Goal: Task Accomplishment & Management: Complete application form

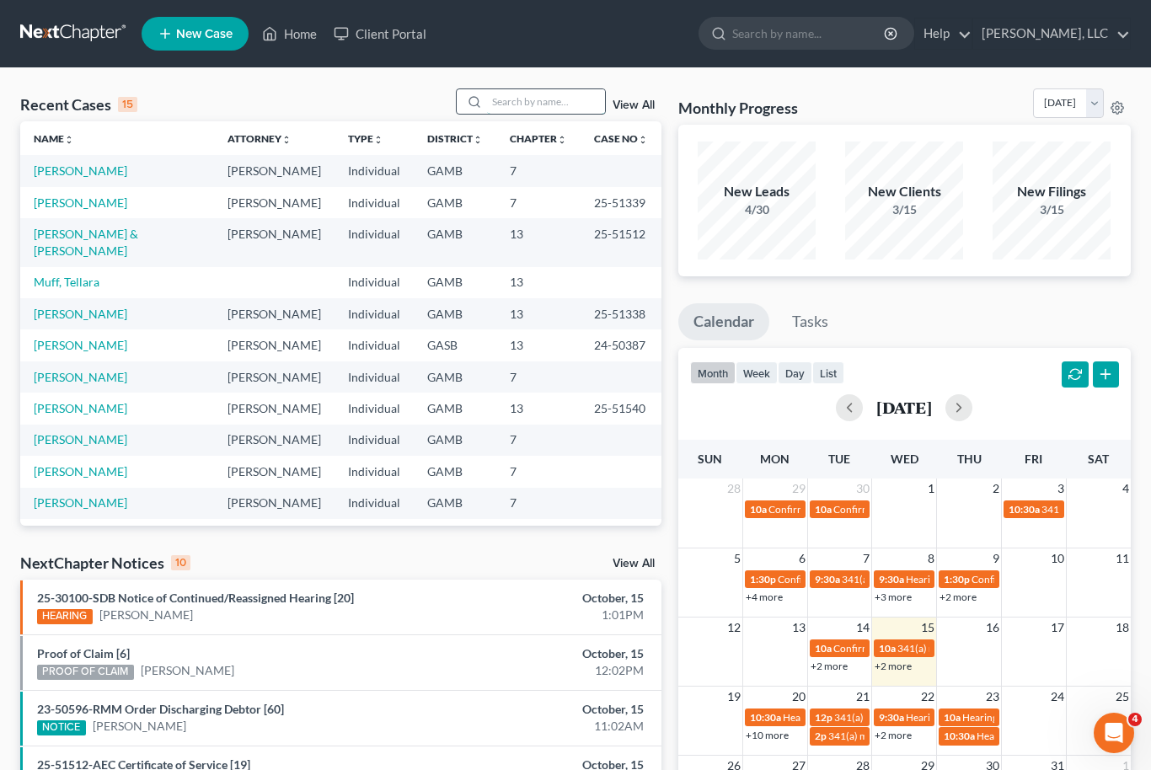
click at [546, 108] on input "search" at bounding box center [546, 101] width 118 height 24
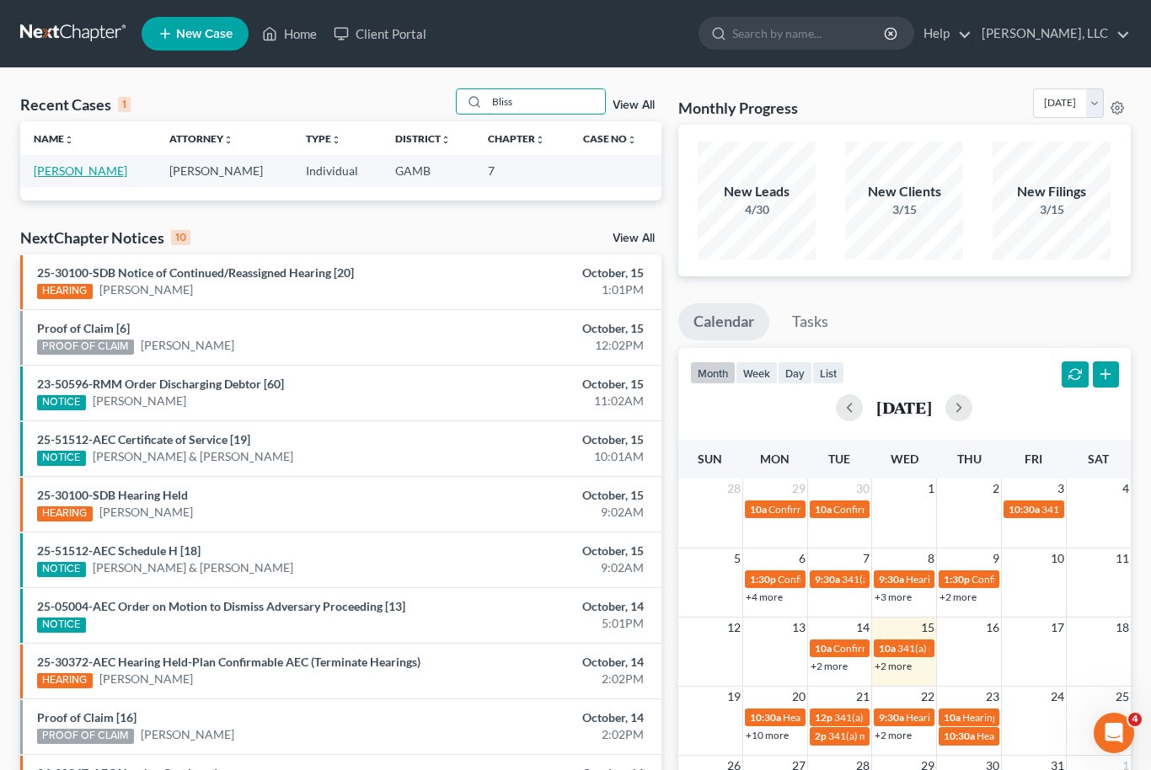
type input "Bliss"
click at [56, 177] on link "[PERSON_NAME]" at bounding box center [81, 170] width 94 height 14
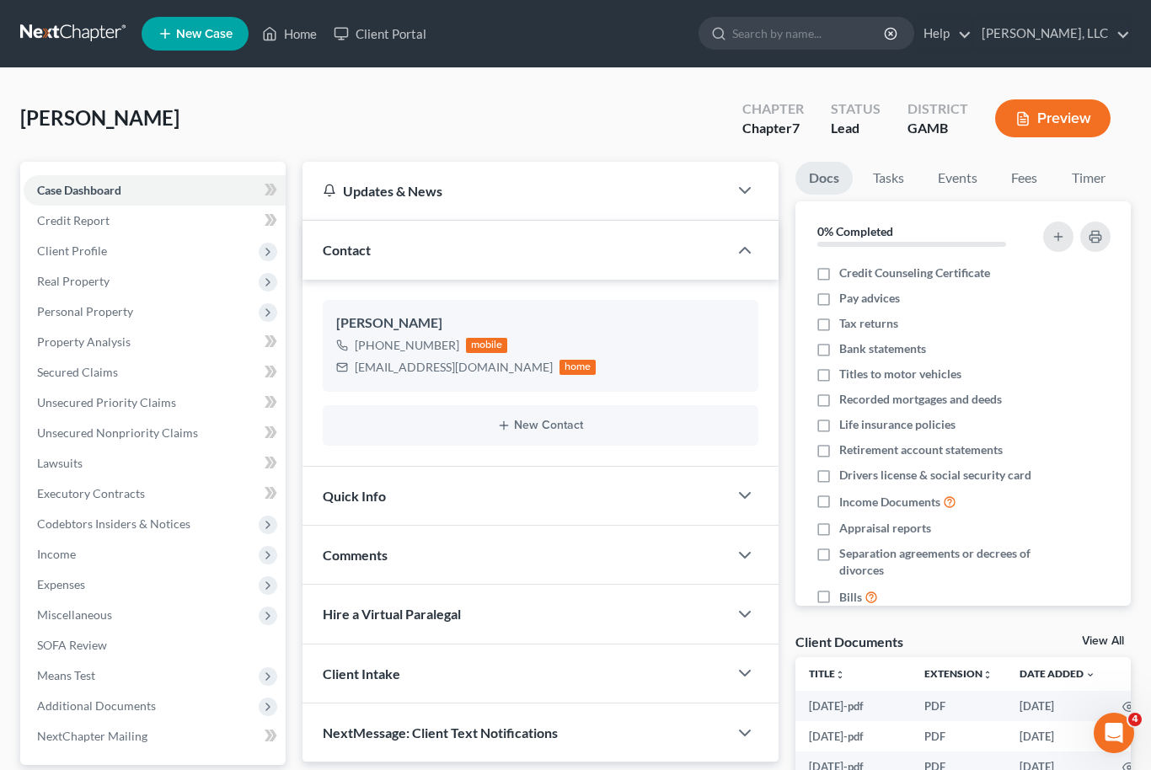
click at [1107, 645] on link "View All" at bounding box center [1103, 641] width 42 height 12
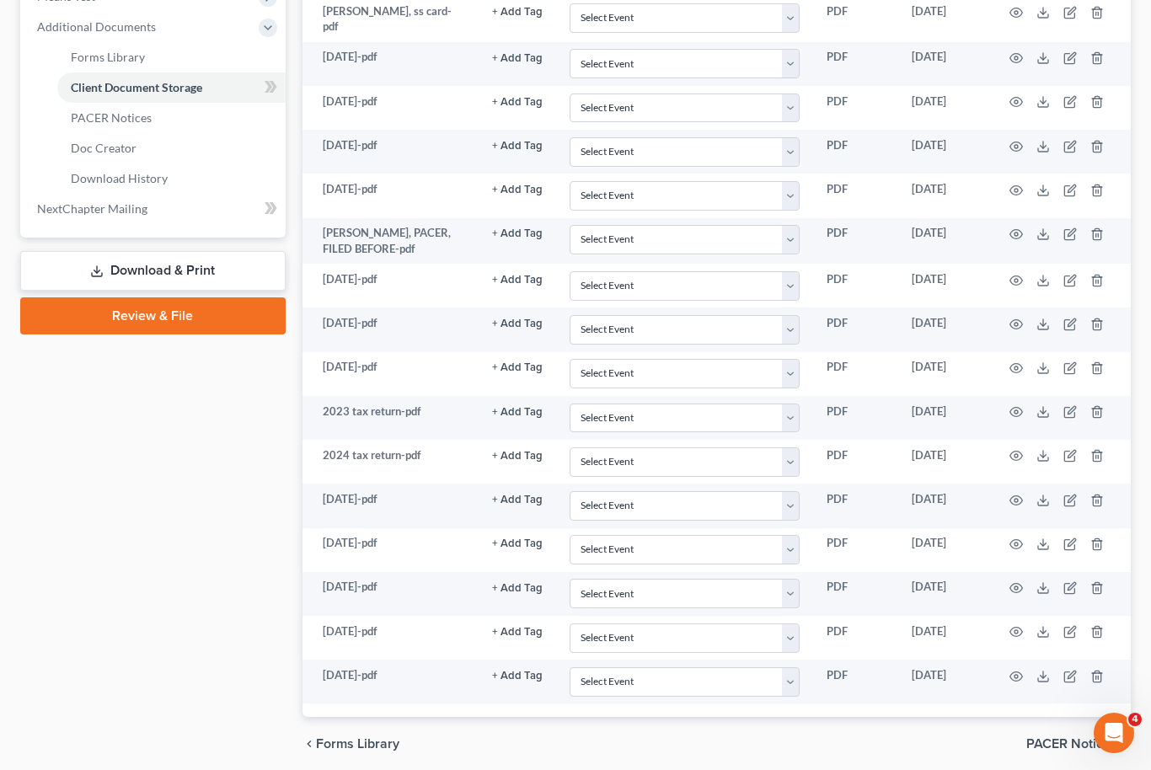
scroll to position [681, 0]
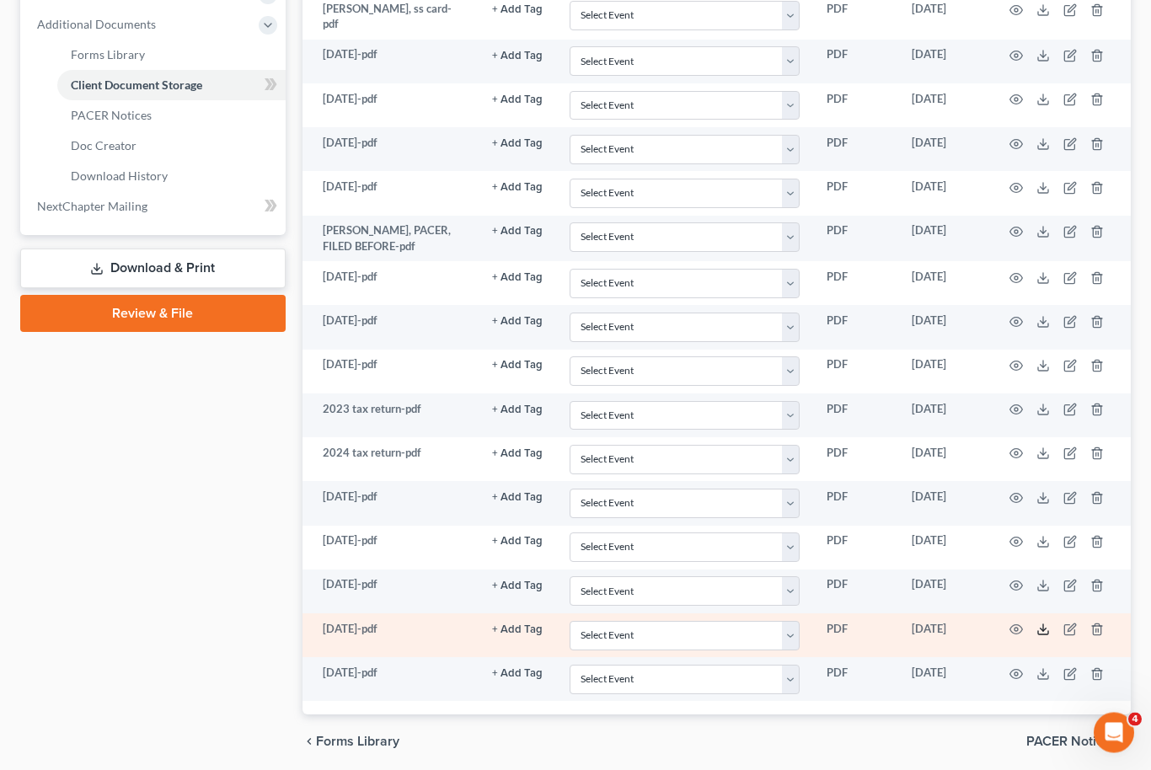
click at [1044, 632] on icon at bounding box center [1043, 633] width 10 height 3
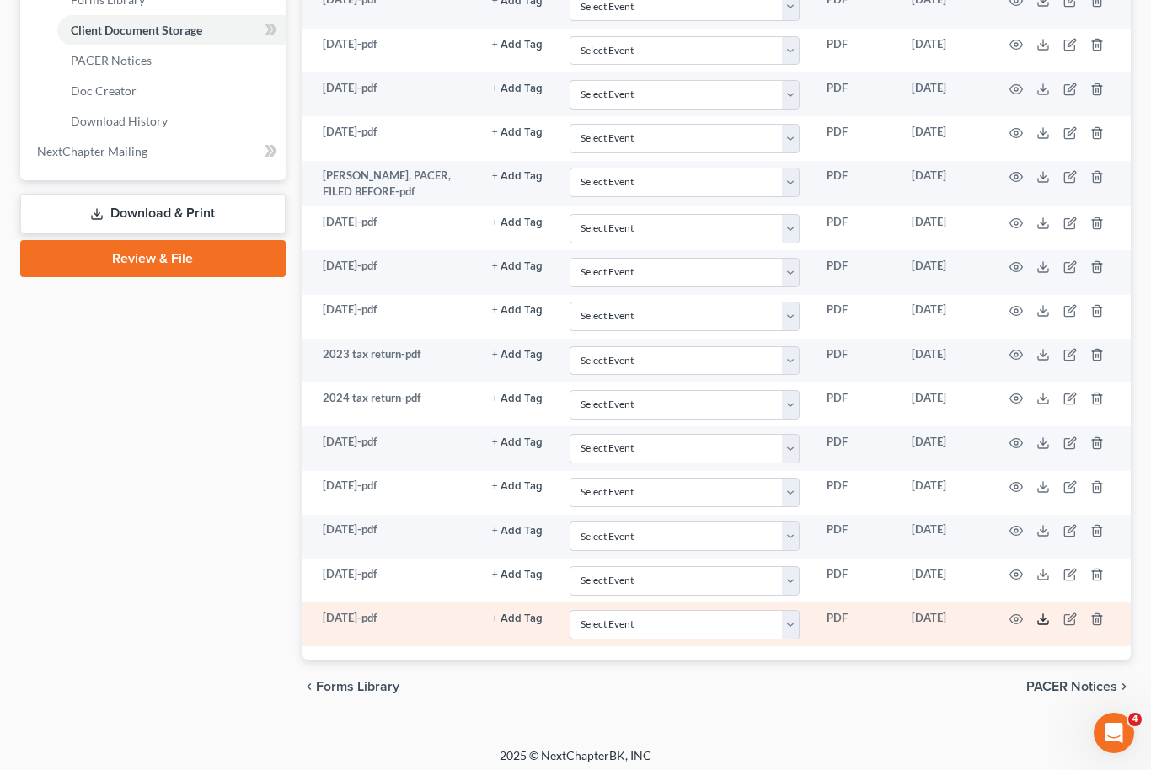
click at [1037, 616] on icon at bounding box center [1043, 619] width 13 height 13
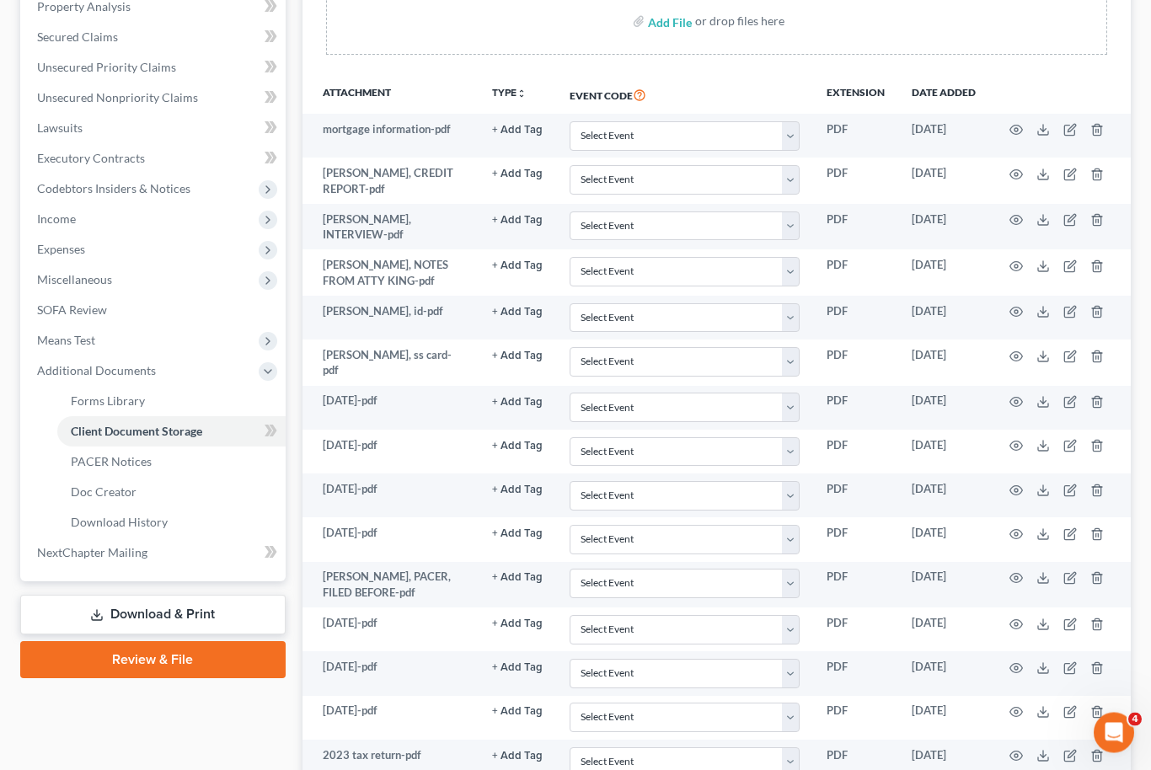
scroll to position [318, 0]
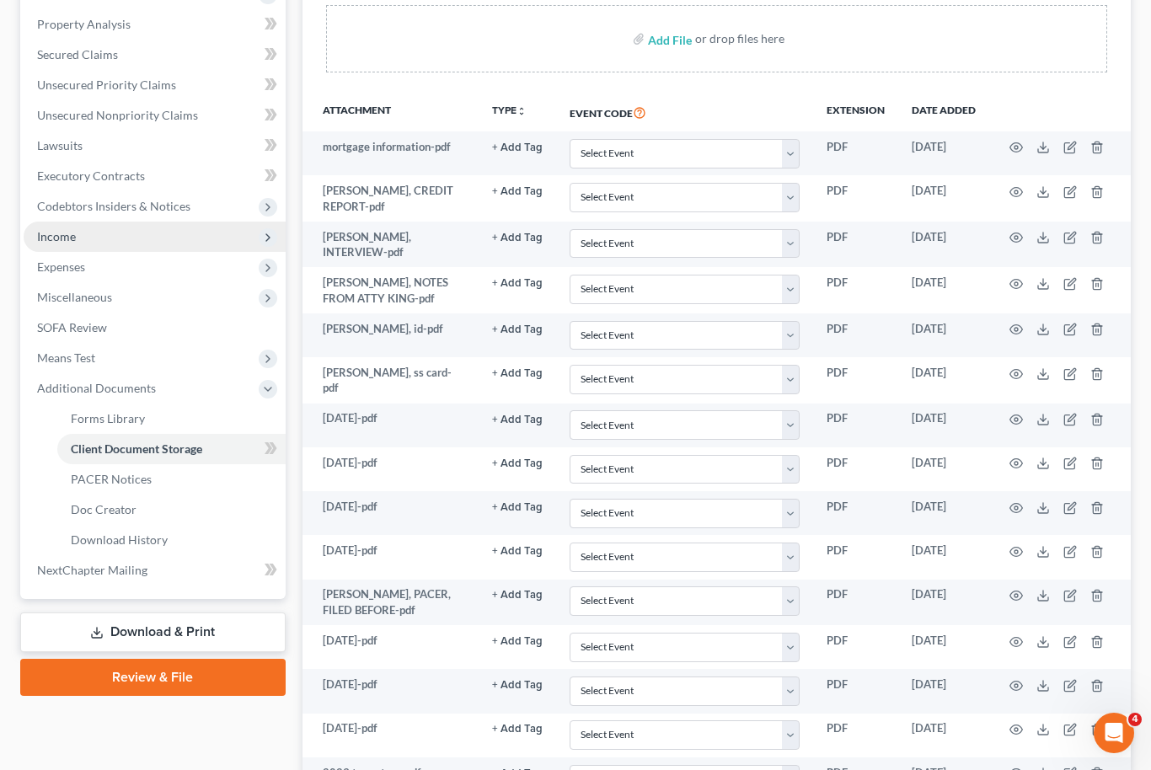
click at [68, 236] on span "Income" at bounding box center [56, 236] width 39 height 14
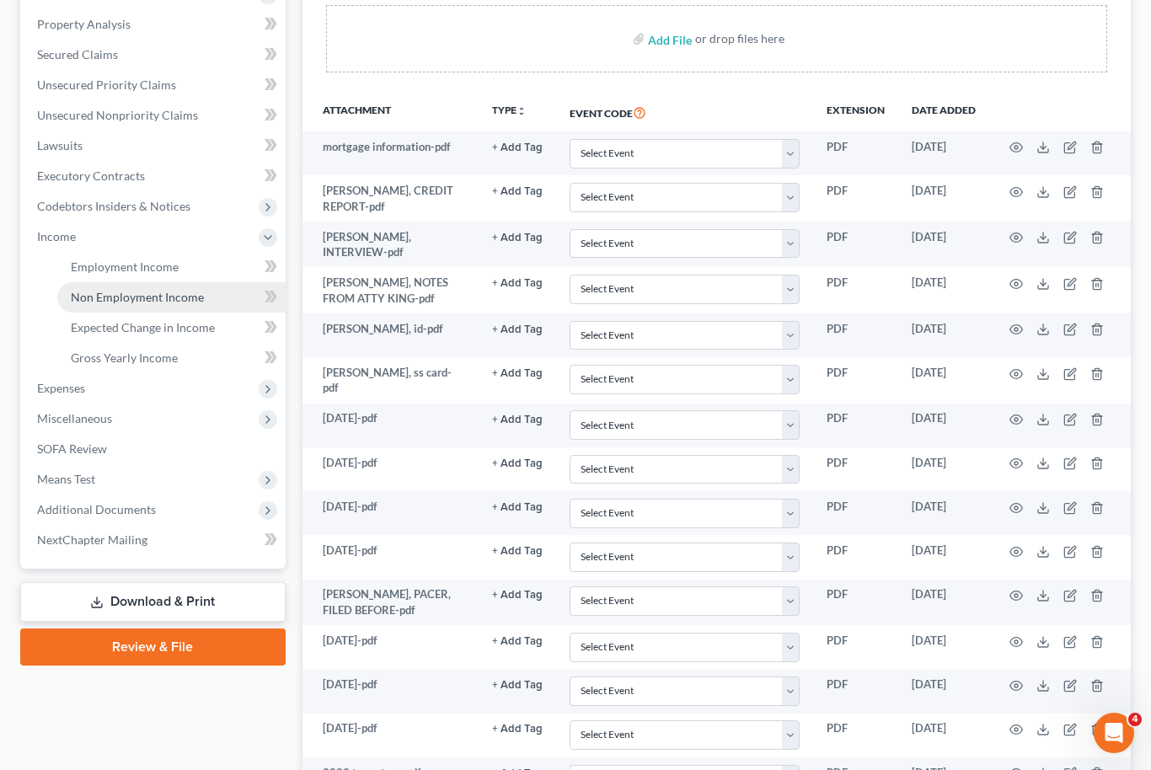
click at [102, 282] on link "Non Employment Income" at bounding box center [171, 297] width 228 height 30
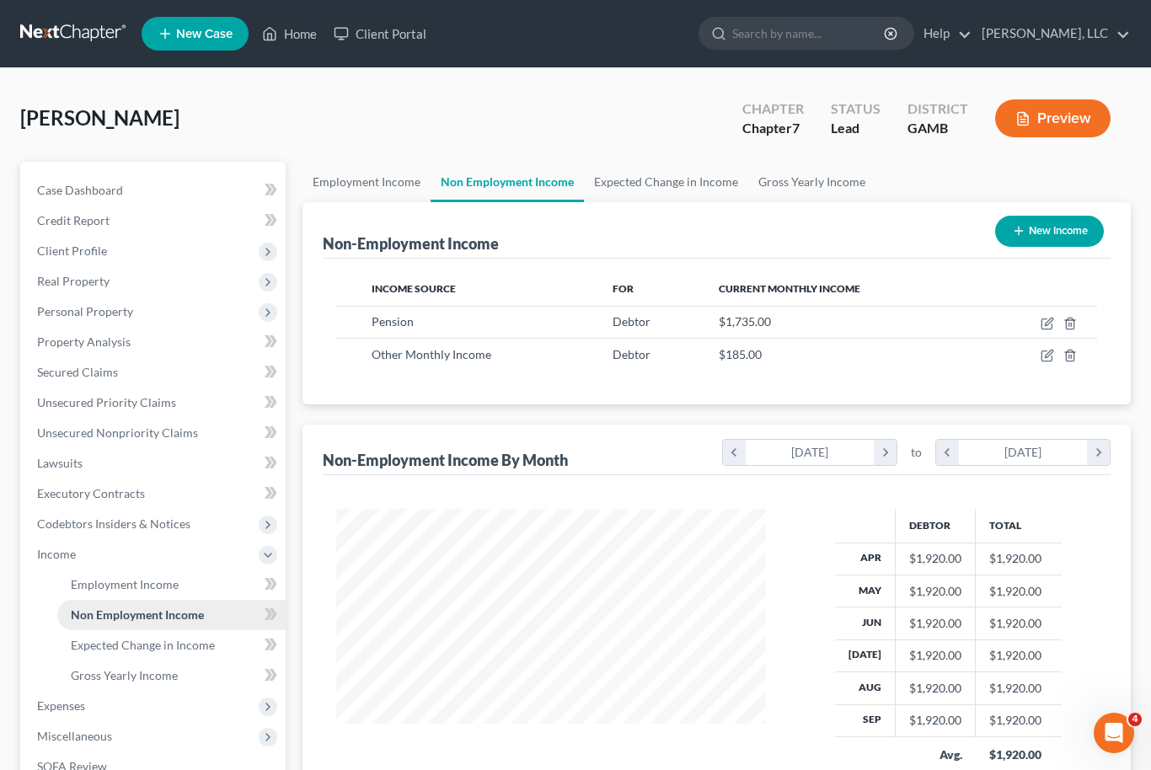
scroll to position [302, 464]
click at [100, 587] on span "Employment Income" at bounding box center [125, 584] width 108 height 14
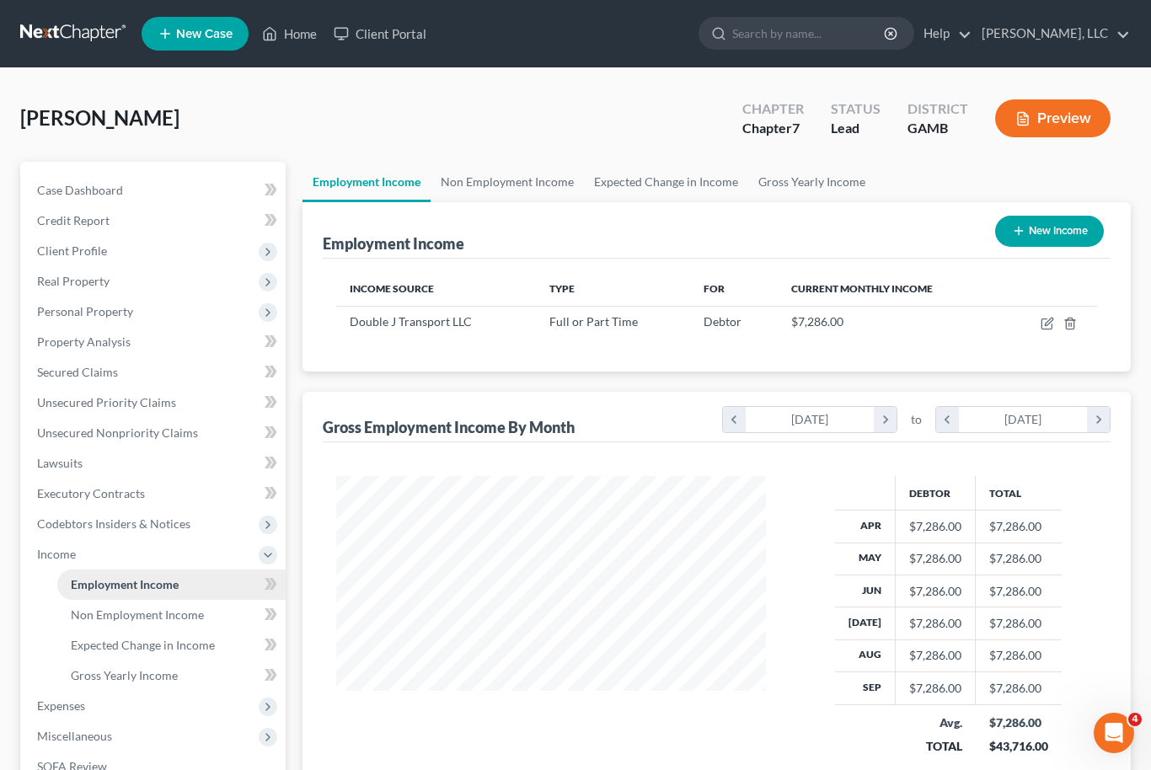
scroll to position [302, 464]
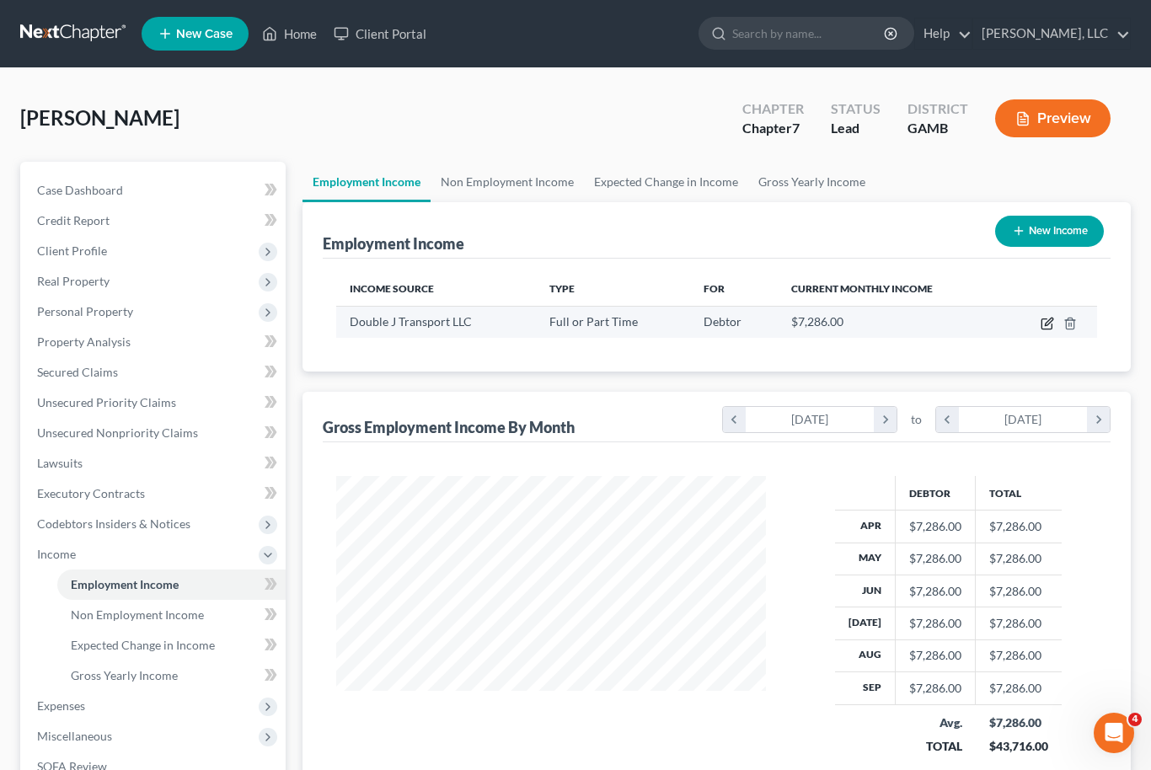
click at [1048, 327] on icon "button" at bounding box center [1047, 323] width 13 height 13
select select "0"
select select "52"
select select "3"
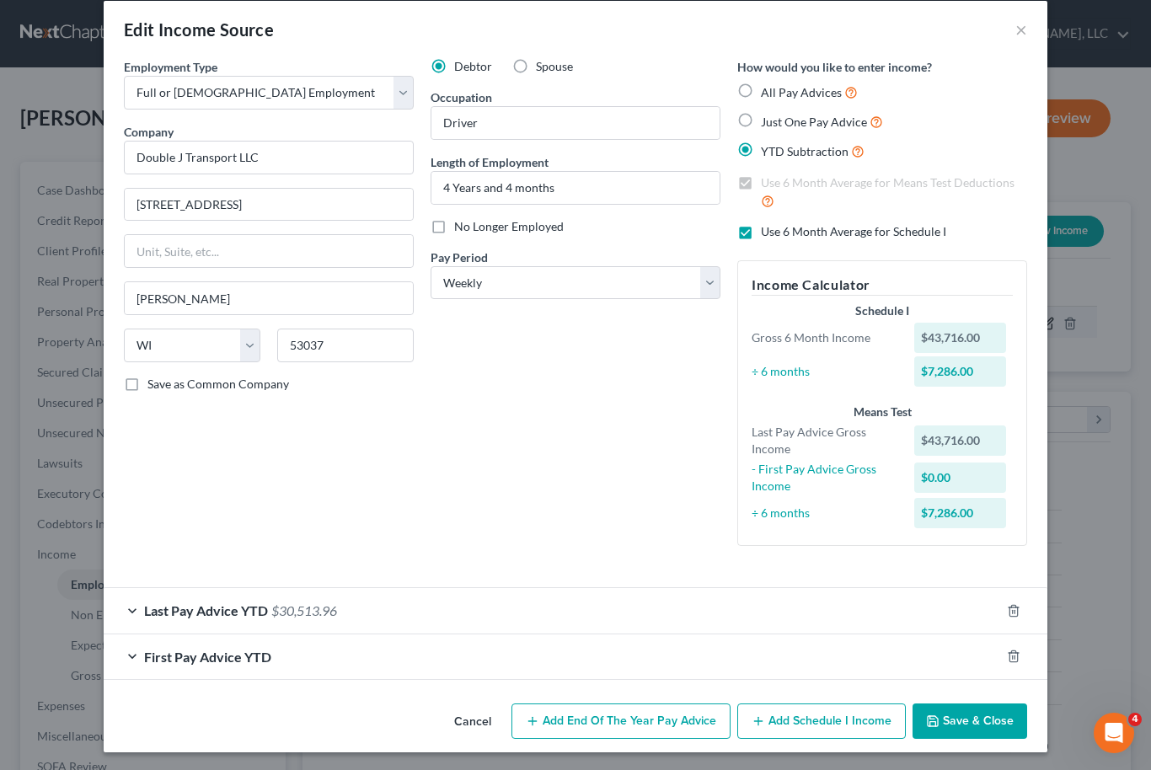
scroll to position [19, 0]
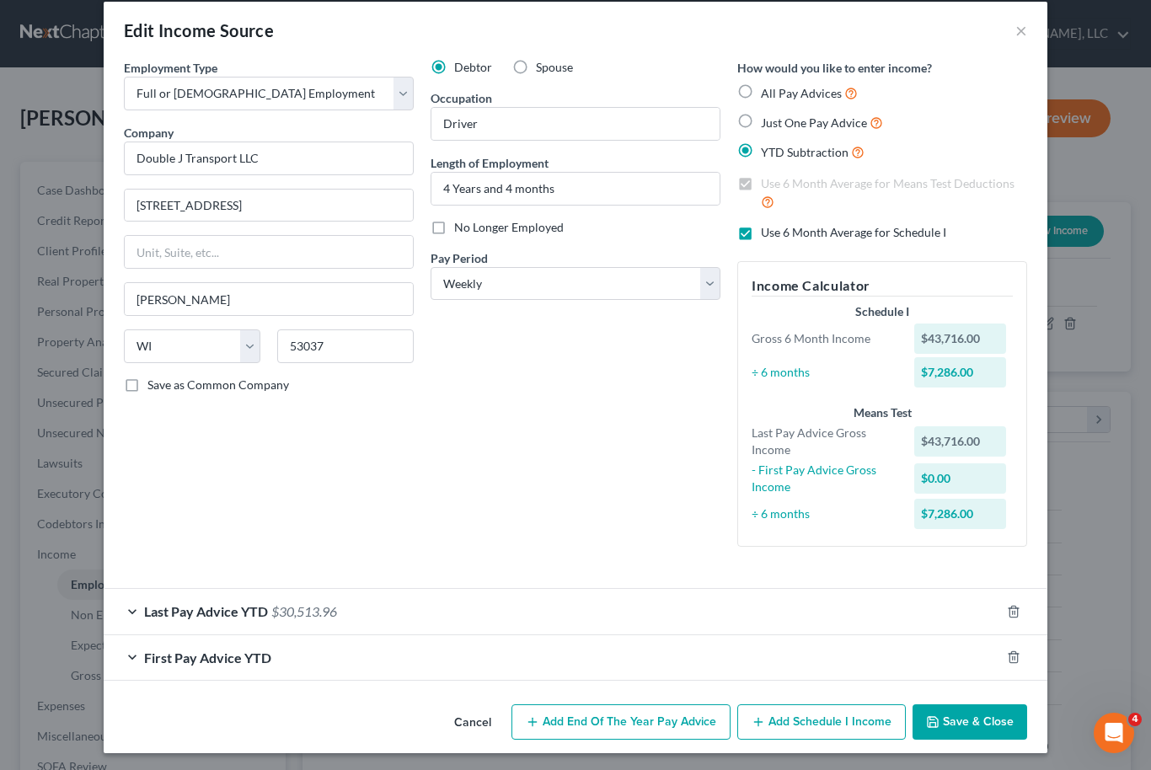
click at [418, 653] on div "First Pay Advice YTD" at bounding box center [552, 657] width 897 height 45
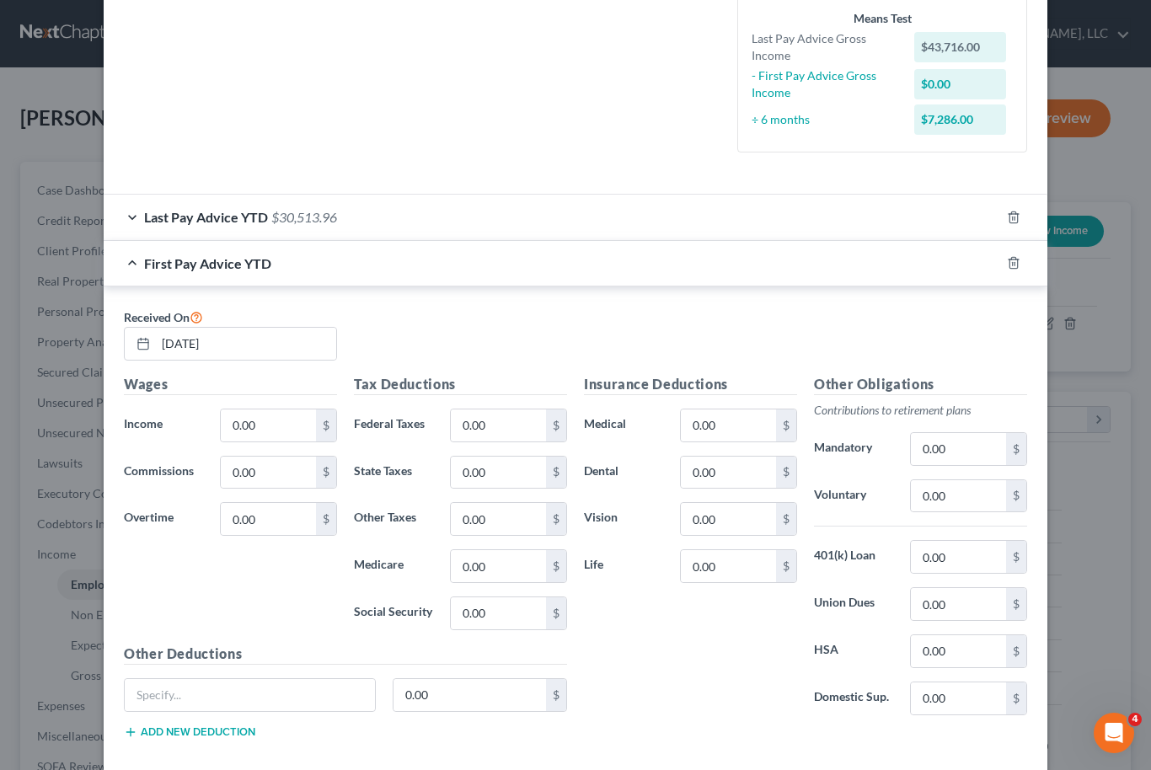
scroll to position [427, 0]
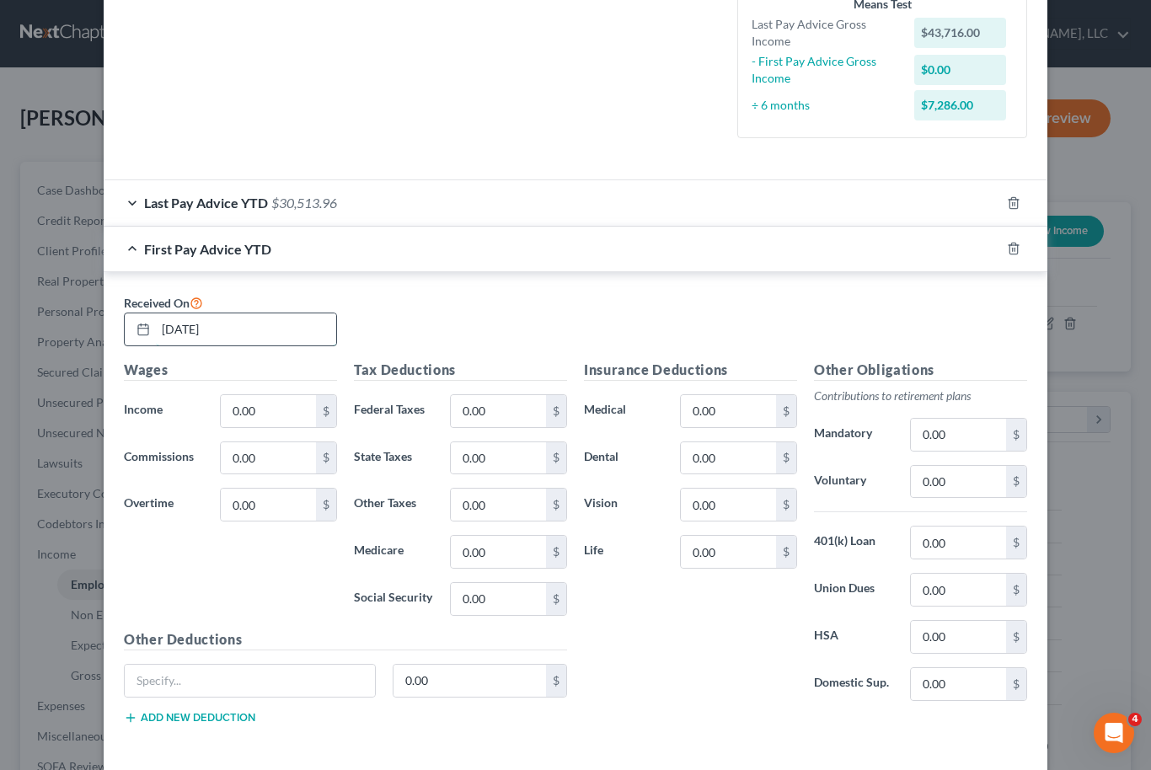
click at [228, 336] on input "[DATE]" at bounding box center [246, 330] width 180 height 32
type input "0"
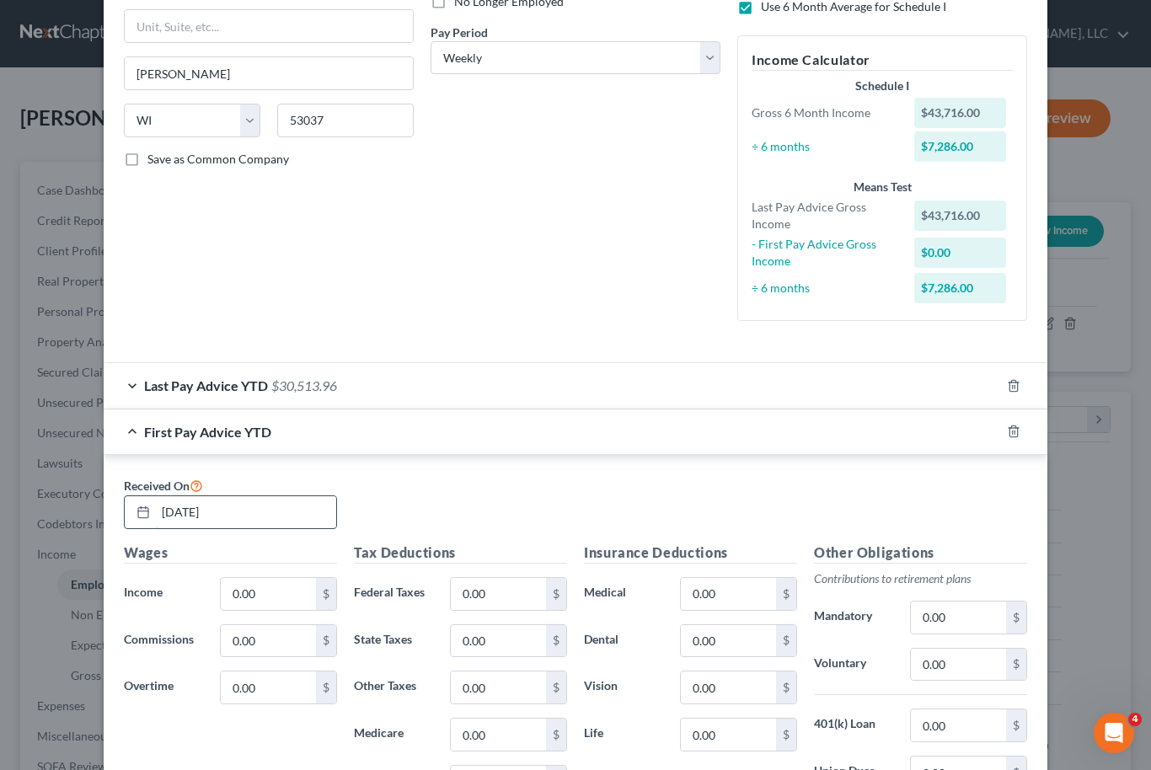
scroll to position [222, 0]
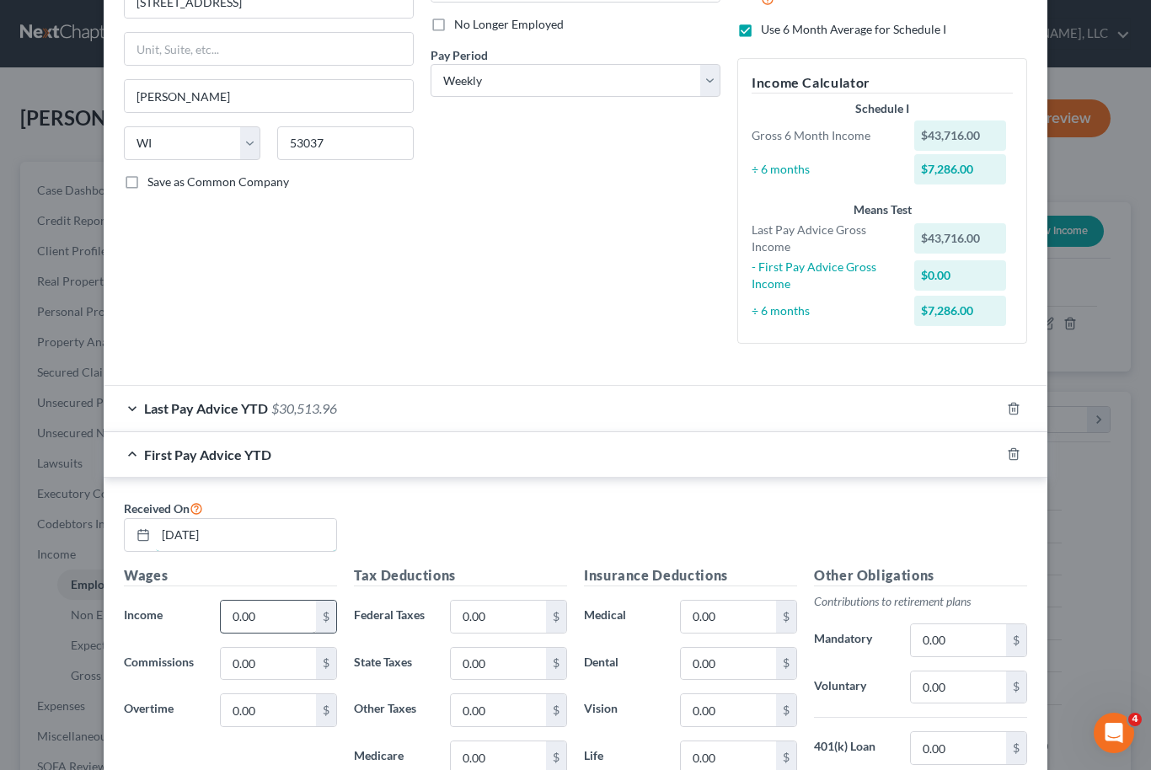
type input "[DATE]"
click at [267, 605] on input "0.00" at bounding box center [268, 617] width 95 height 32
type input "24,367"
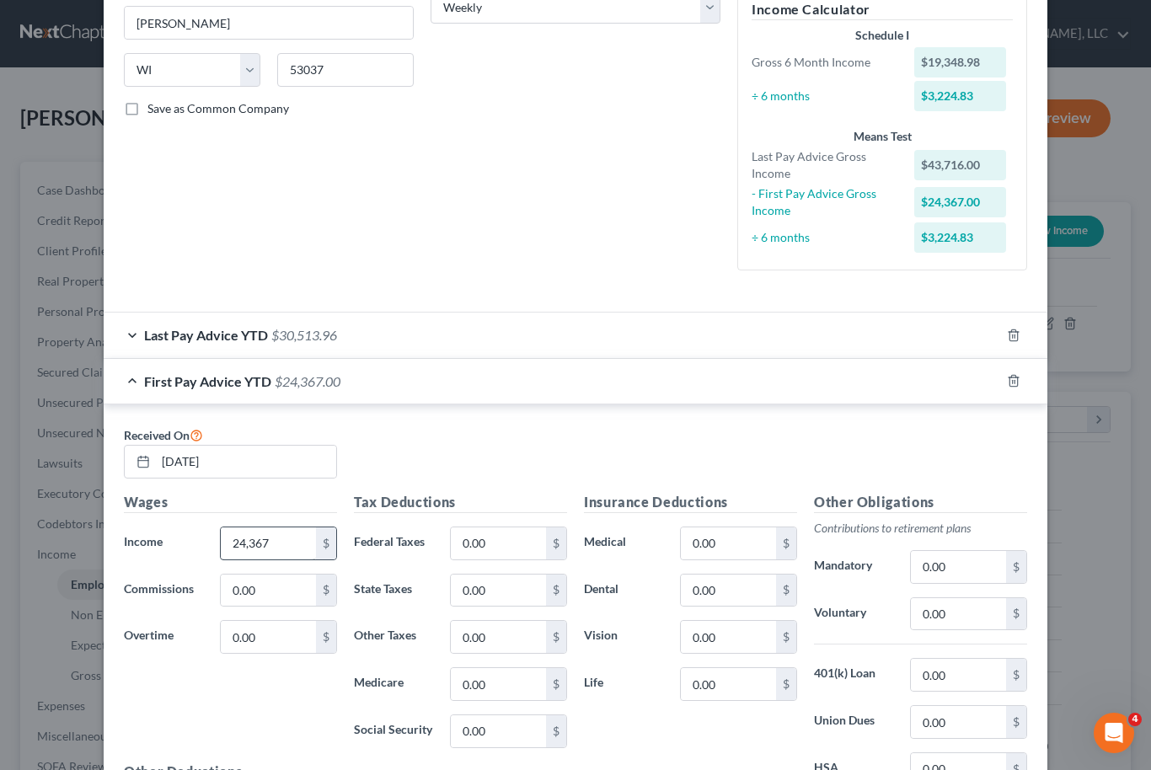
scroll to position [294, 0]
click at [718, 549] on input "0.00" at bounding box center [728, 544] width 95 height 32
click at [723, 549] on input "3,332" at bounding box center [728, 544] width 95 height 32
type input "1,196"
click at [502, 543] on input "0.00" at bounding box center [498, 544] width 95 height 32
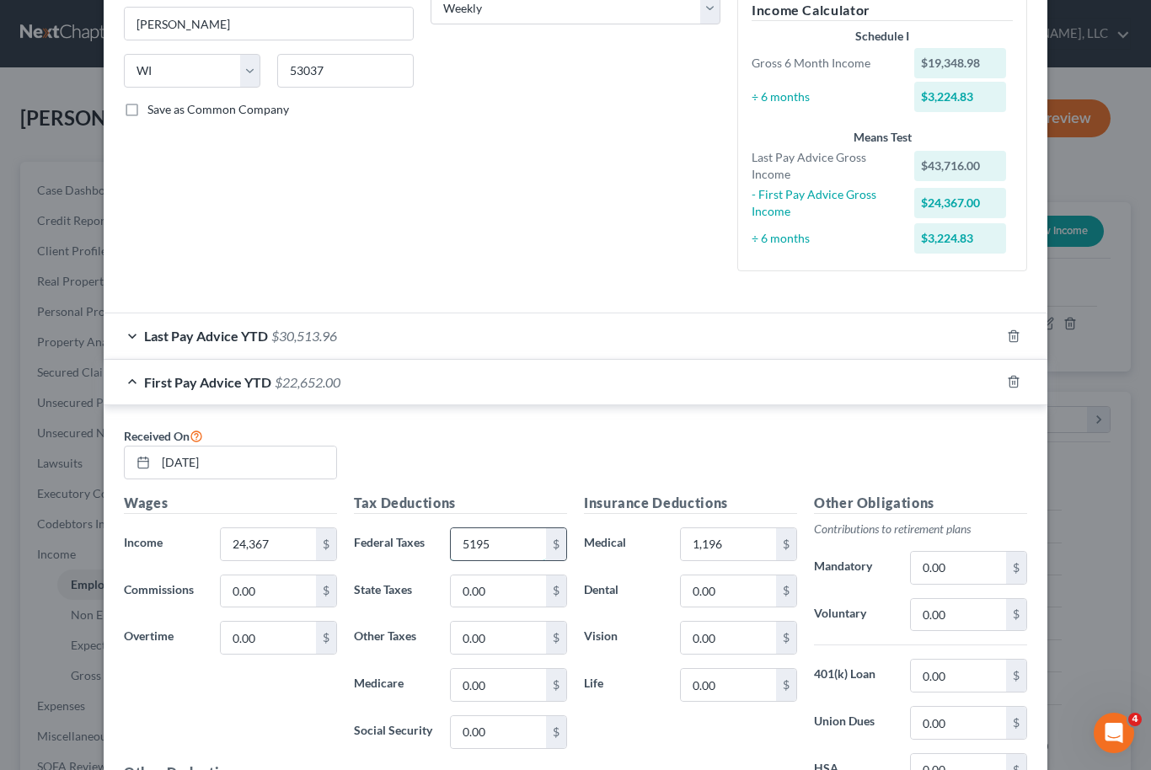
type input "5,195"
click at [935, 616] on input "0.00" at bounding box center [958, 615] width 95 height 32
type input "1,471"
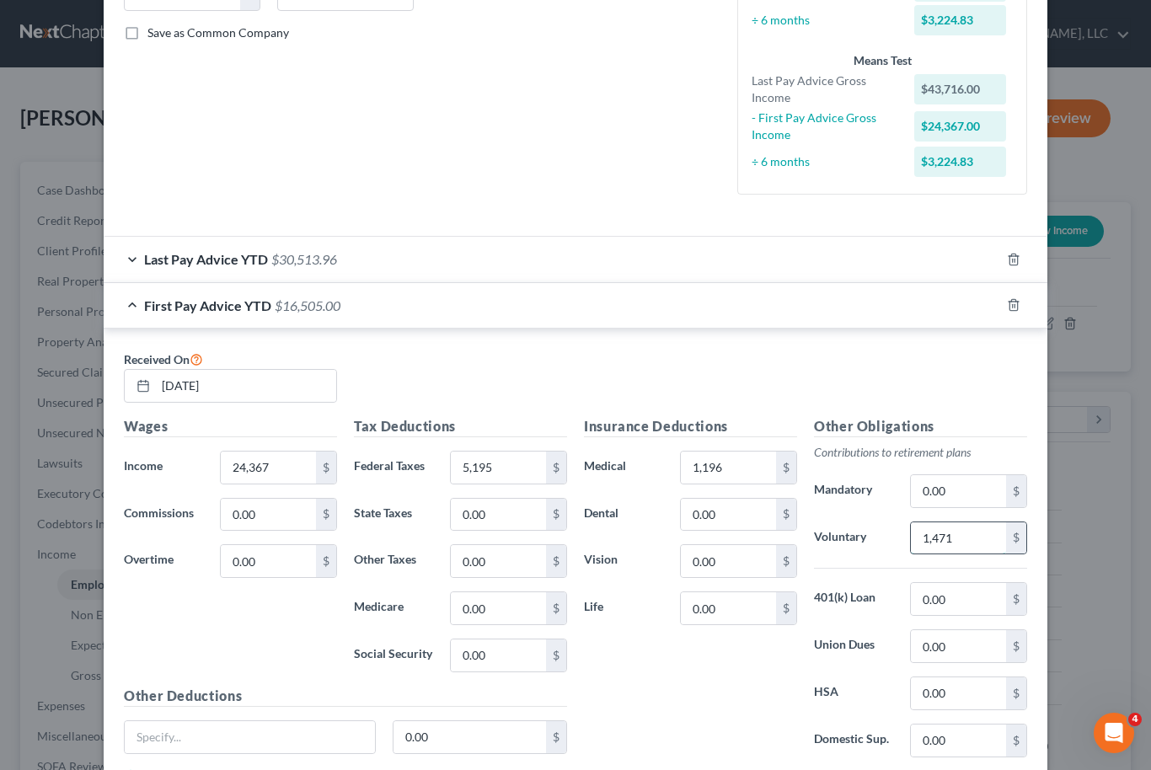
scroll to position [355, 0]
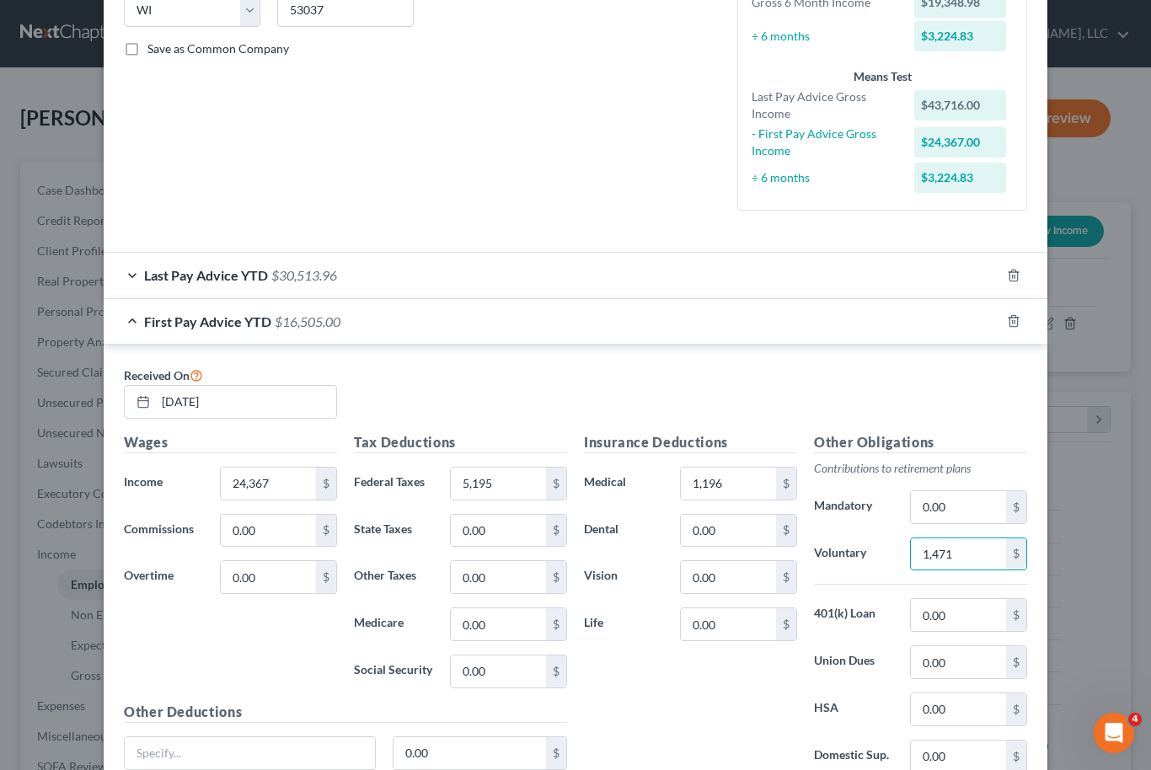
click at [495, 270] on div "Last Pay Advice YTD $30,513.96" at bounding box center [552, 275] width 897 height 45
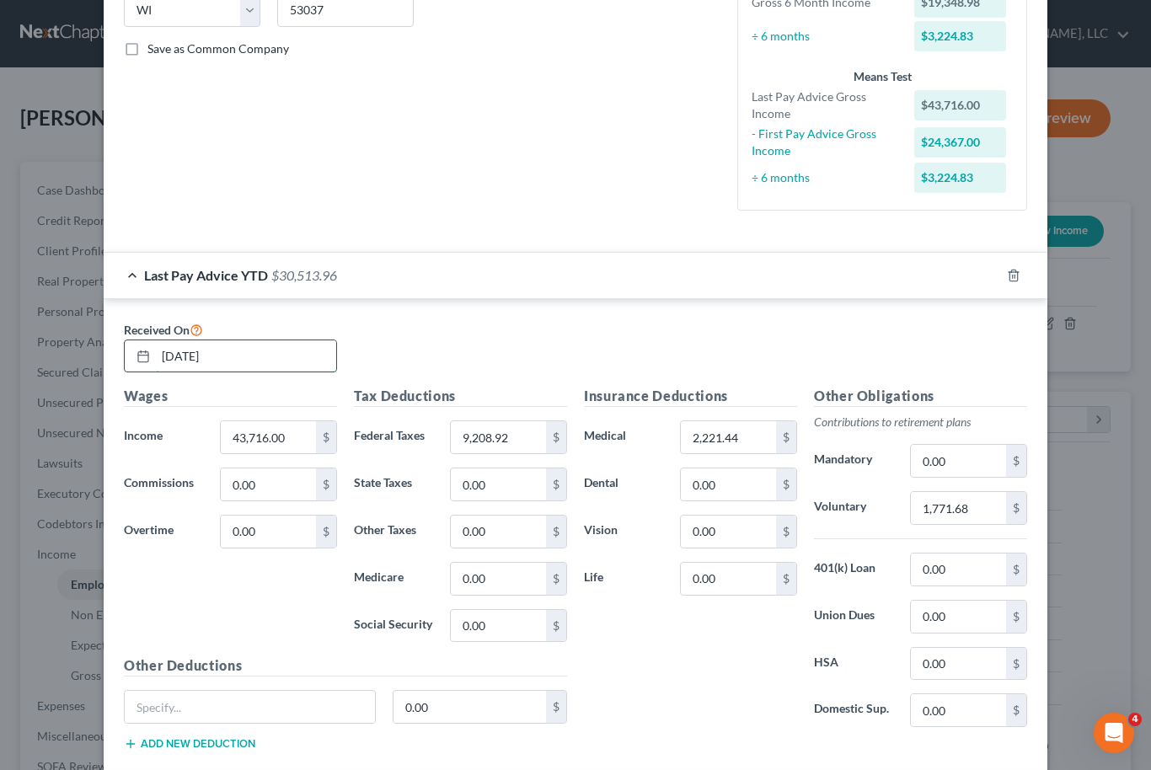
click at [233, 362] on input "[DATE]" at bounding box center [246, 356] width 180 height 32
type input "0"
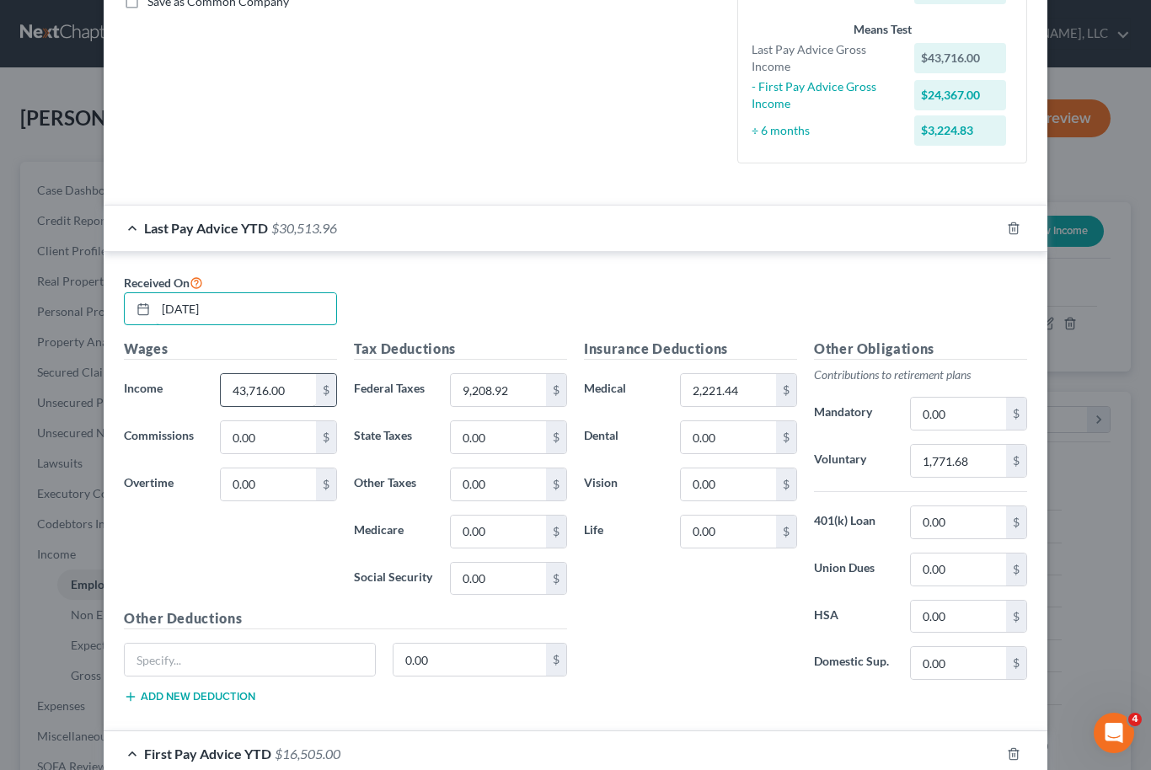
type input "[DATE]"
click at [288, 379] on input "43,716.00" at bounding box center [268, 390] width 95 height 32
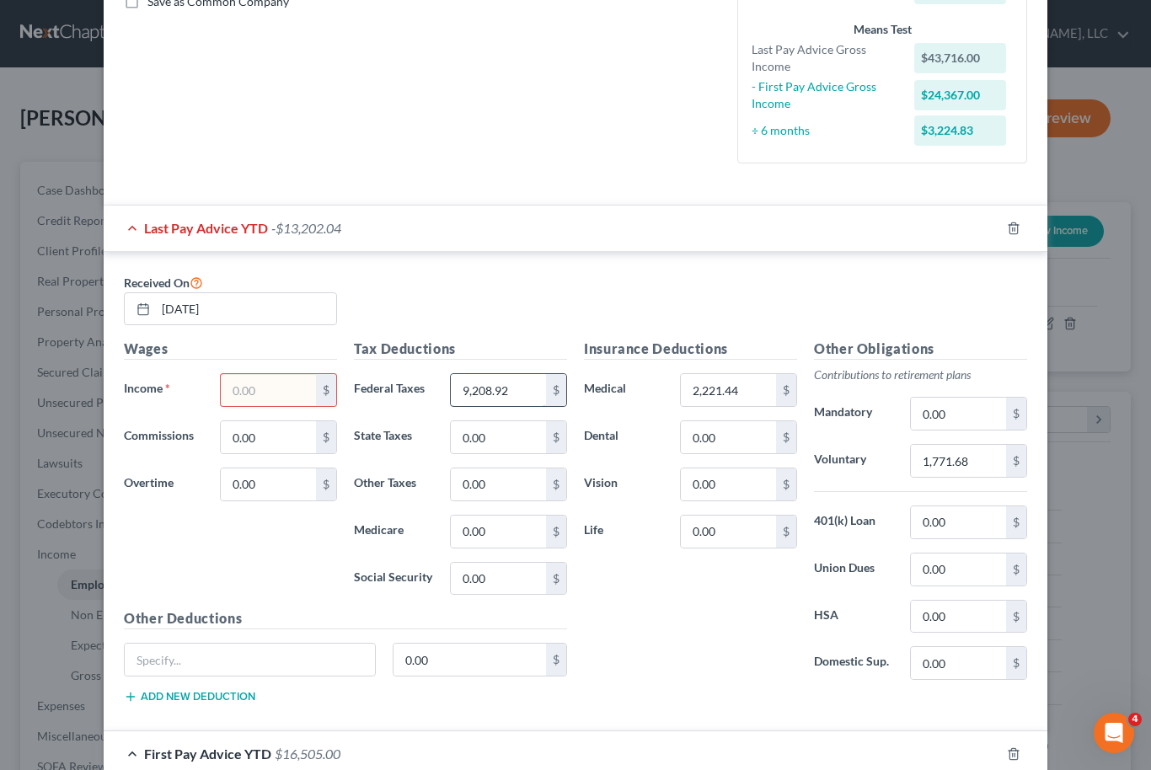
click at [507, 383] on input "9,208.92" at bounding box center [498, 390] width 95 height 32
click at [728, 384] on input "2,221.44" at bounding box center [728, 390] width 95 height 32
click at [959, 454] on input "1,771.68" at bounding box center [958, 461] width 95 height 32
click at [267, 395] on input "text" at bounding box center [268, 390] width 95 height 32
click at [274, 386] on input "text" at bounding box center [268, 390] width 95 height 32
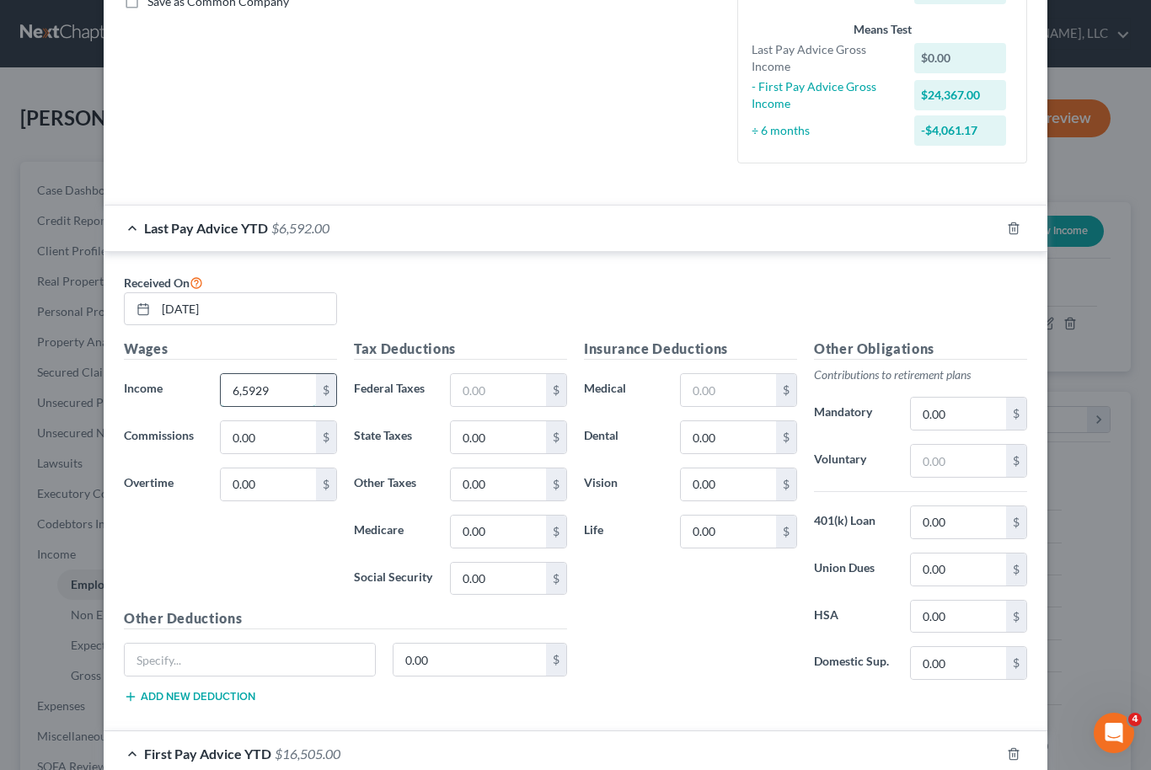
type input "65,929"
click at [501, 387] on input "text" at bounding box center [498, 390] width 95 height 32
click at [711, 390] on input "text" at bounding box center [728, 390] width 95 height 32
type input "3,332"
click at [479, 386] on input "text" at bounding box center [498, 390] width 95 height 32
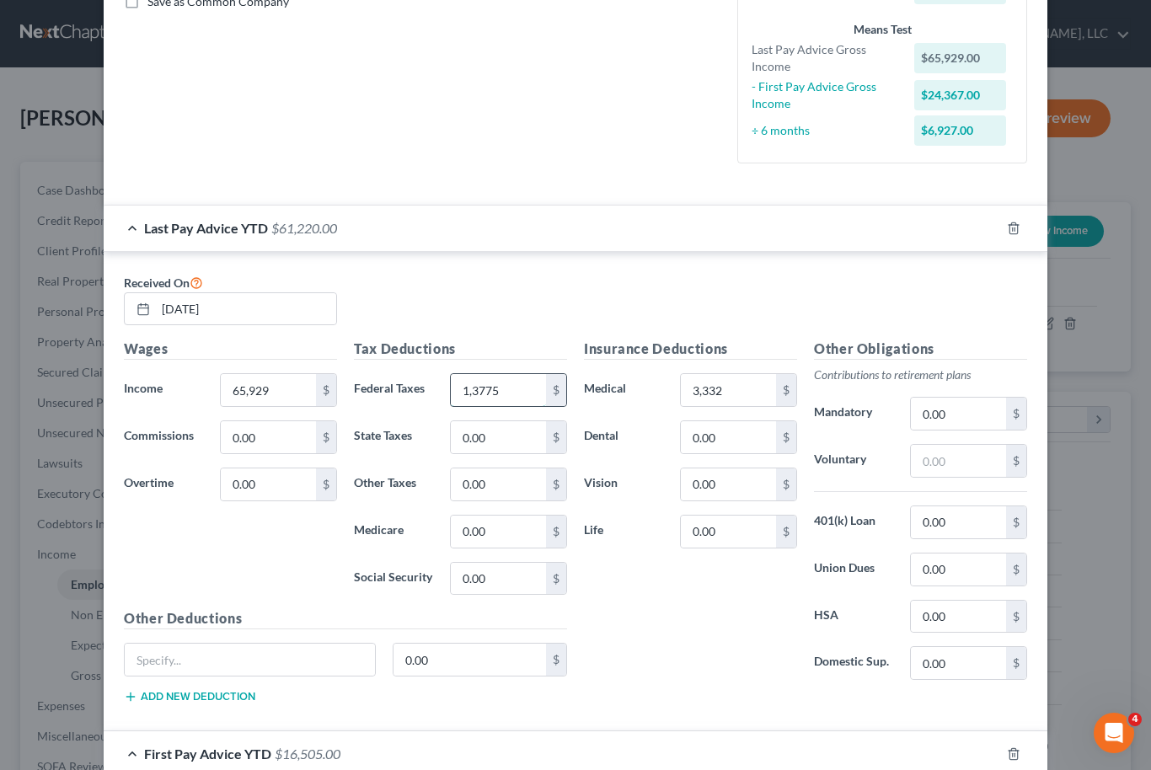
type input "13,775"
click at [956, 463] on input "text" at bounding box center [958, 461] width 95 height 32
type input "1,772"
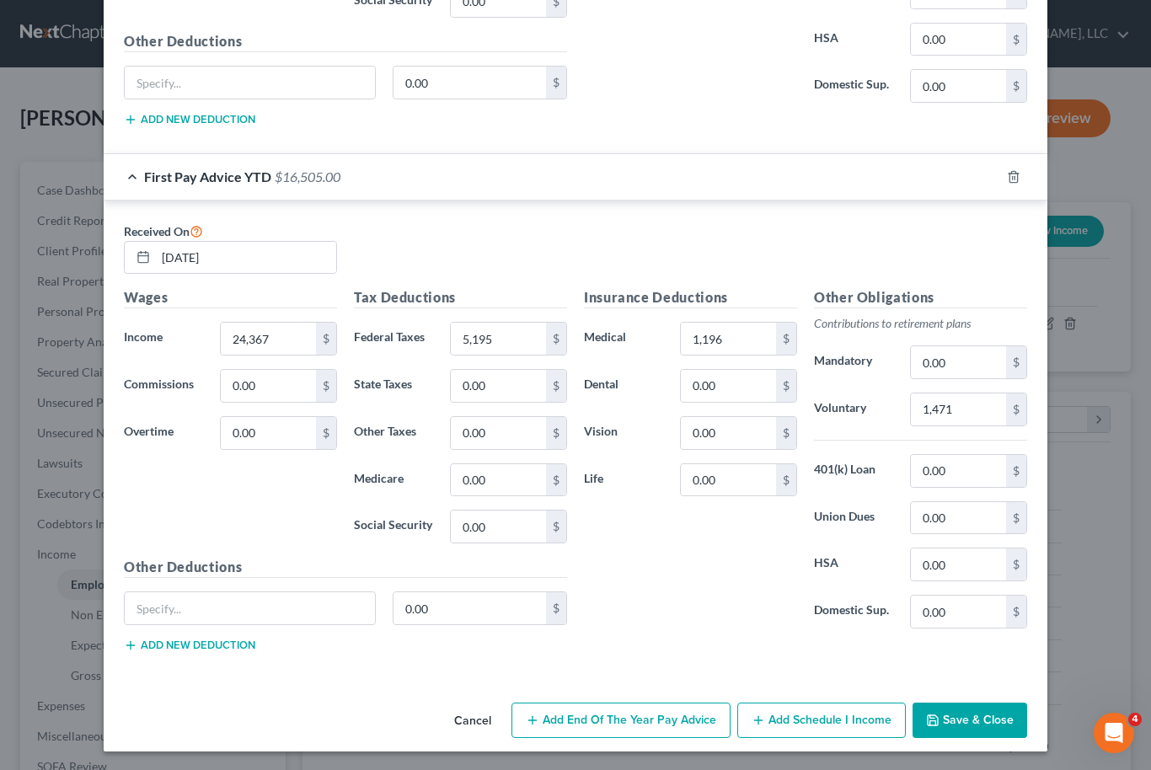
scroll to position [978, 0]
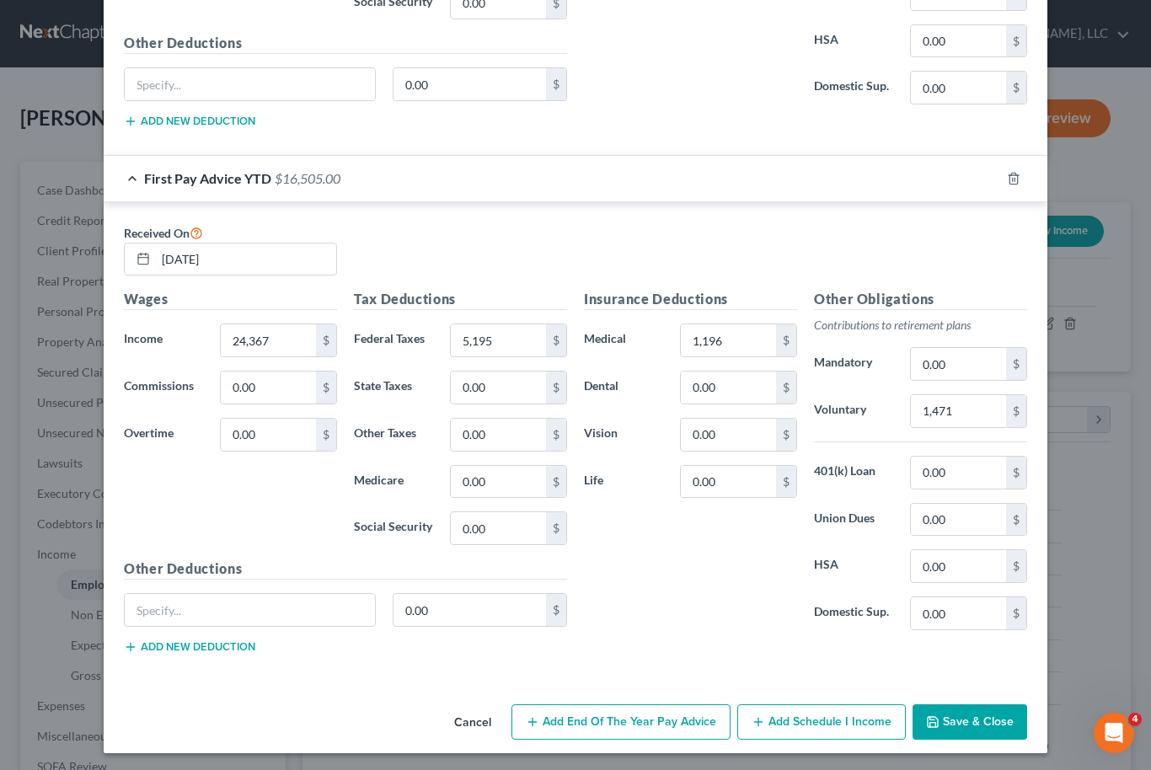
click at [984, 732] on button "Save & Close" at bounding box center [970, 722] width 115 height 35
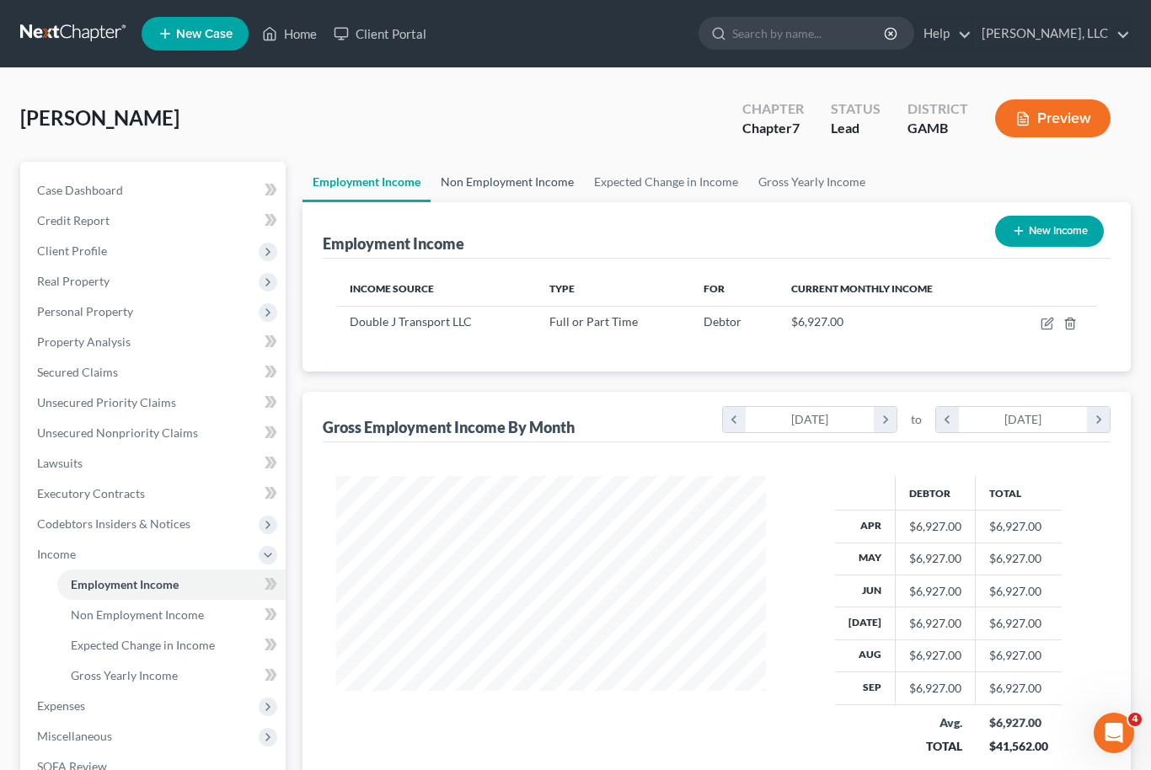
click at [544, 181] on link "Non Employment Income" at bounding box center [507, 182] width 153 height 40
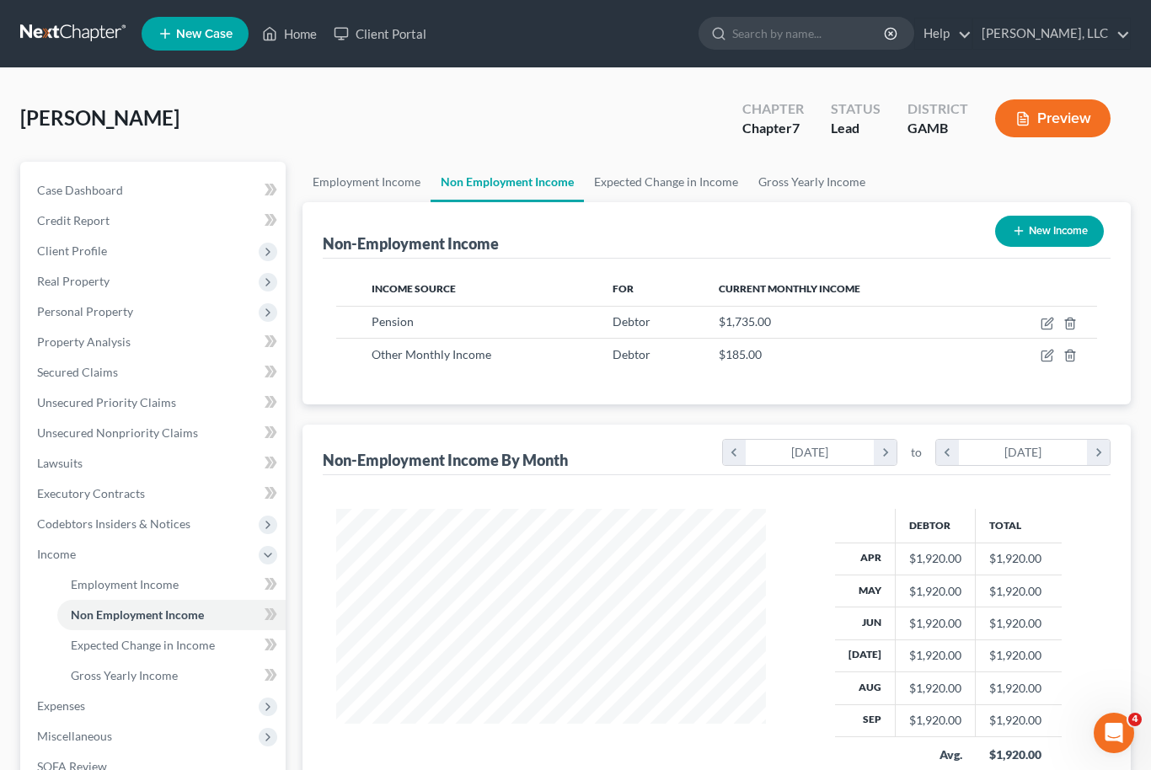
scroll to position [302, 464]
click at [1043, 353] on icon "button" at bounding box center [1047, 355] width 13 height 13
select select "13"
select select "0"
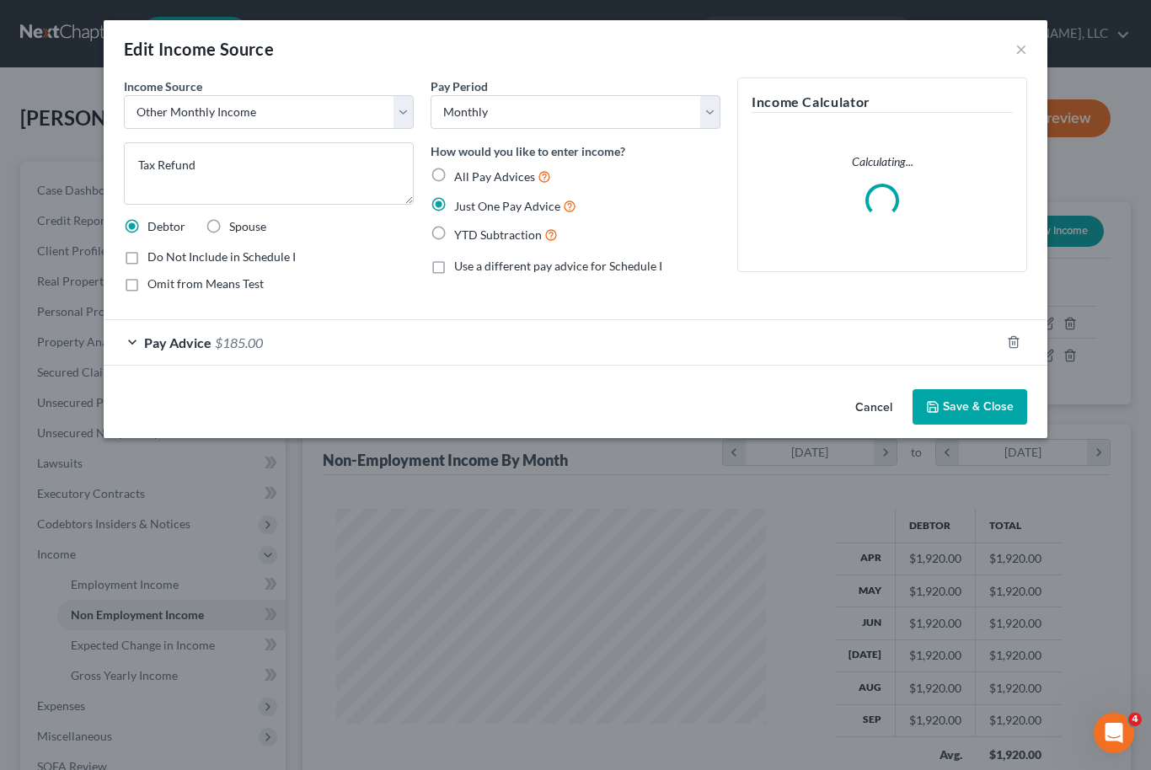
click at [983, 414] on button "Save & Close" at bounding box center [970, 406] width 115 height 35
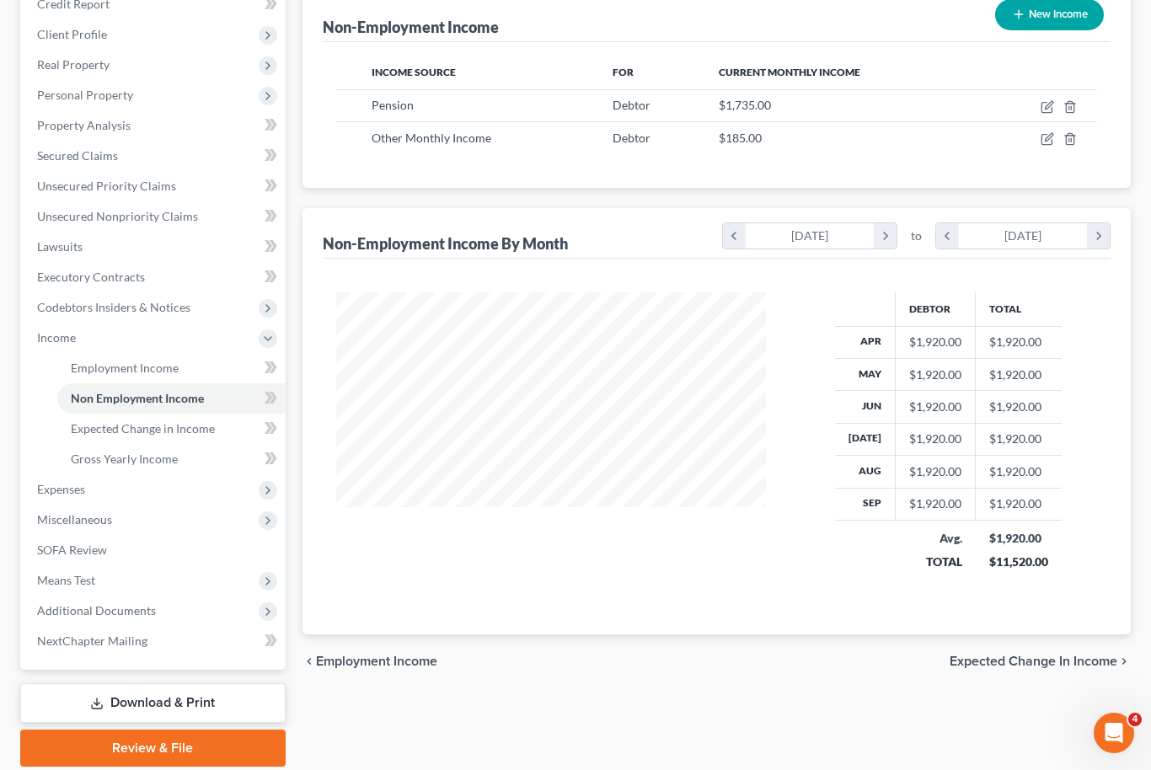
scroll to position [221, 0]
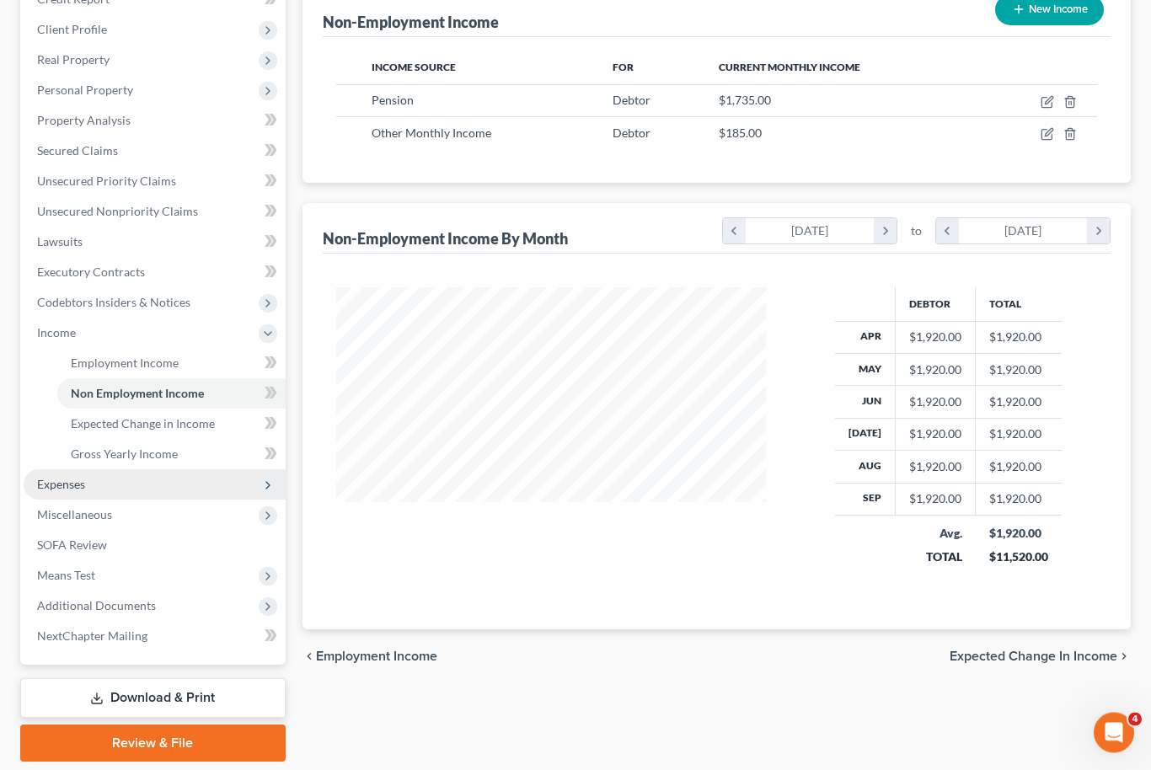
click at [113, 484] on span "Expenses" at bounding box center [155, 485] width 262 height 30
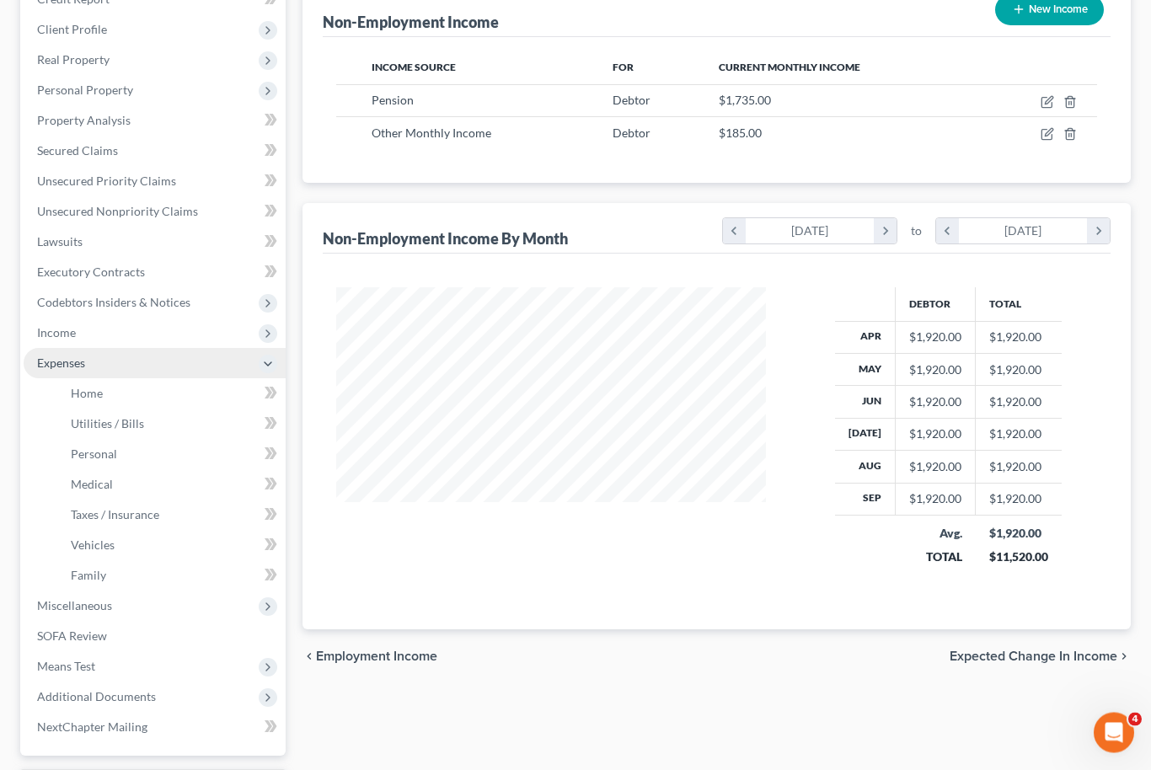
scroll to position [222, 0]
click at [158, 391] on link "Home" at bounding box center [171, 393] width 228 height 30
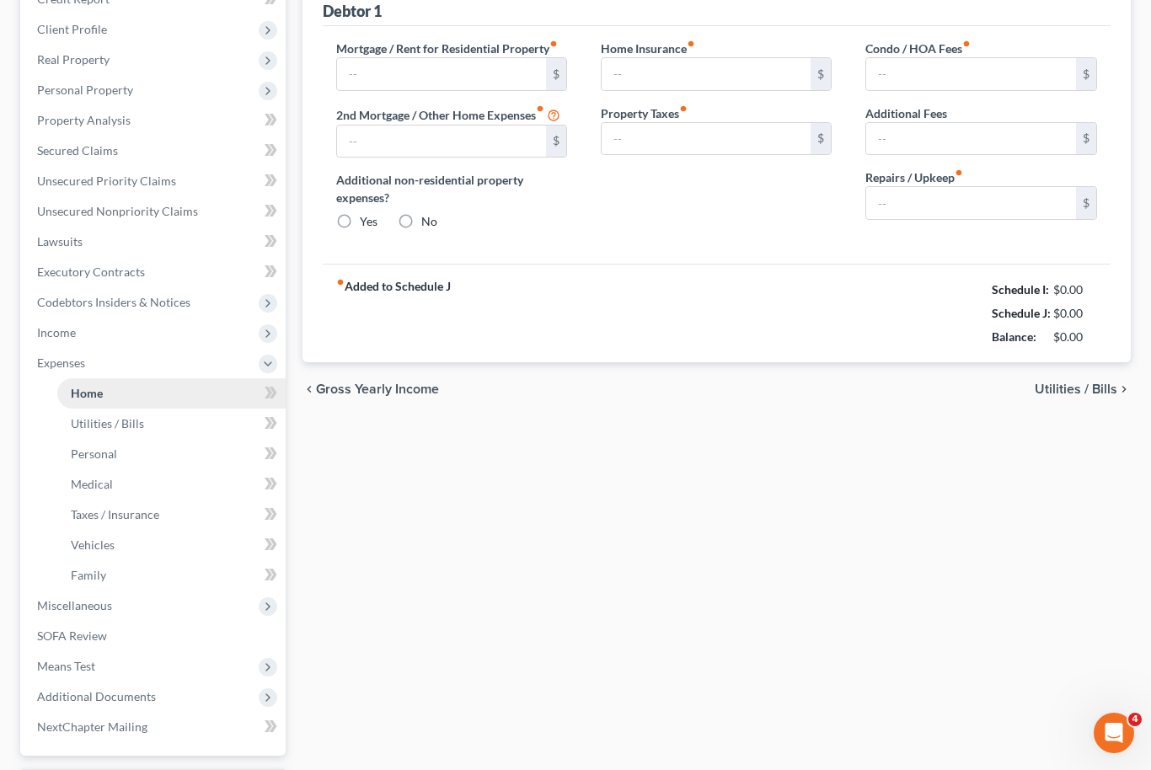
type input "1,853.00"
type input "0.00"
radio input "true"
type input "0.00"
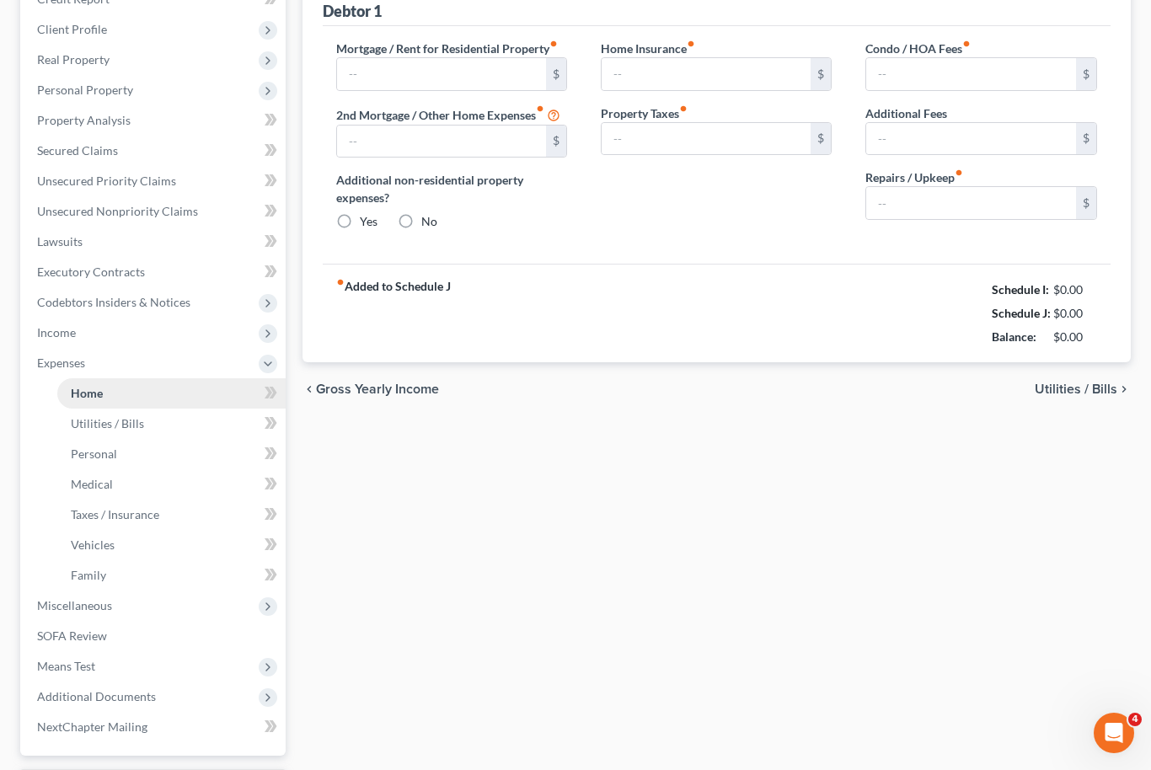
type input "0.00"
type input "200.00"
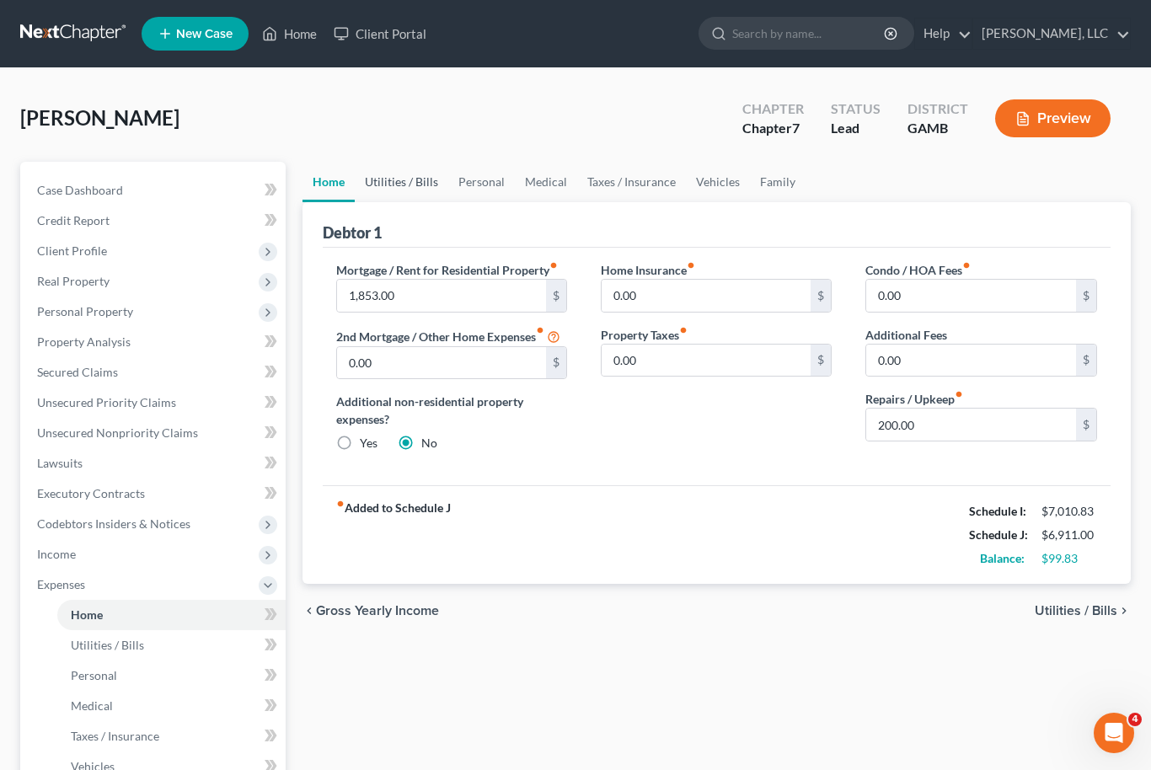
click at [408, 180] on link "Utilities / Bills" at bounding box center [402, 182] width 94 height 40
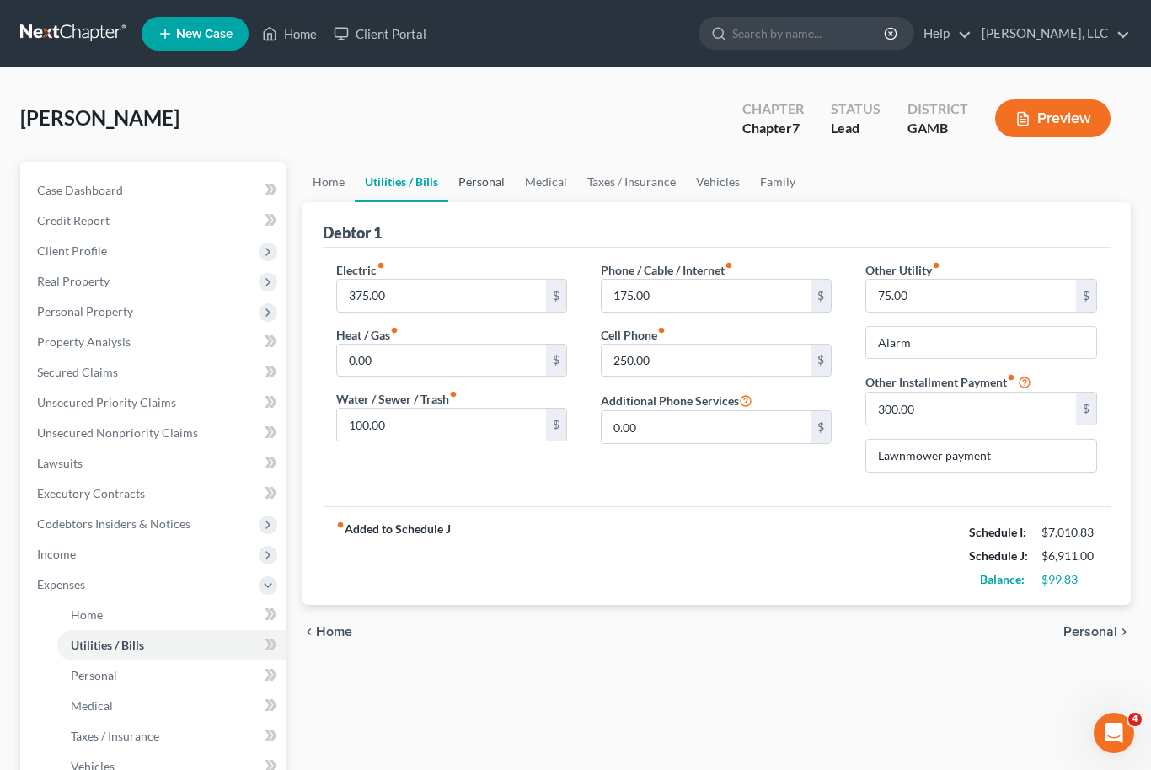
click at [486, 185] on link "Personal" at bounding box center [481, 182] width 67 height 40
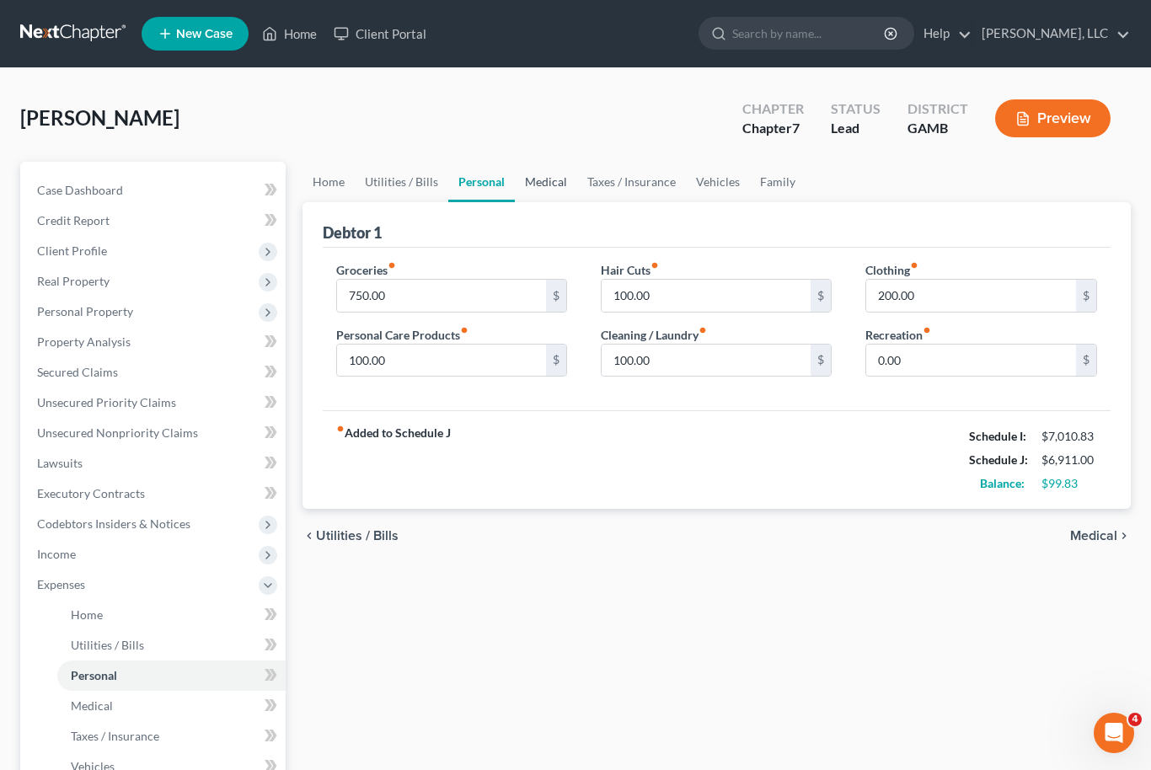
click at [544, 186] on link "Medical" at bounding box center [546, 182] width 62 height 40
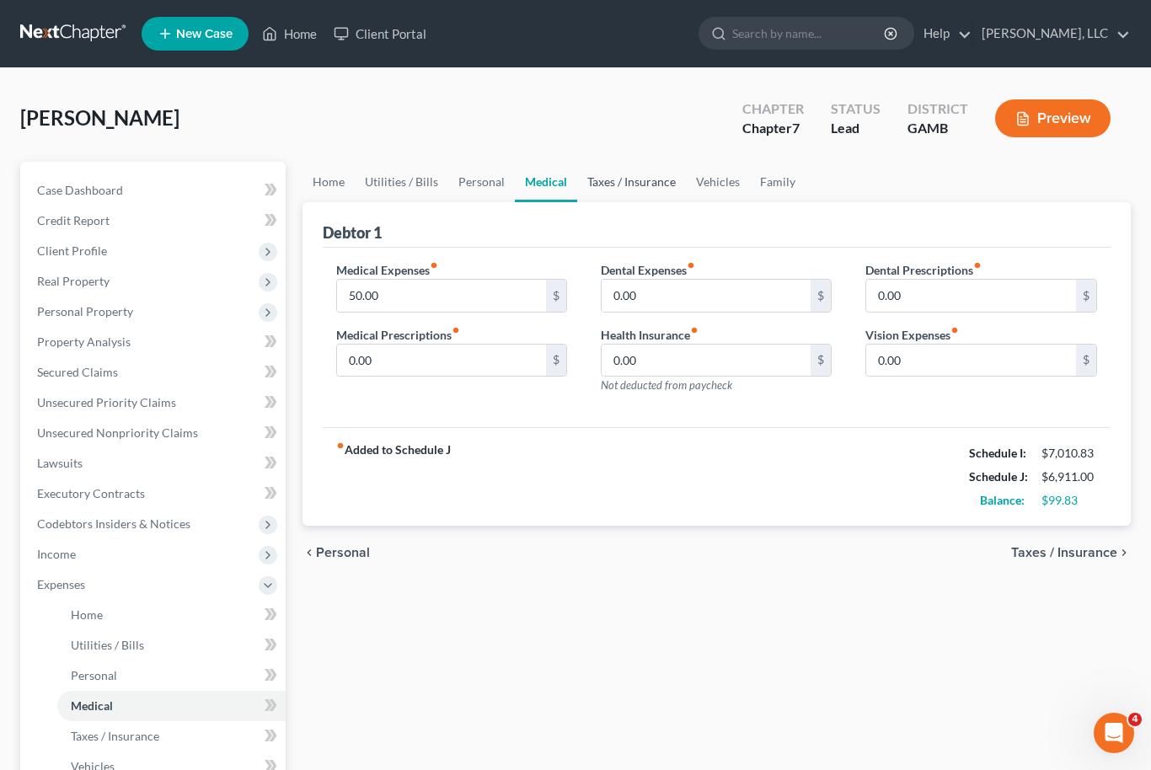
click at [623, 190] on link "Taxes / Insurance" at bounding box center [631, 182] width 109 height 40
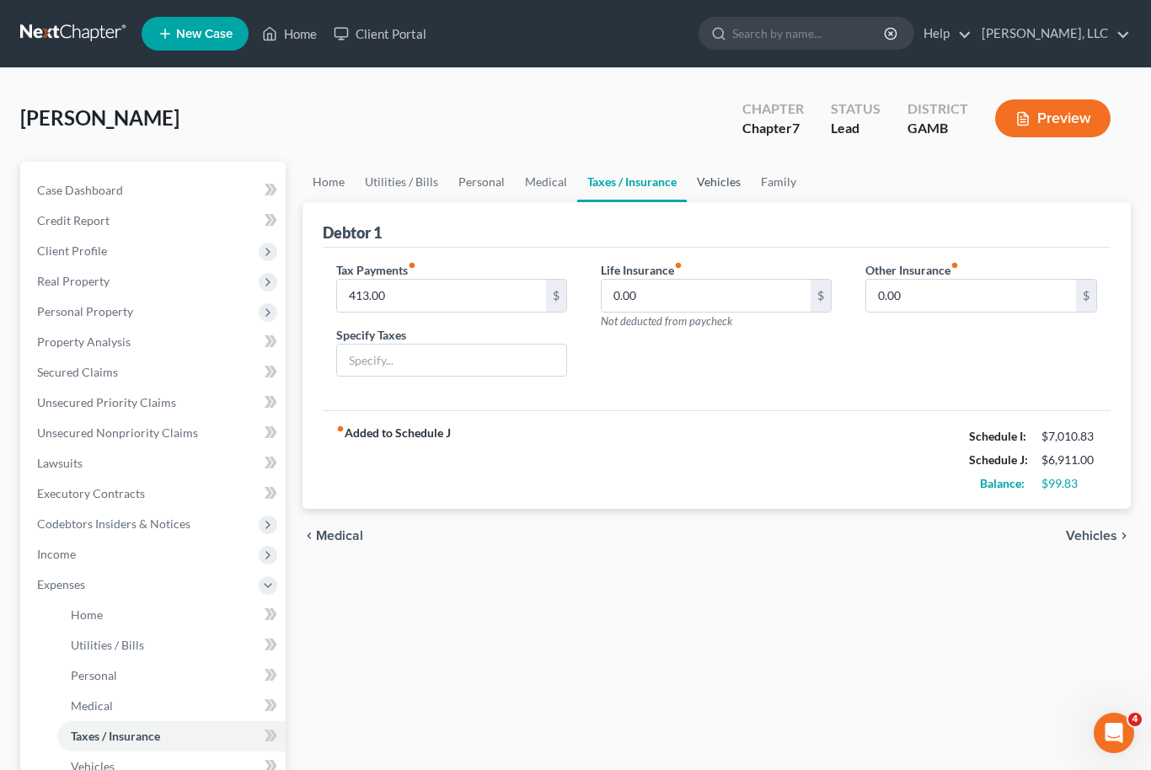
click at [707, 189] on link "Vehicles" at bounding box center [719, 182] width 64 height 40
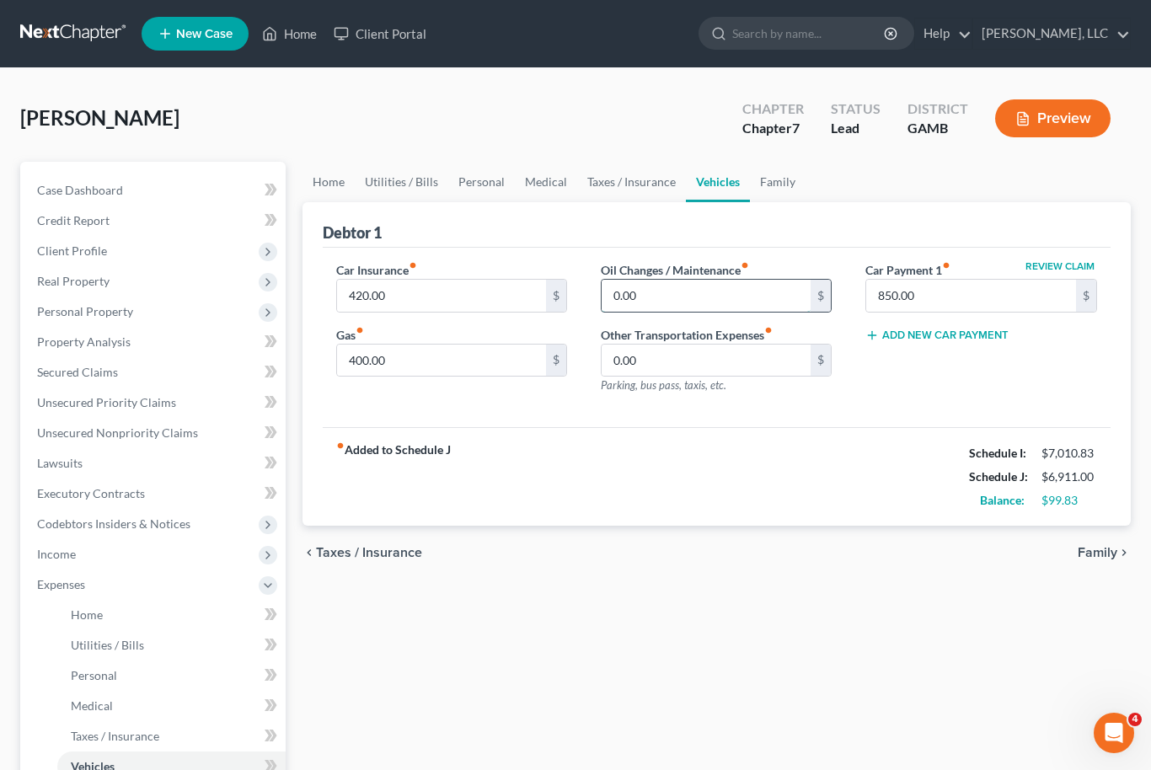
click at [637, 299] on input "0.00" at bounding box center [707, 296] width 210 height 32
type input "100"
click at [775, 193] on link "Family" at bounding box center [778, 182] width 56 height 40
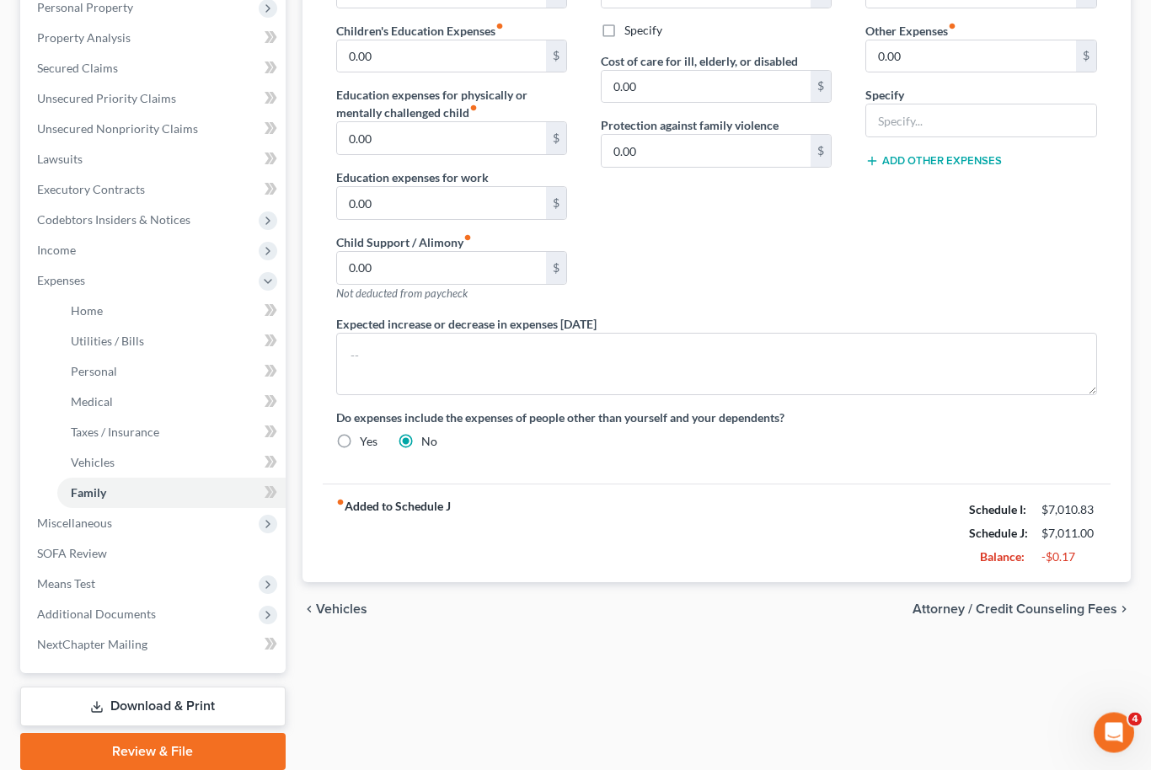
scroll to position [308, 0]
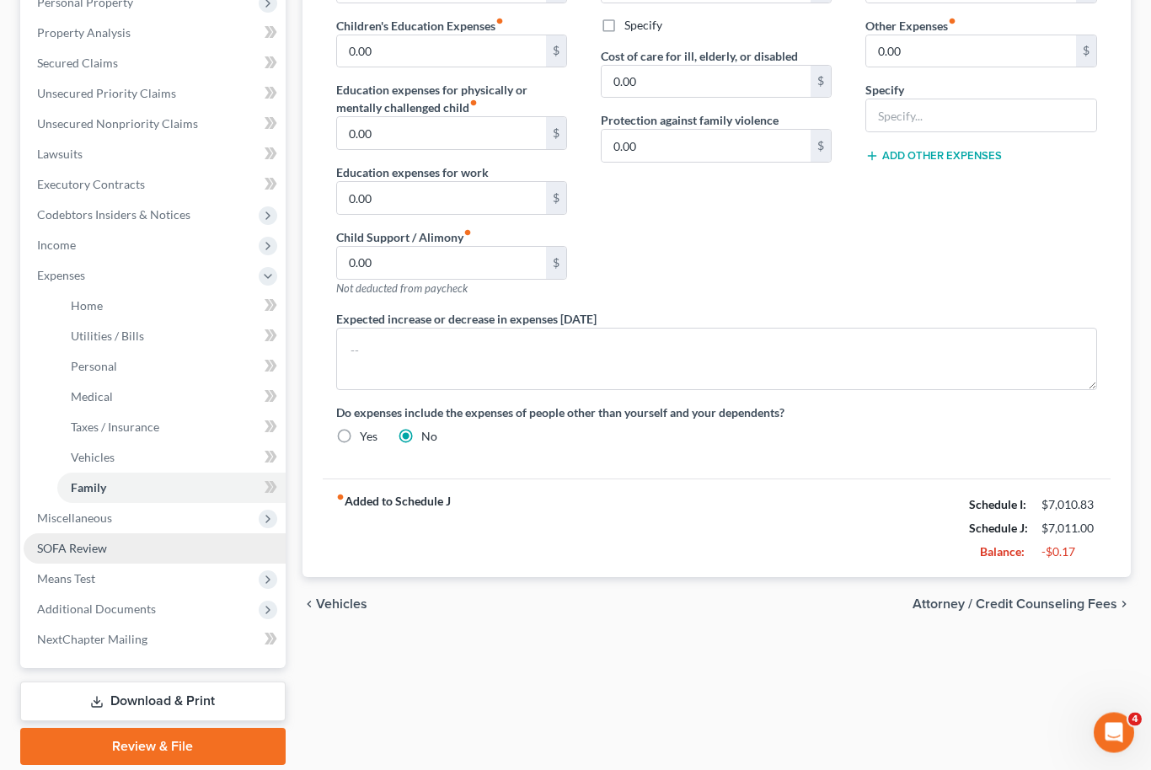
click at [74, 549] on span "SOFA Review" at bounding box center [72, 549] width 70 height 14
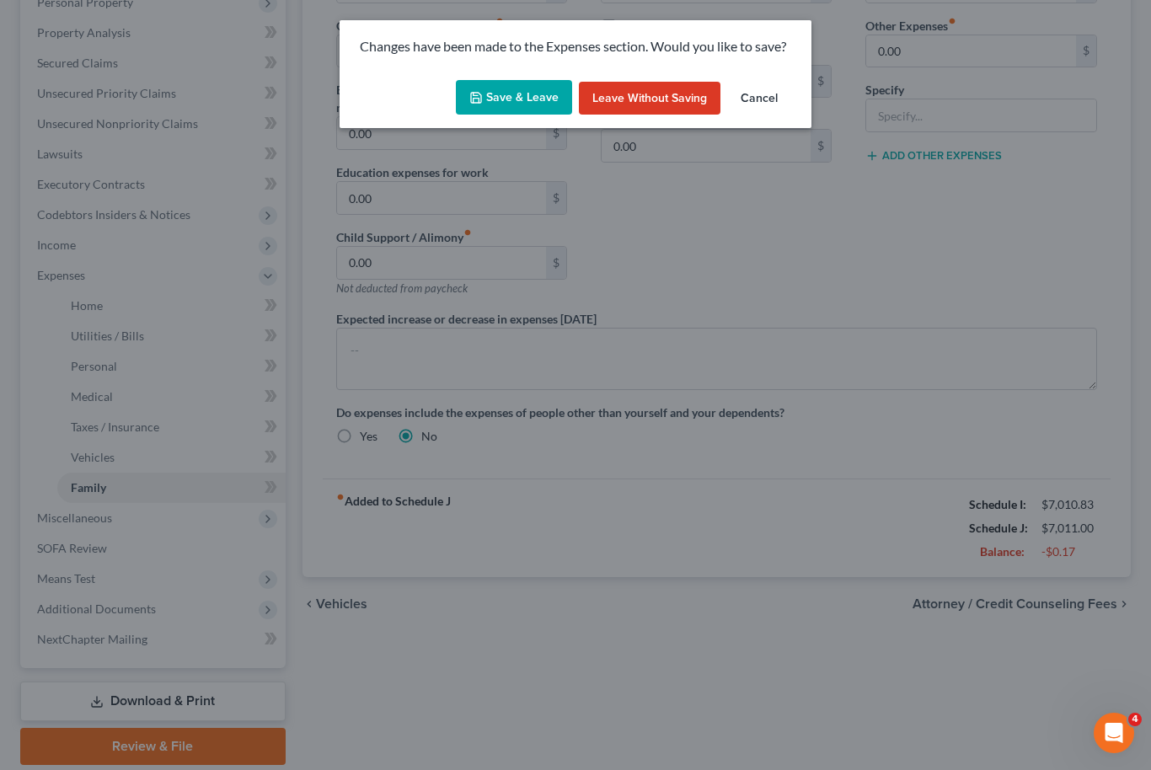
click at [520, 99] on button "Save & Leave" at bounding box center [514, 97] width 116 height 35
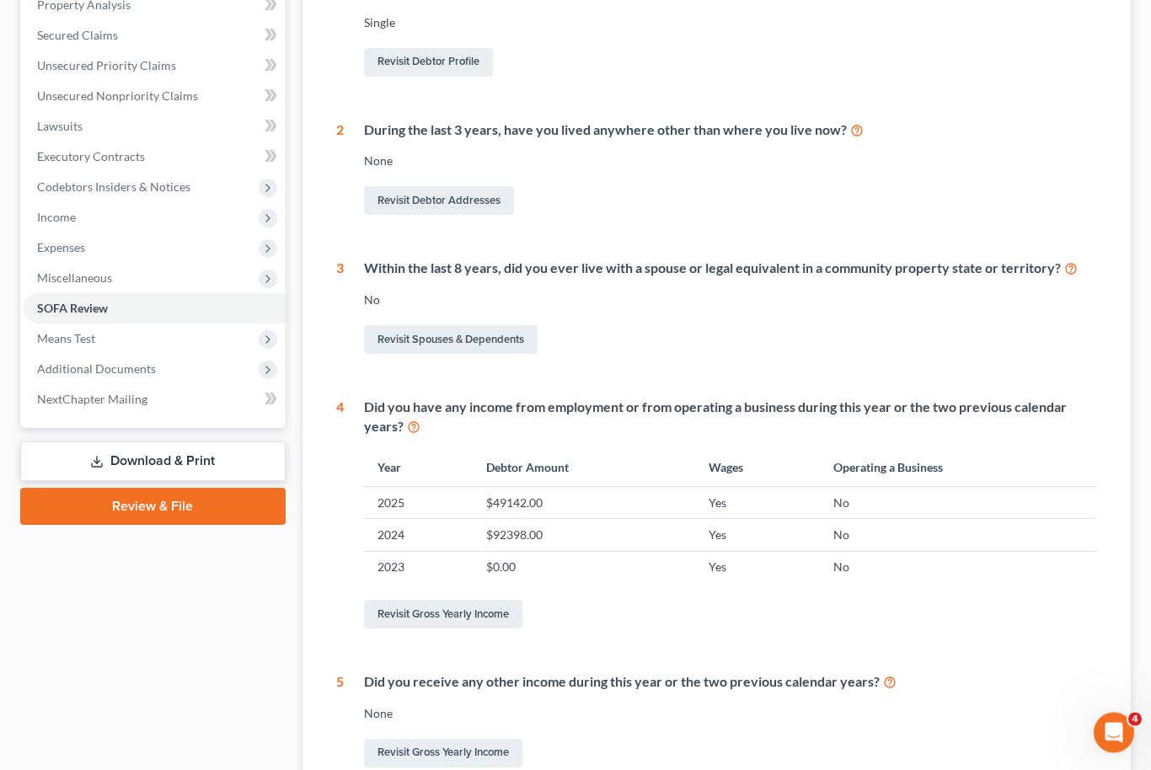
scroll to position [334, 0]
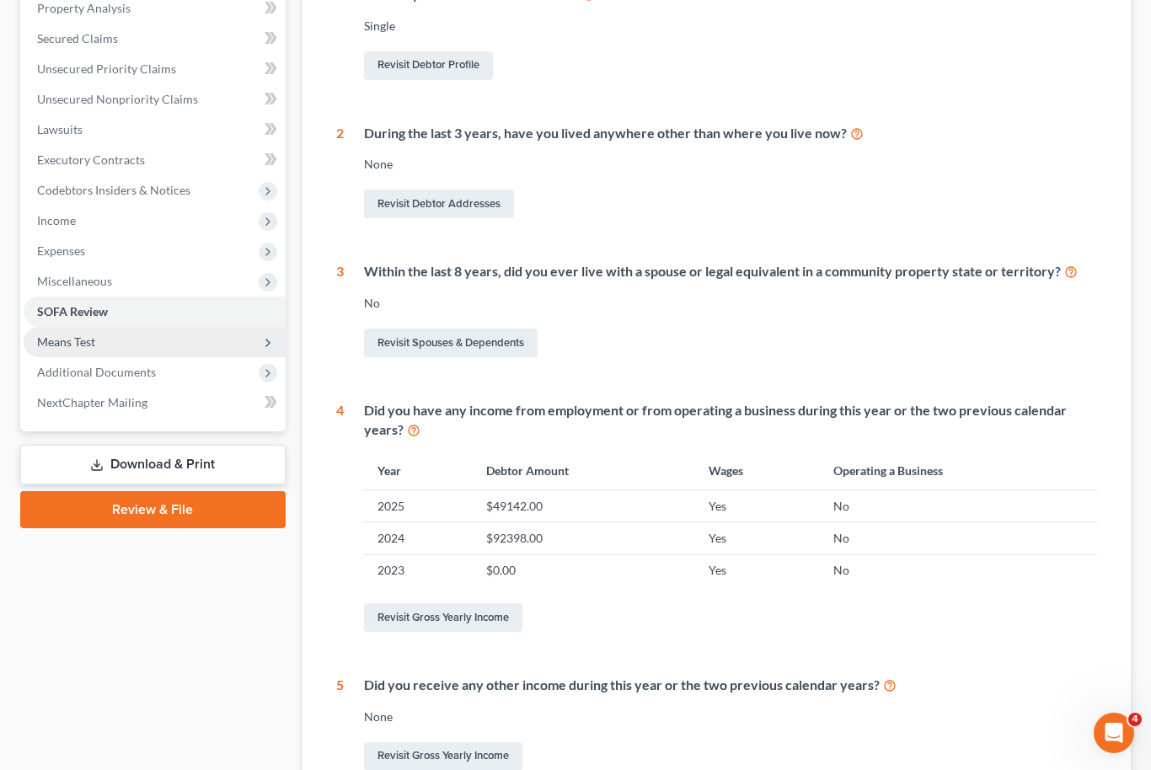
click at [68, 347] on span "Means Test" at bounding box center [66, 342] width 58 height 14
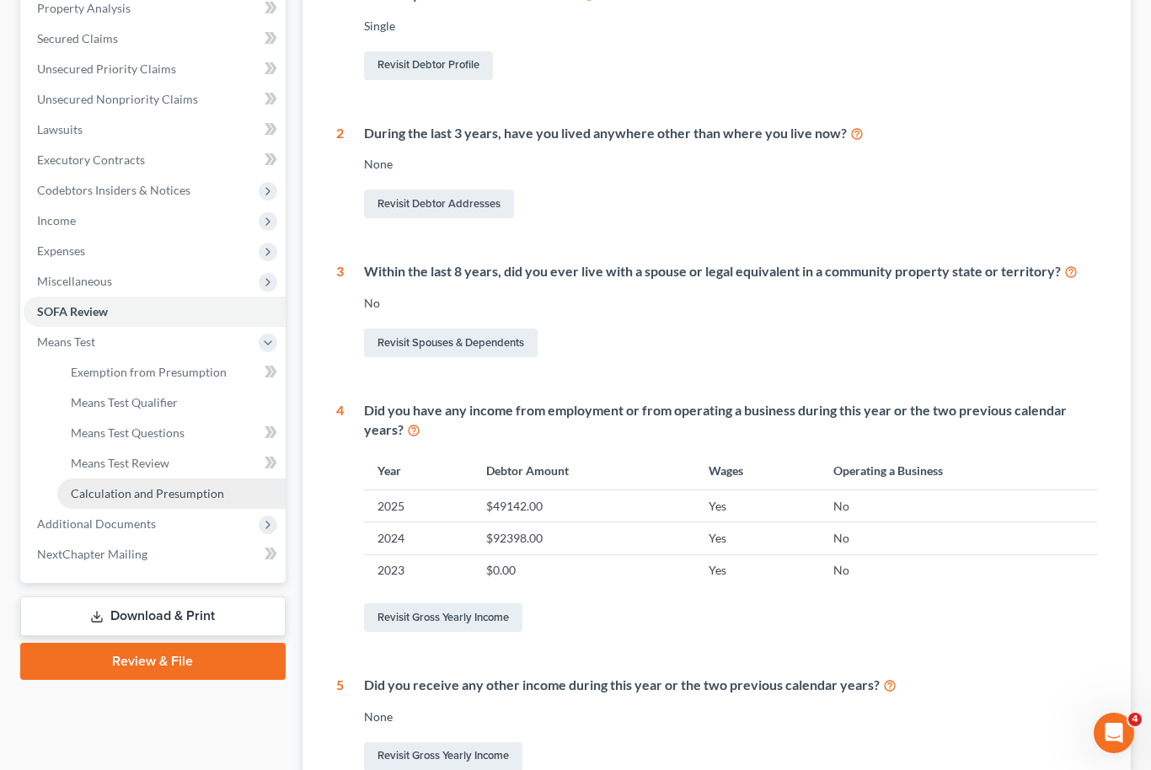
click at [88, 503] on link "Calculation and Presumption" at bounding box center [171, 494] width 228 height 30
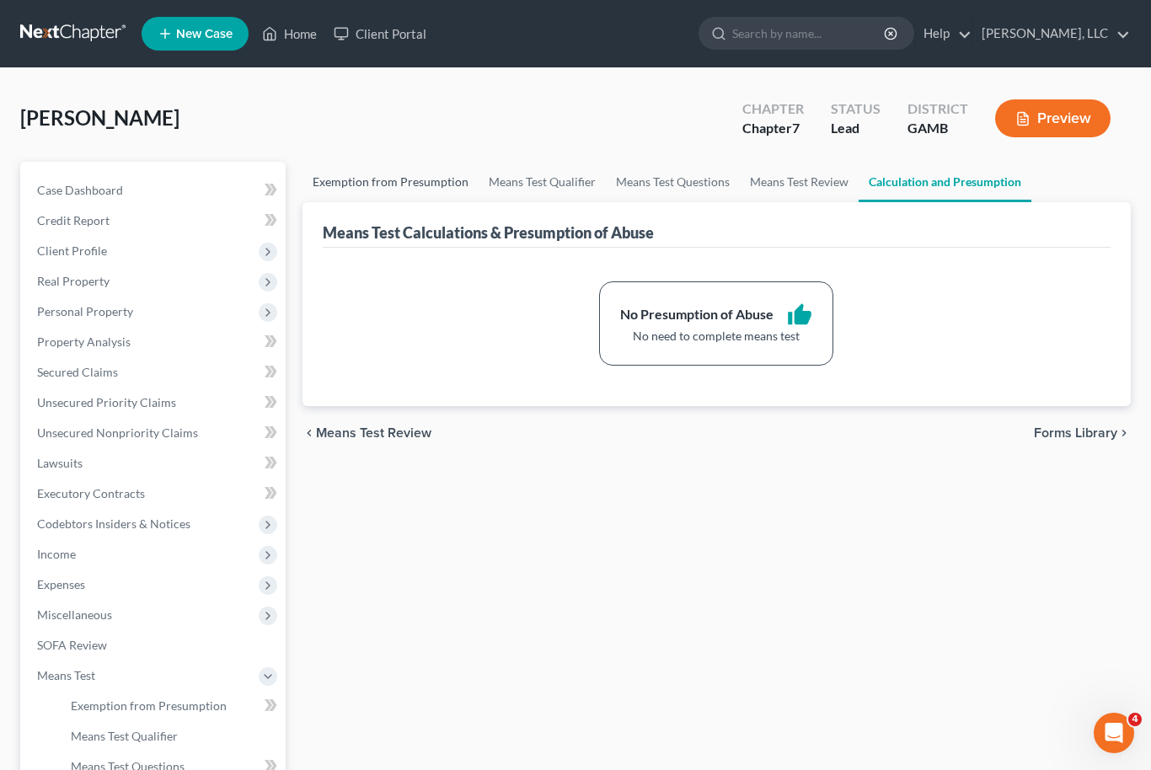
click at [421, 180] on link "Exemption from Presumption" at bounding box center [391, 182] width 176 height 40
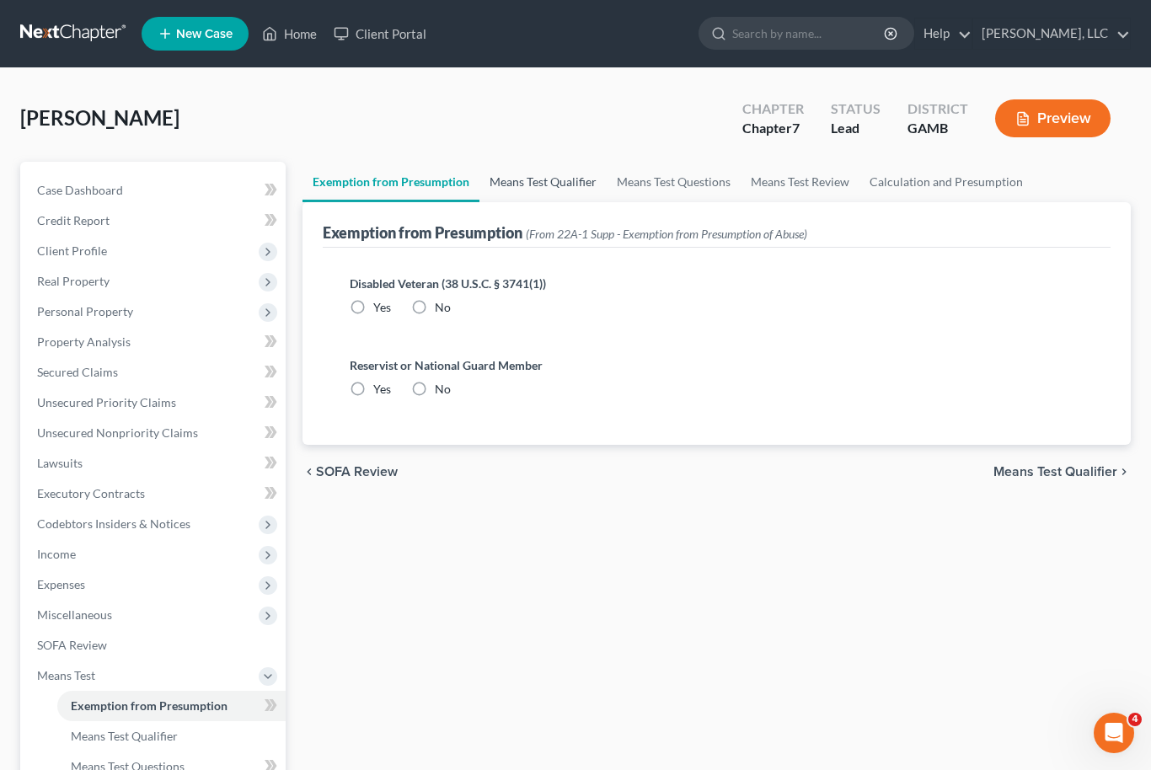
click at [545, 187] on link "Means Test Qualifier" at bounding box center [543, 182] width 127 height 40
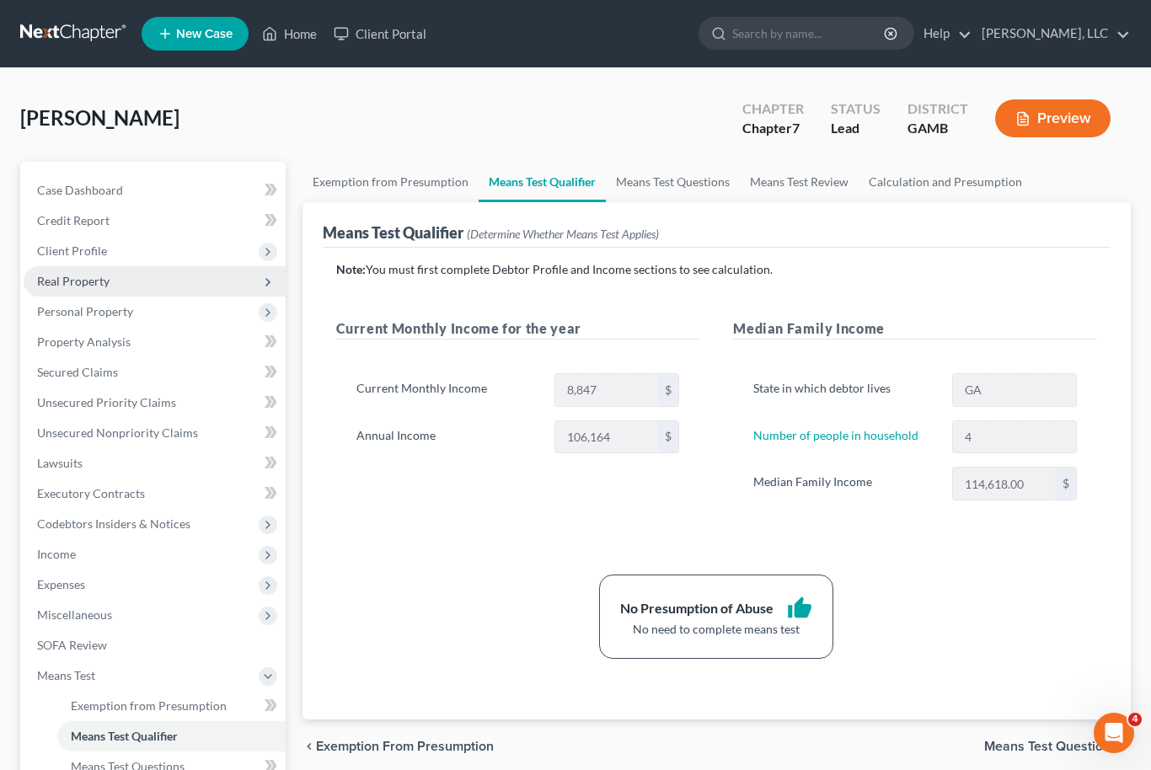
click at [70, 291] on span "Real Property" at bounding box center [155, 281] width 262 height 30
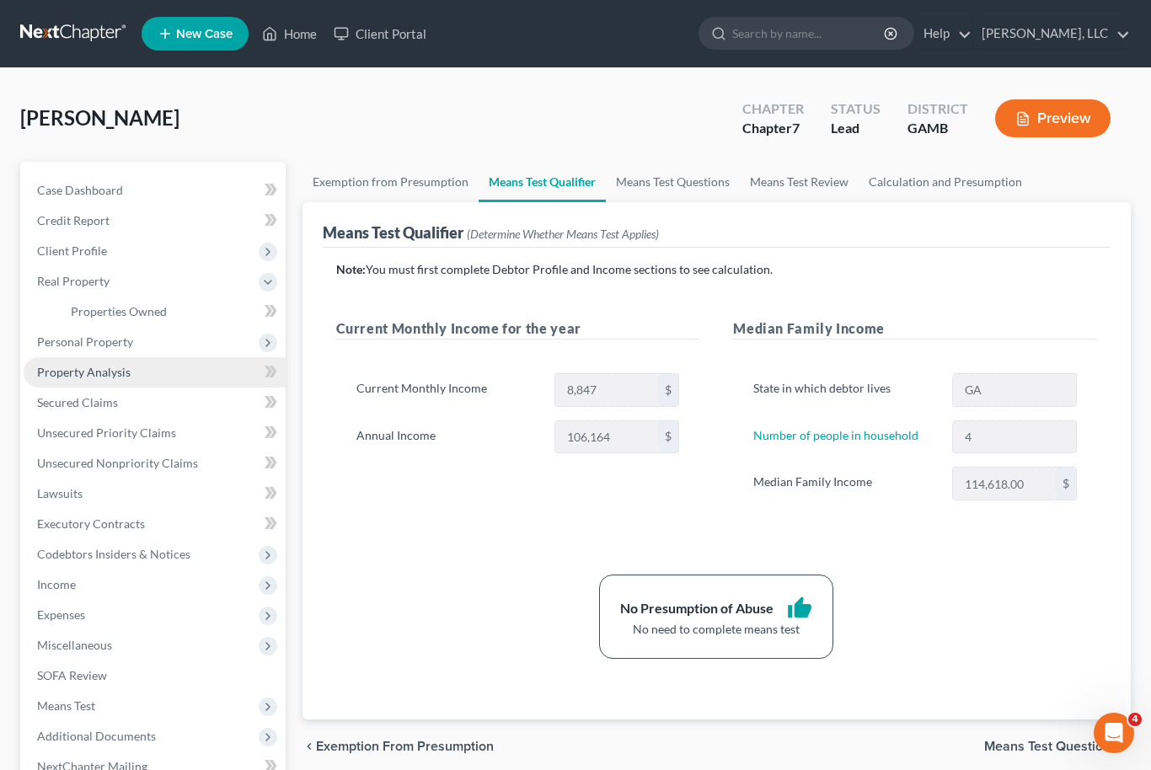
click at [63, 385] on link "Property Analysis" at bounding box center [155, 372] width 262 height 30
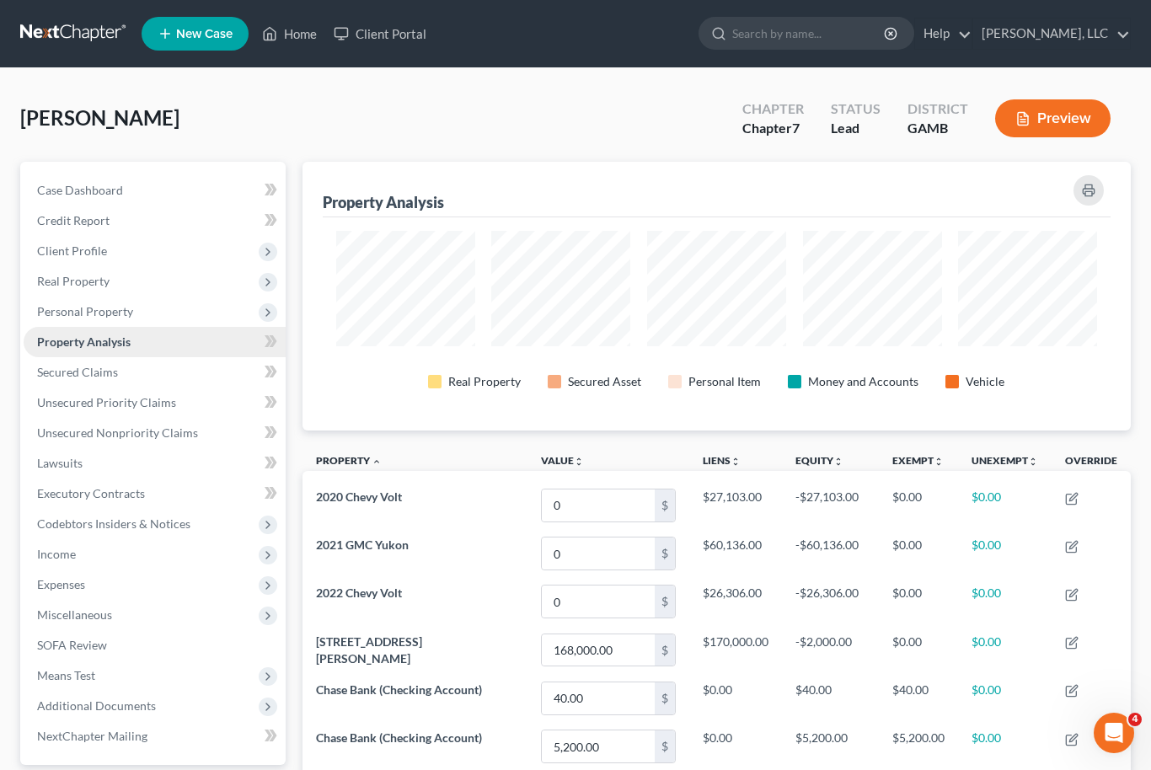
scroll to position [269, 828]
click at [77, 311] on span "Personal Property" at bounding box center [85, 311] width 96 height 14
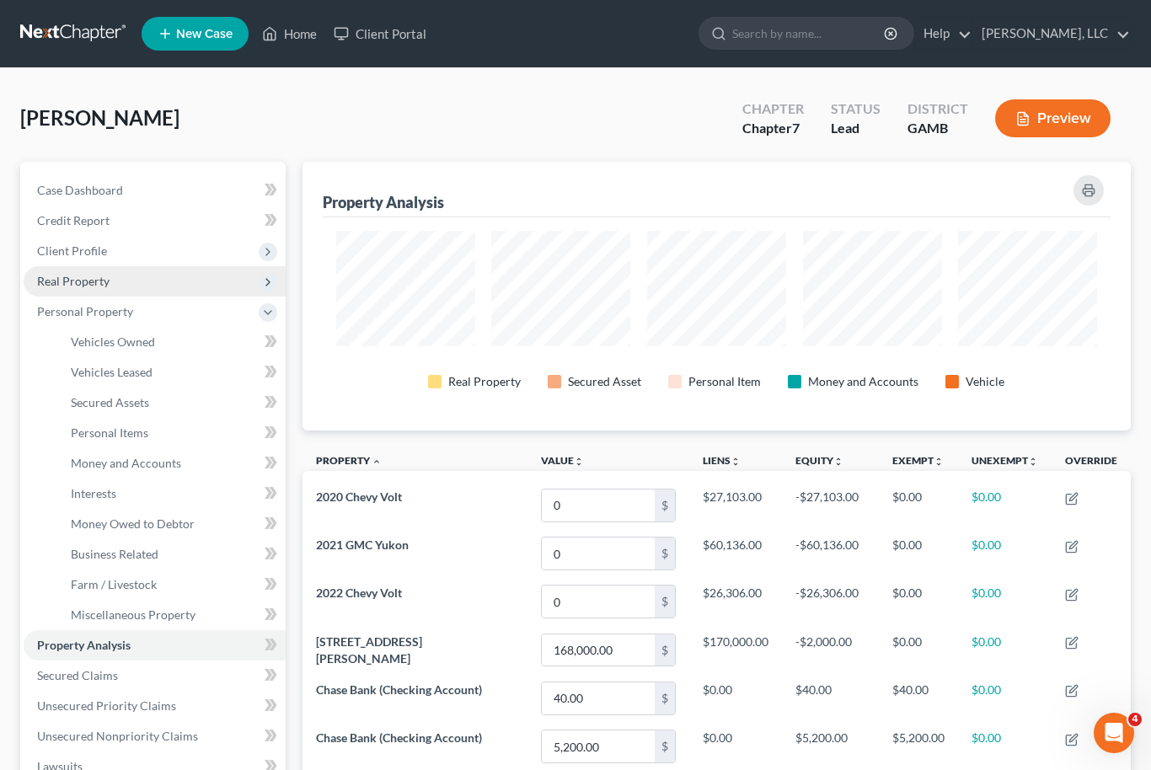
click at [68, 287] on span "Real Property" at bounding box center [73, 281] width 72 height 14
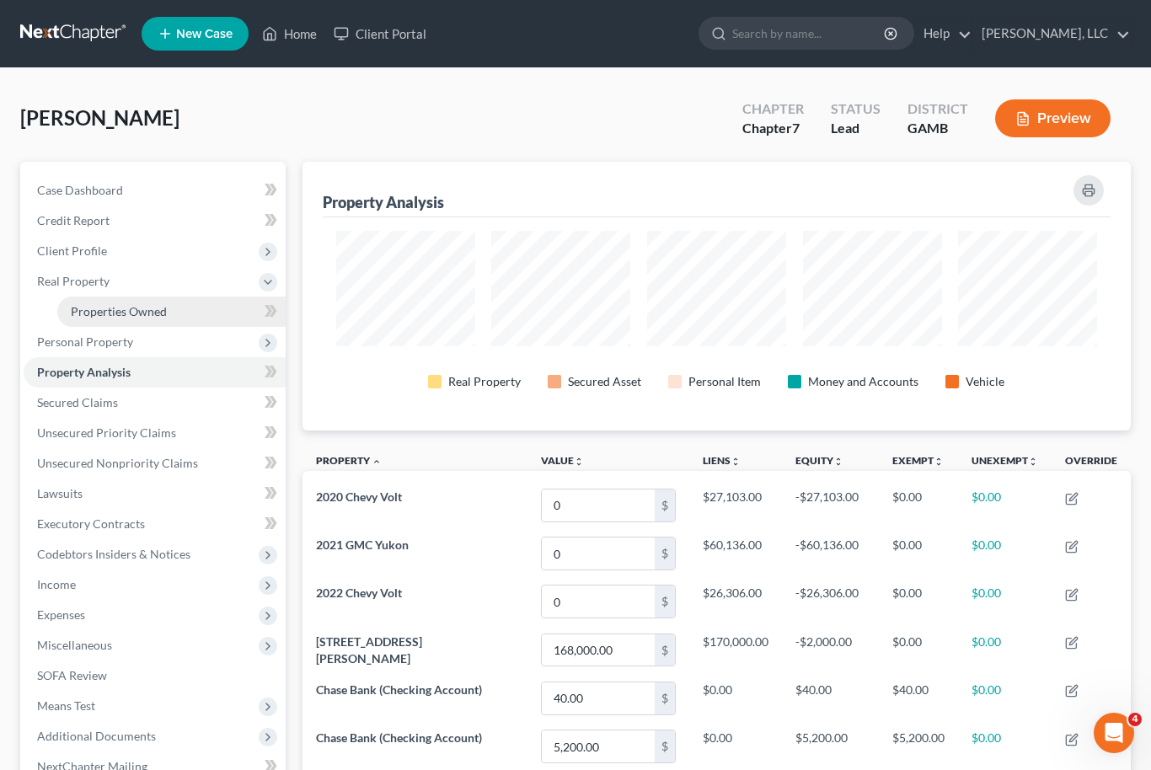
click at [91, 316] on span "Properties Owned" at bounding box center [119, 311] width 96 height 14
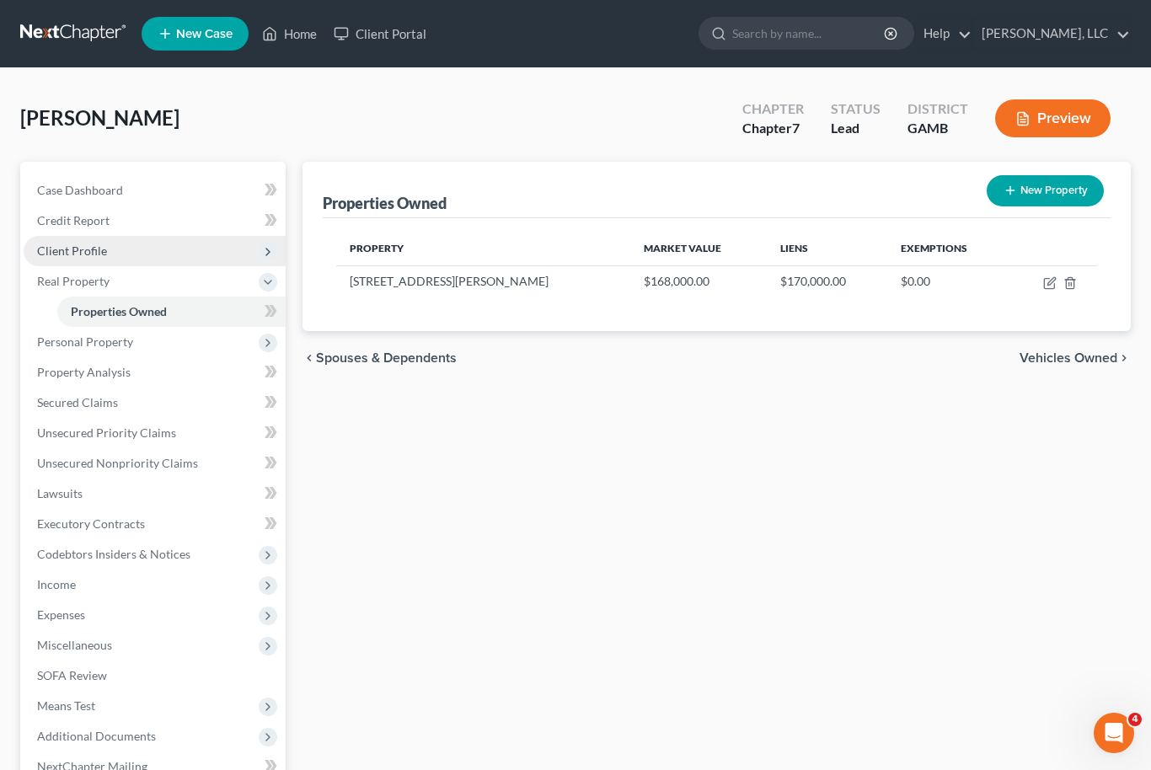
click at [65, 260] on span "Client Profile" at bounding box center [155, 251] width 262 height 30
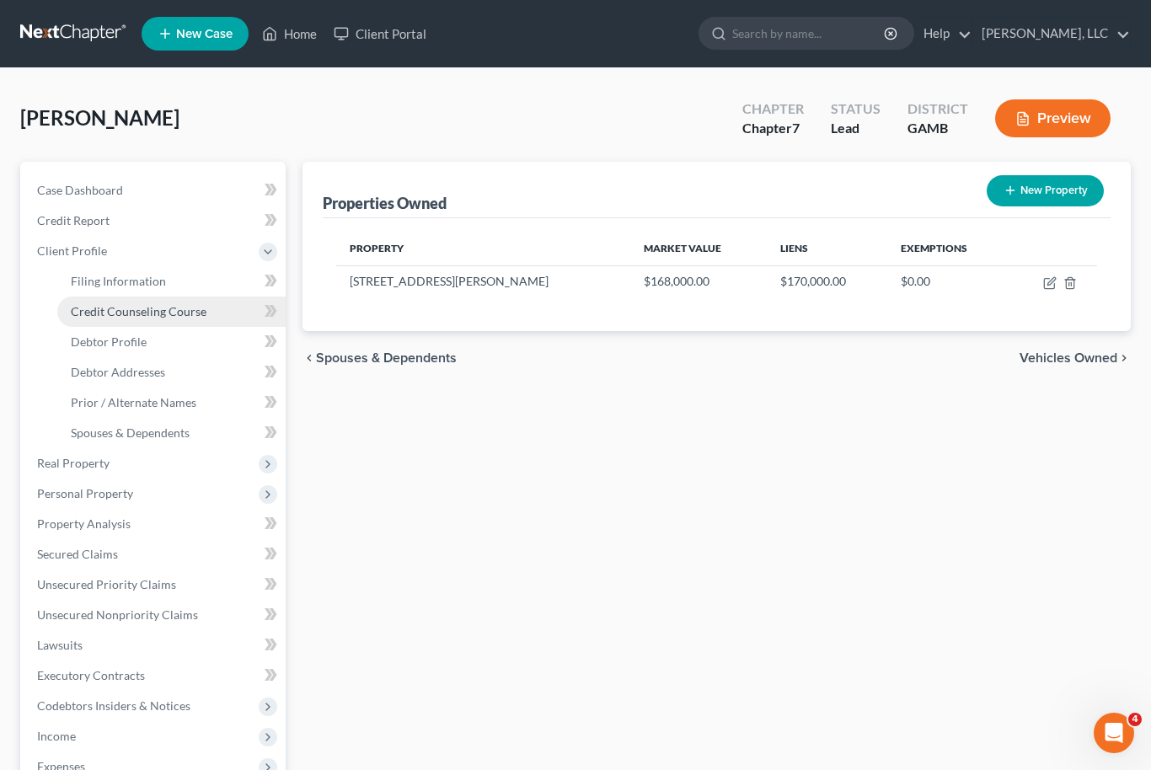
click at [98, 319] on link "Credit Counseling Course" at bounding box center [171, 312] width 228 height 30
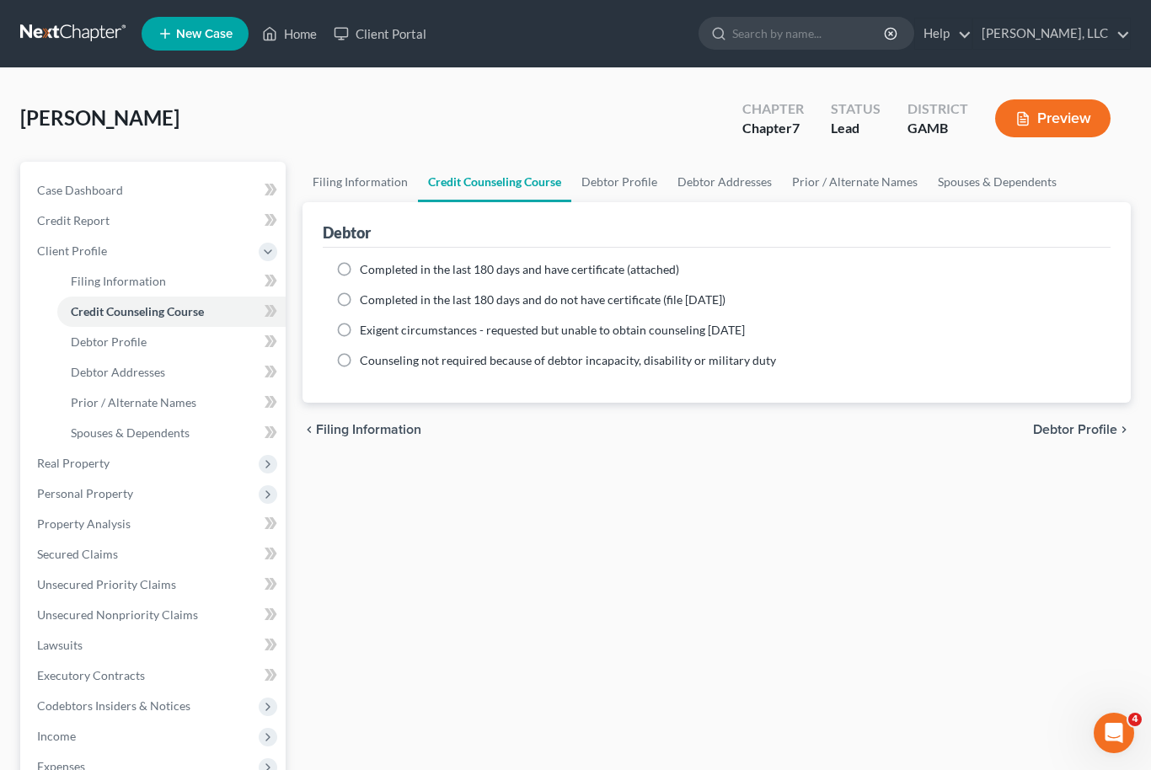
click at [360, 301] on label "Completed in the last 180 days and do not have certificate (file [DATE])" at bounding box center [543, 300] width 366 height 17
click at [367, 301] on input "Completed in the last 180 days and do not have certificate (file [DATE])" at bounding box center [372, 297] width 11 height 11
radio input "true"
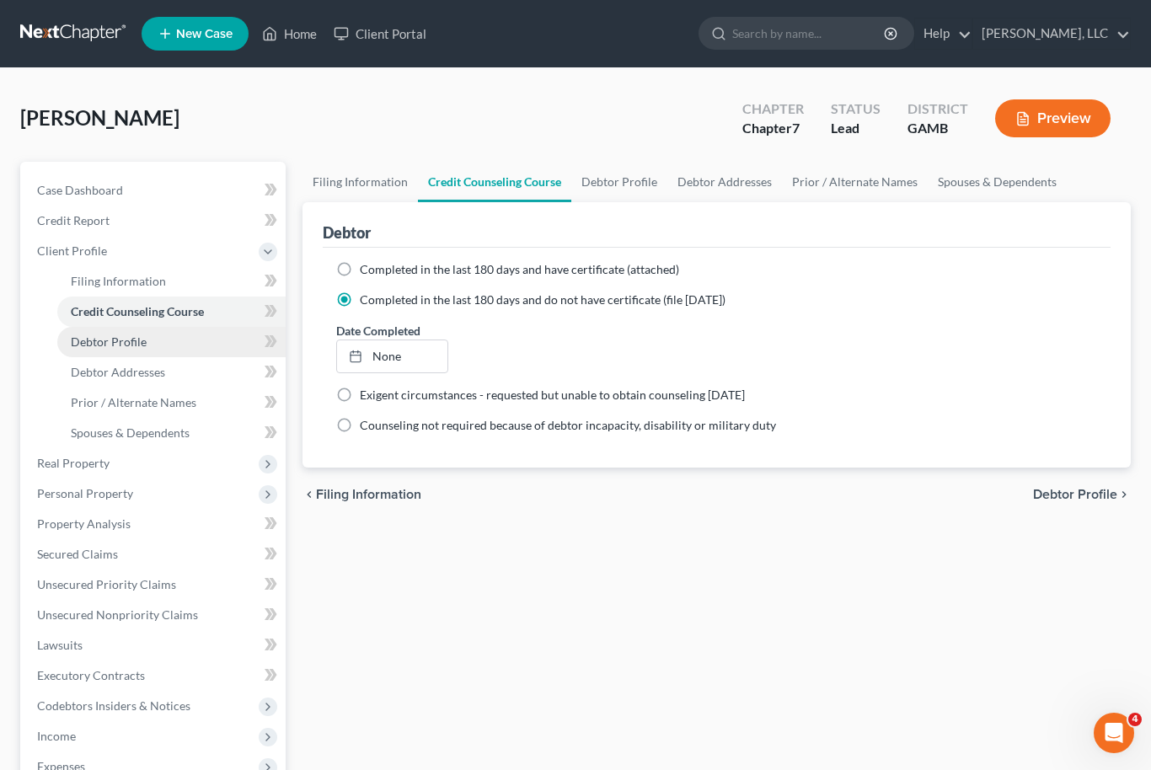
click at [77, 340] on span "Debtor Profile" at bounding box center [109, 342] width 76 height 14
select select "0"
select select "3"
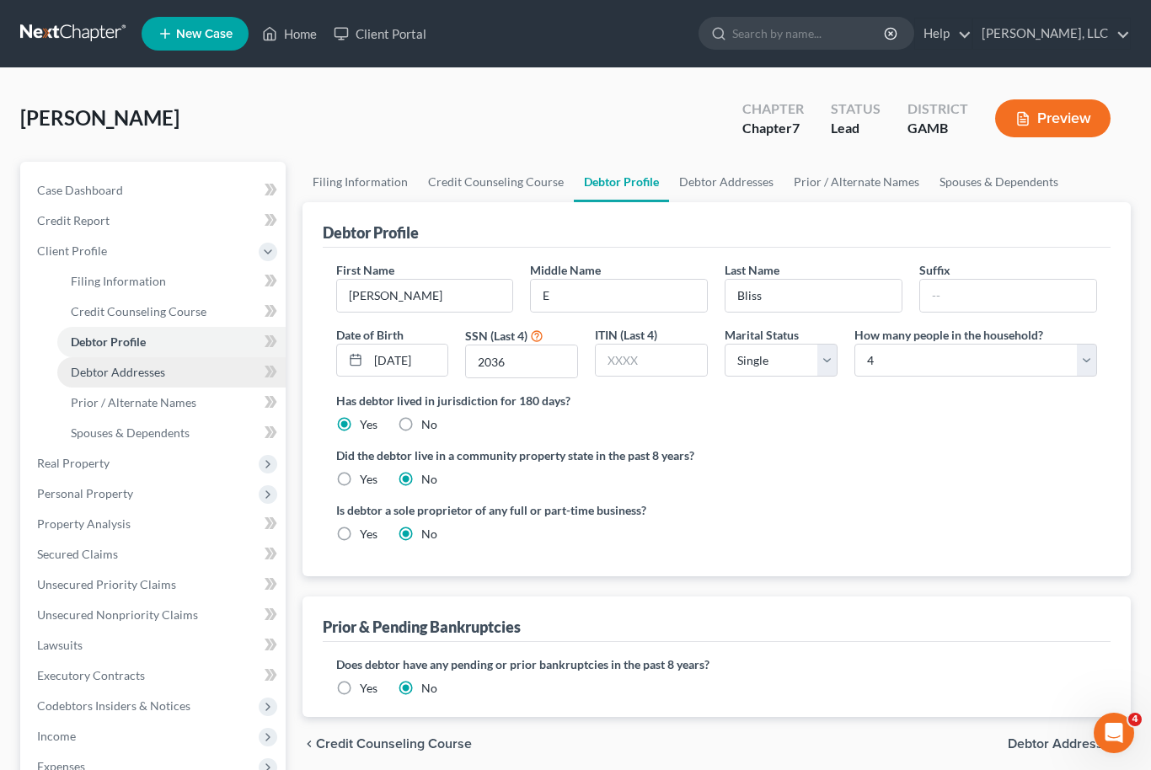
click at [81, 378] on span "Debtor Addresses" at bounding box center [118, 372] width 94 height 14
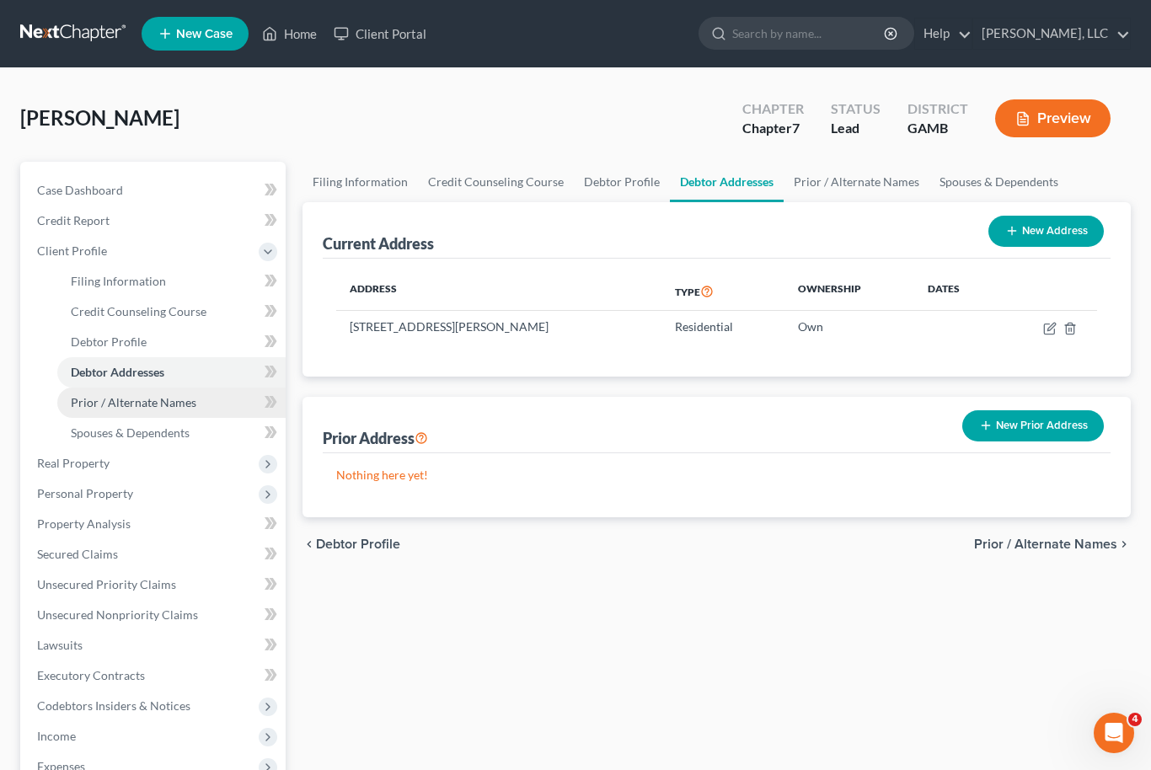
click at [99, 407] on span "Prior / Alternate Names" at bounding box center [134, 402] width 126 height 14
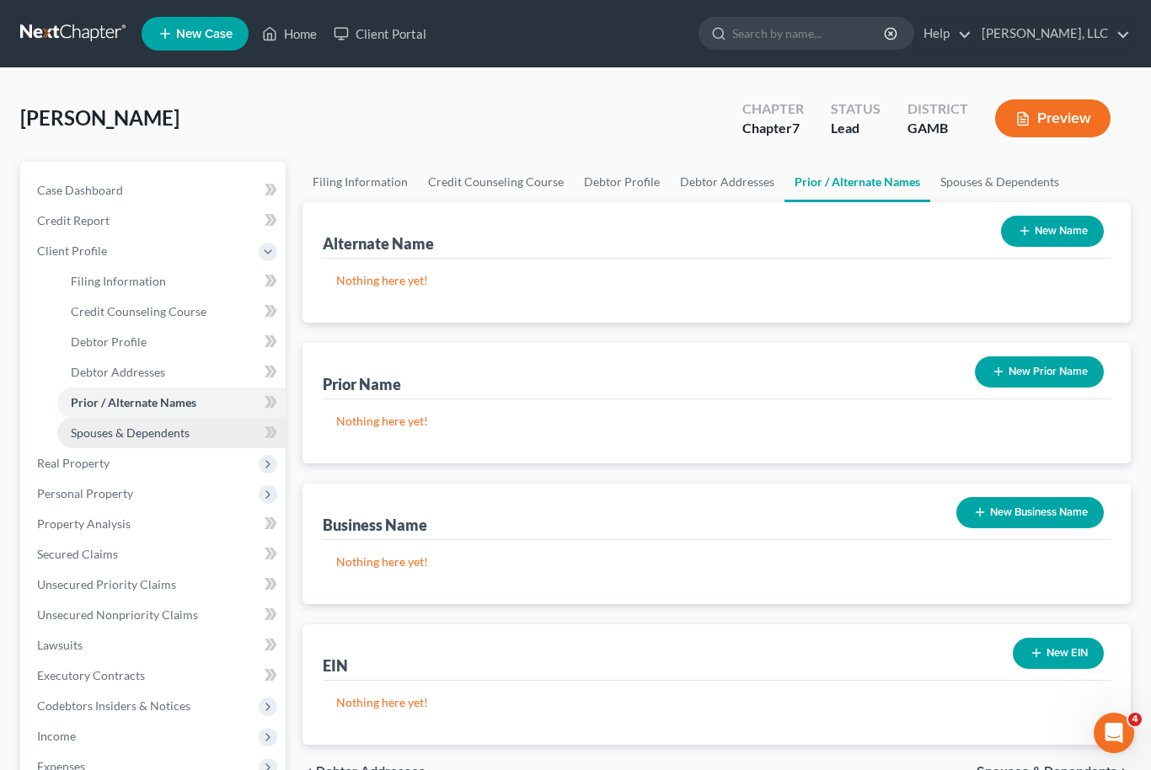
click at [94, 442] on link "Spouses & Dependents" at bounding box center [171, 433] width 228 height 30
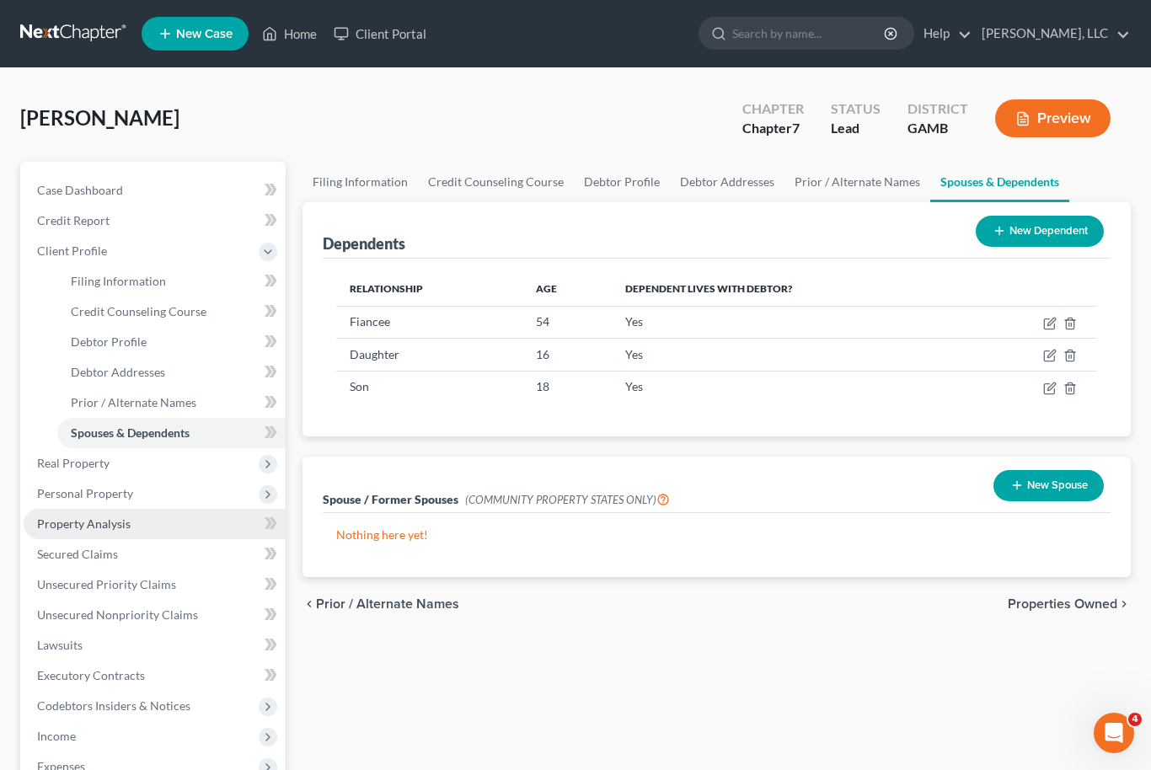
click at [58, 529] on span "Property Analysis" at bounding box center [84, 524] width 94 height 14
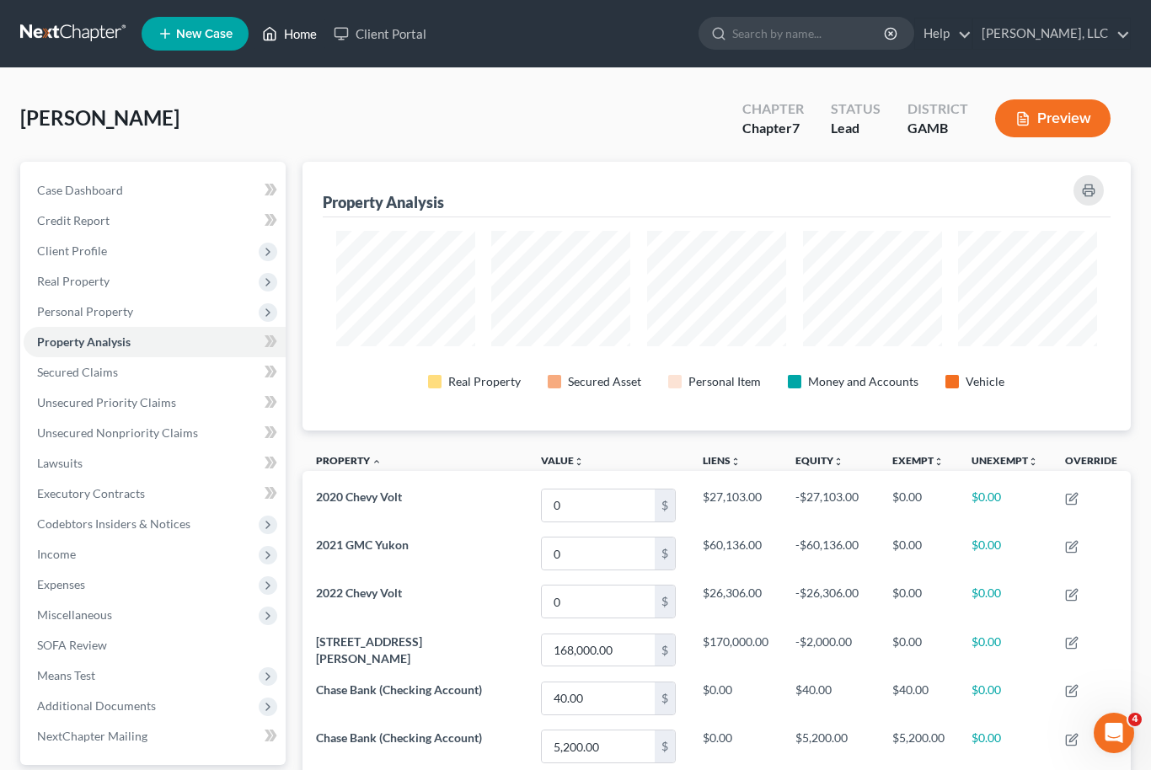
click at [293, 25] on link "Home" at bounding box center [290, 34] width 72 height 30
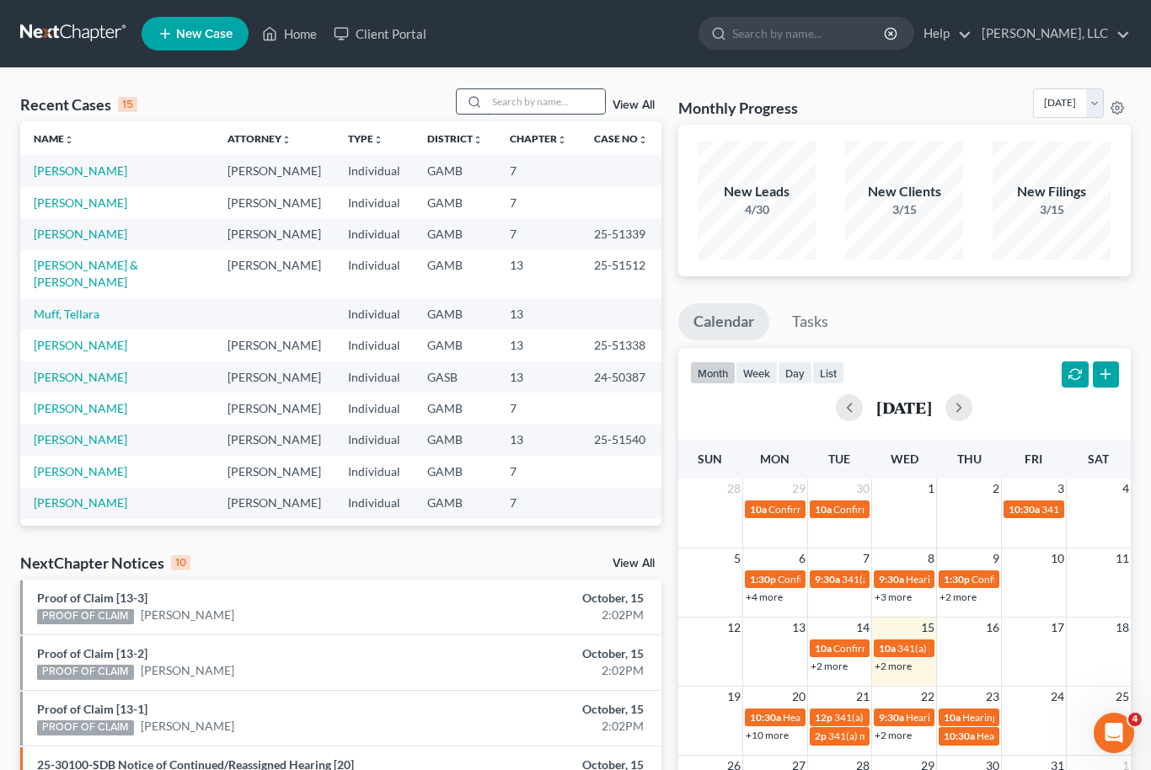
click at [542, 101] on input "search" at bounding box center [546, 101] width 118 height 24
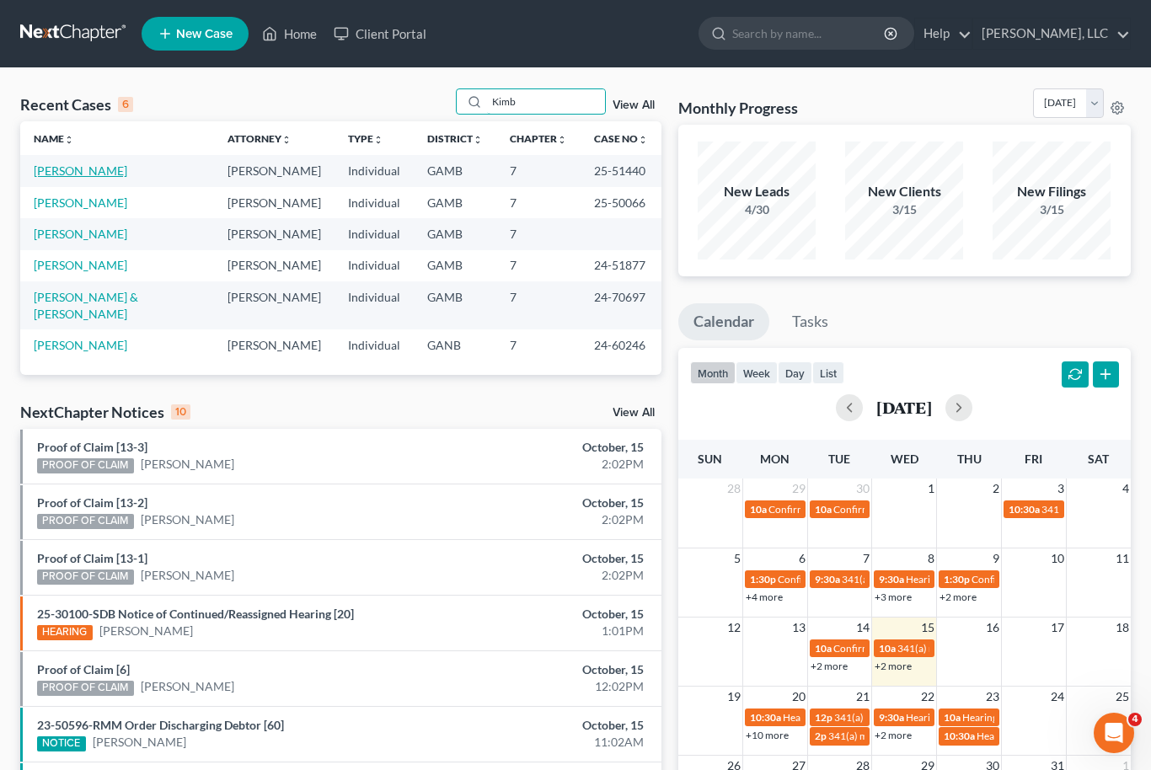
type input "Kimb"
click at [88, 170] on link "[PERSON_NAME]" at bounding box center [81, 170] width 94 height 14
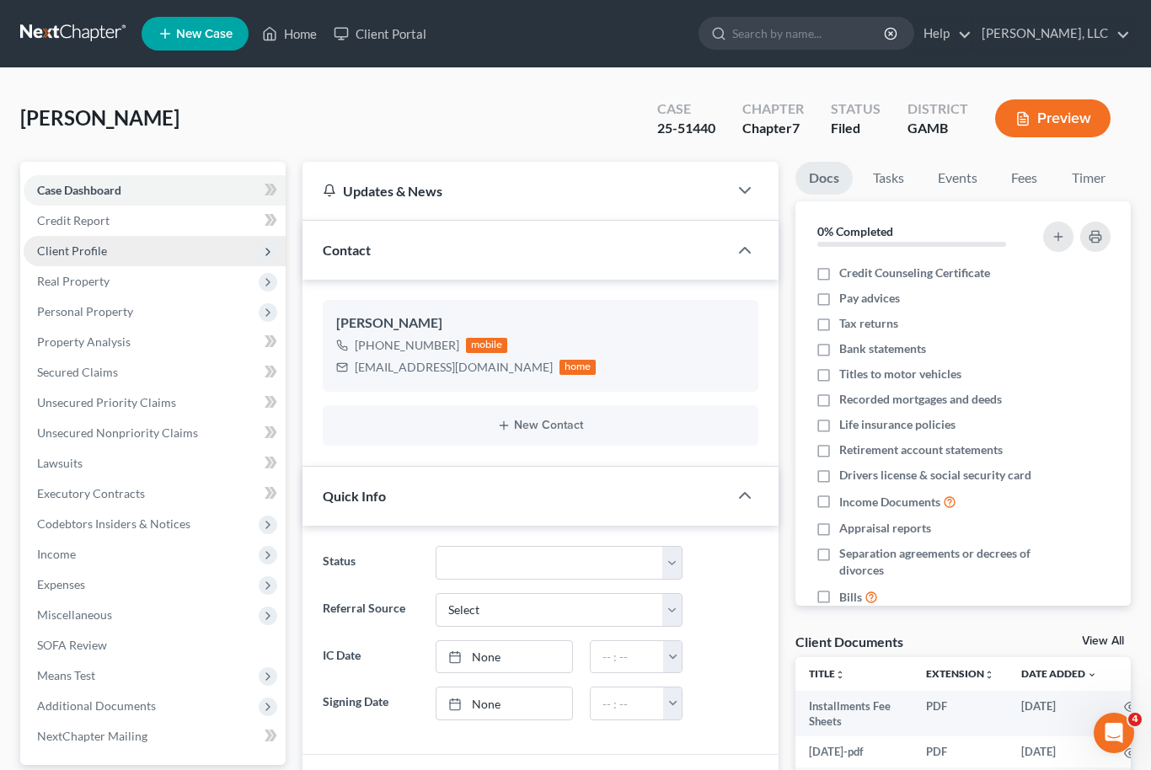
click at [96, 252] on span "Client Profile" at bounding box center [72, 251] width 70 height 14
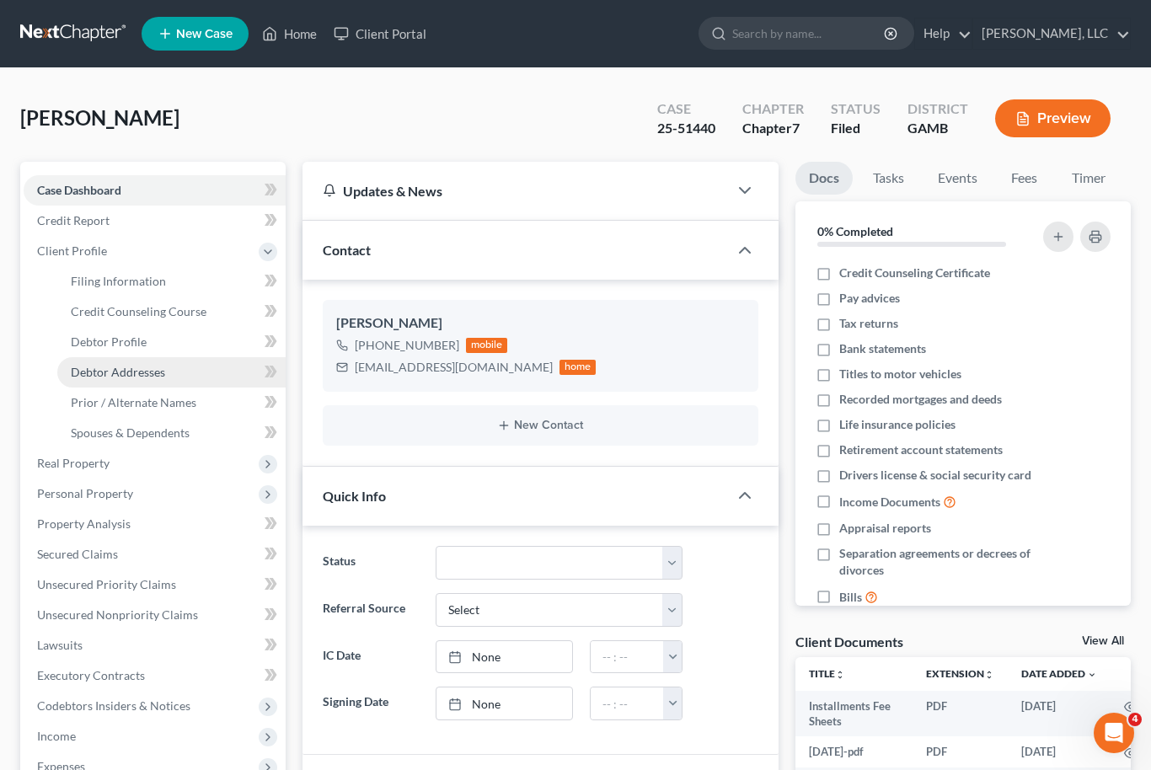
click at [160, 372] on span "Debtor Addresses" at bounding box center [118, 372] width 94 height 14
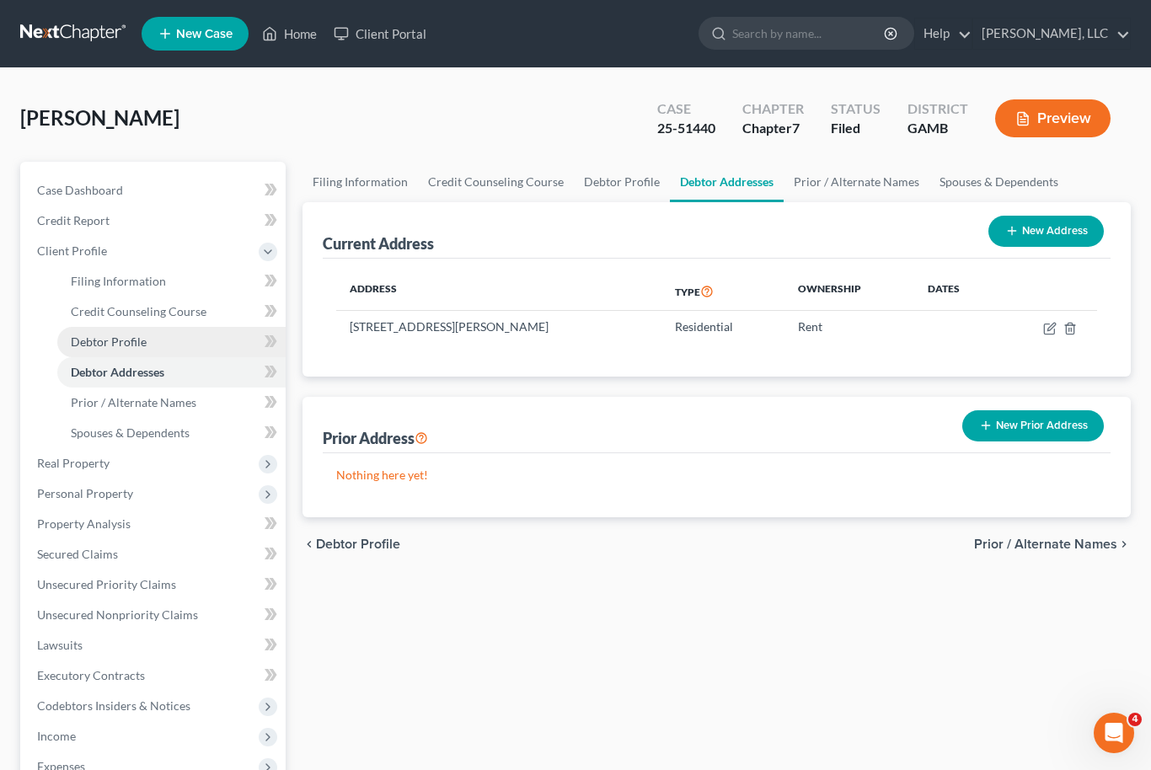
click at [161, 340] on link "Debtor Profile" at bounding box center [171, 342] width 228 height 30
select select "0"
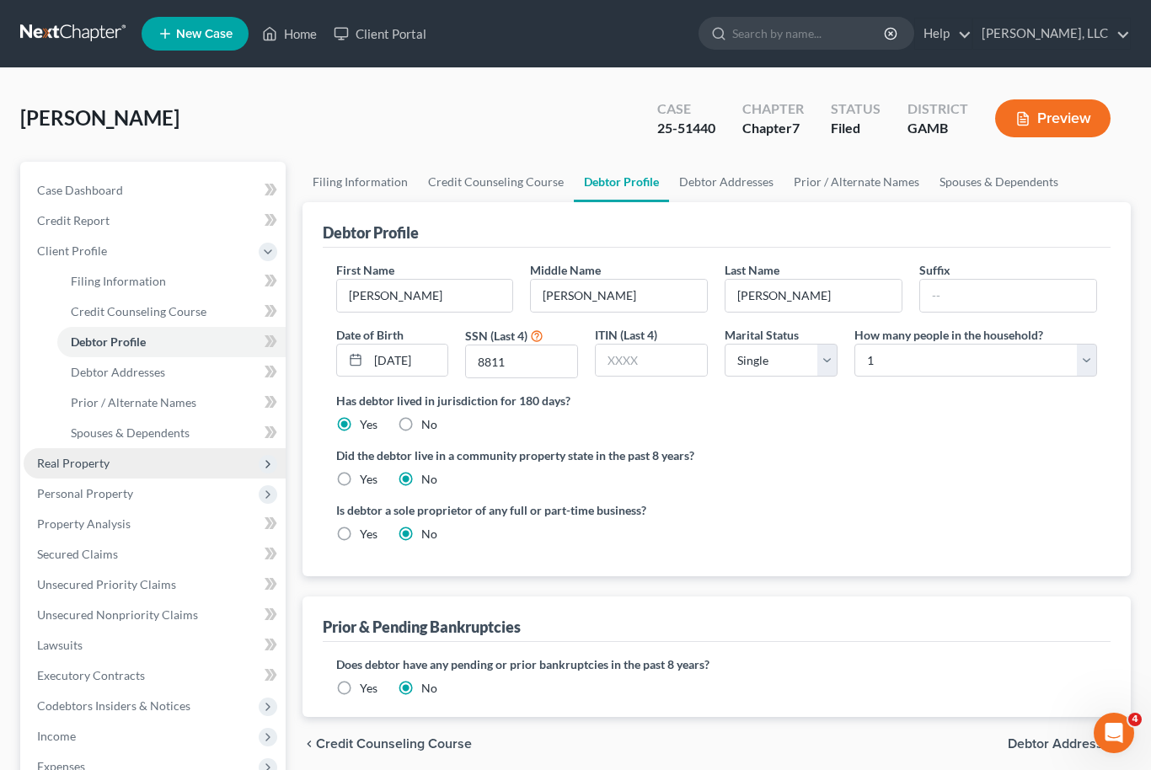
click at [117, 471] on span "Real Property" at bounding box center [155, 463] width 262 height 30
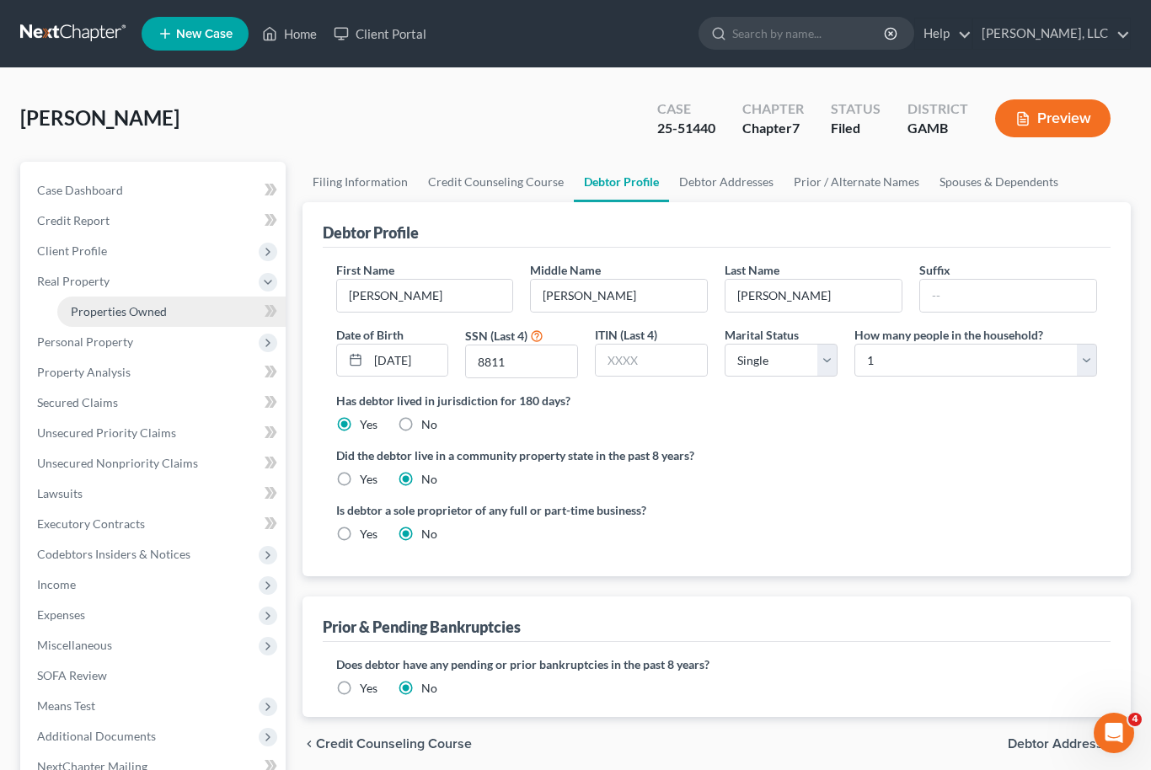
click at [165, 309] on span "Properties Owned" at bounding box center [119, 311] width 96 height 14
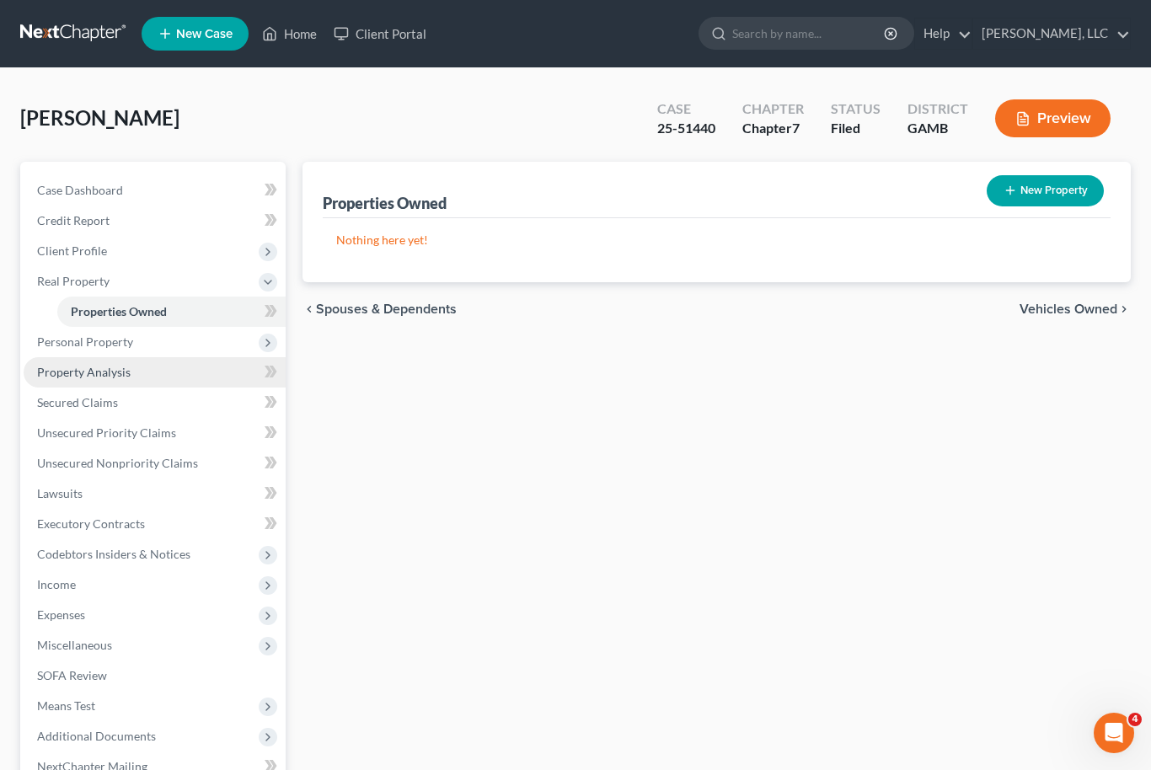
click at [135, 368] on link "Property Analysis" at bounding box center [155, 372] width 262 height 30
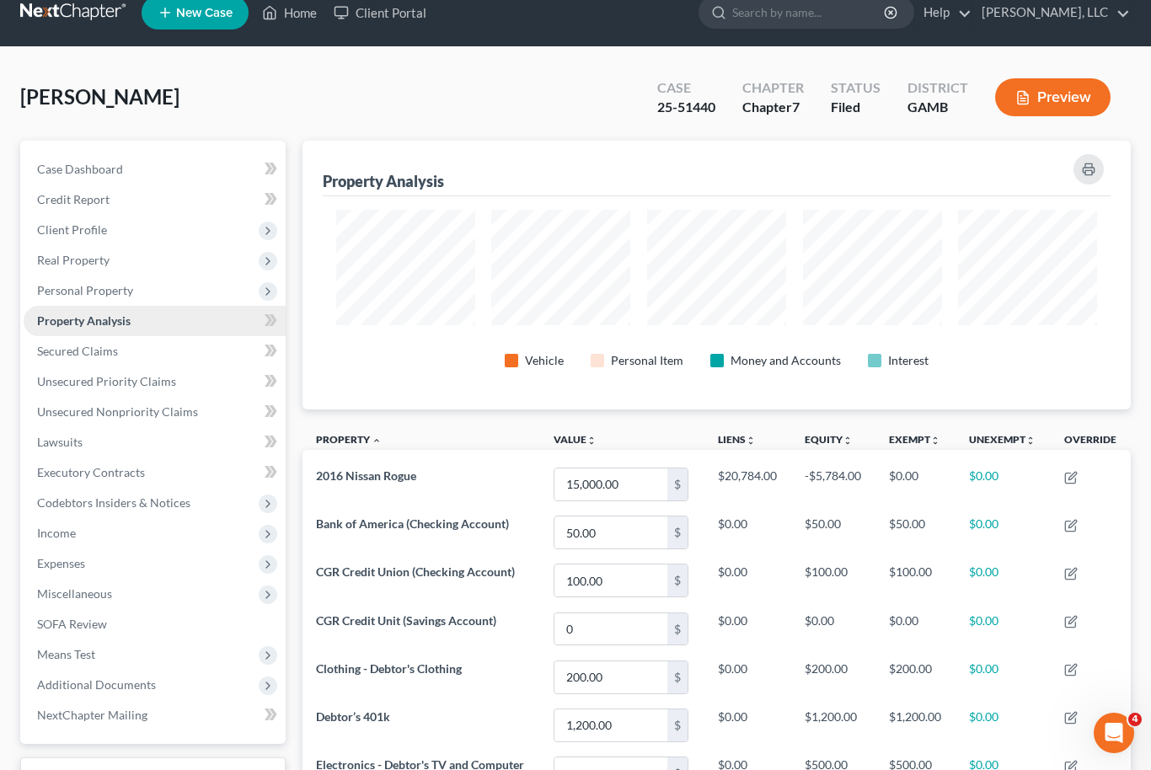
scroll to position [20, 0]
click at [154, 345] on link "Secured Claims" at bounding box center [155, 352] width 262 height 30
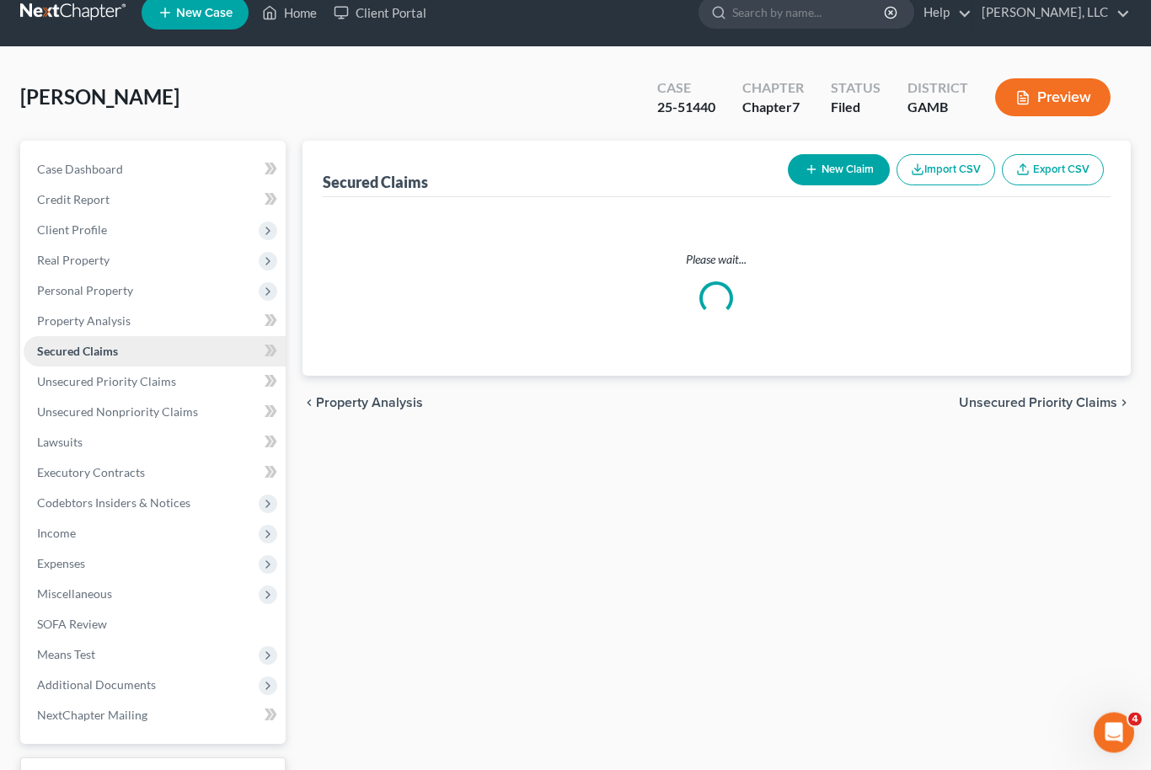
scroll to position [21, 0]
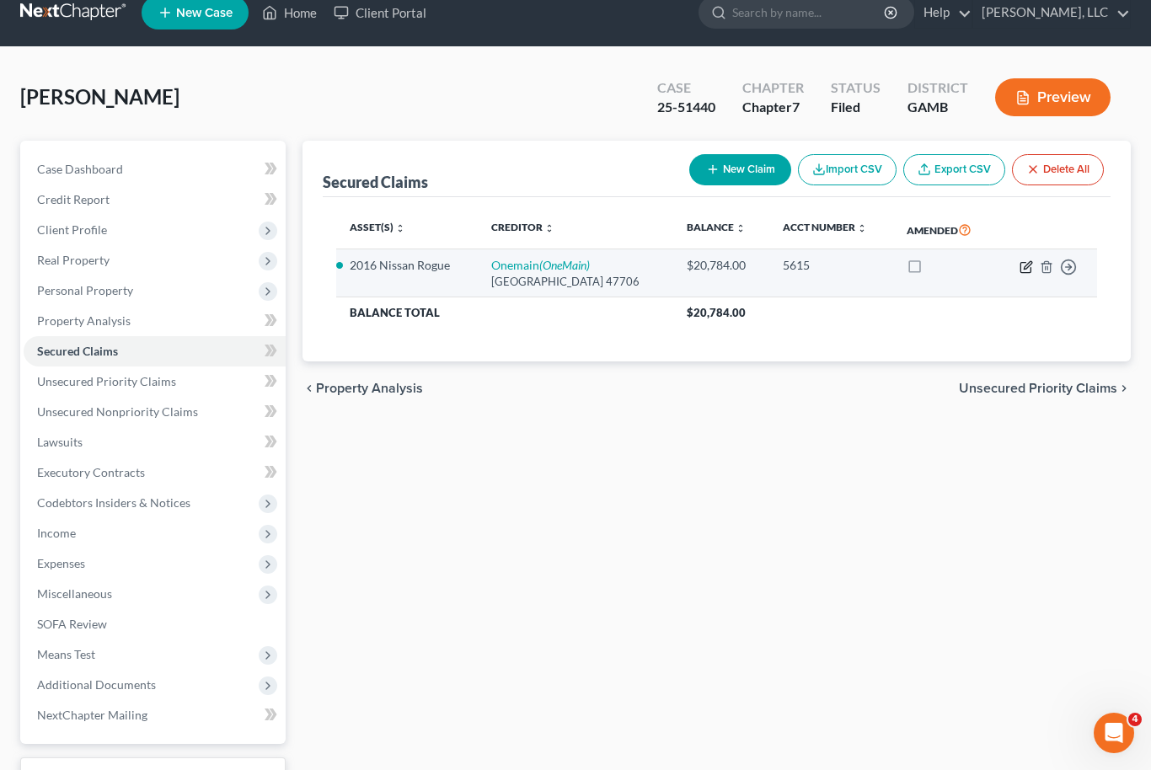
click at [1030, 271] on icon "button" at bounding box center [1026, 267] width 10 height 10
select select "15"
select select "2"
select select "0"
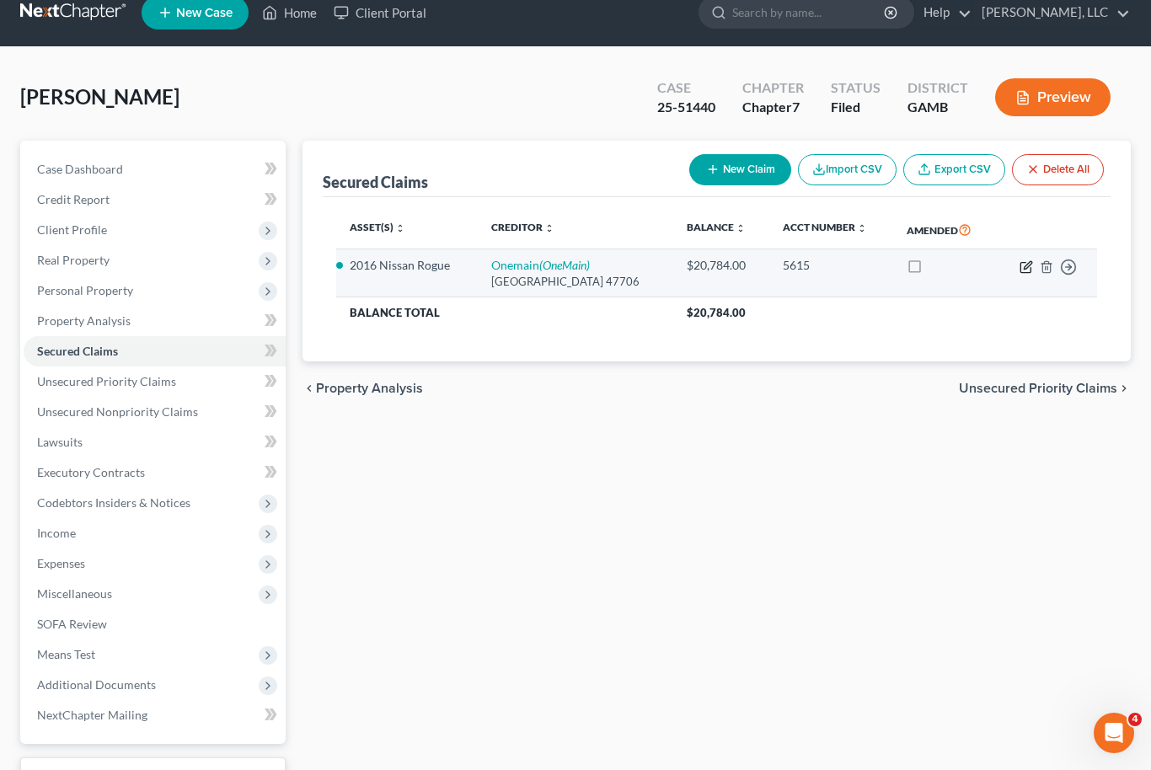
select select "0"
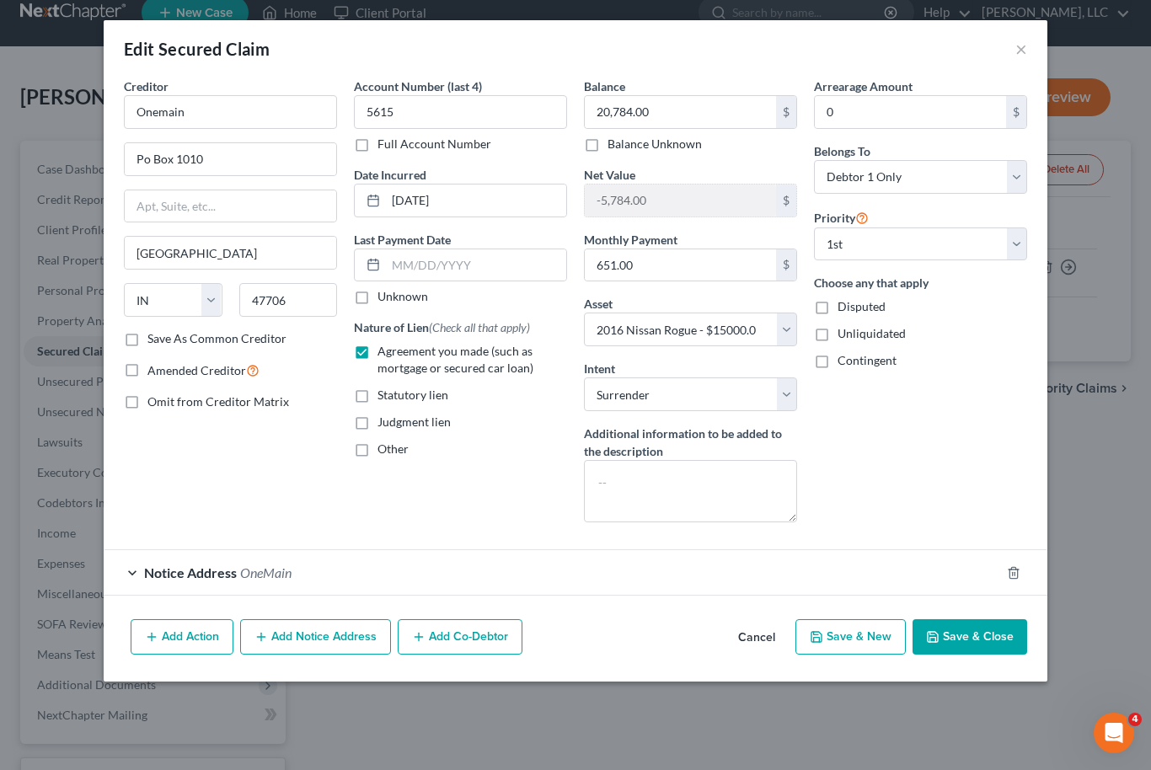
click at [1003, 641] on button "Save & Close" at bounding box center [970, 636] width 115 height 35
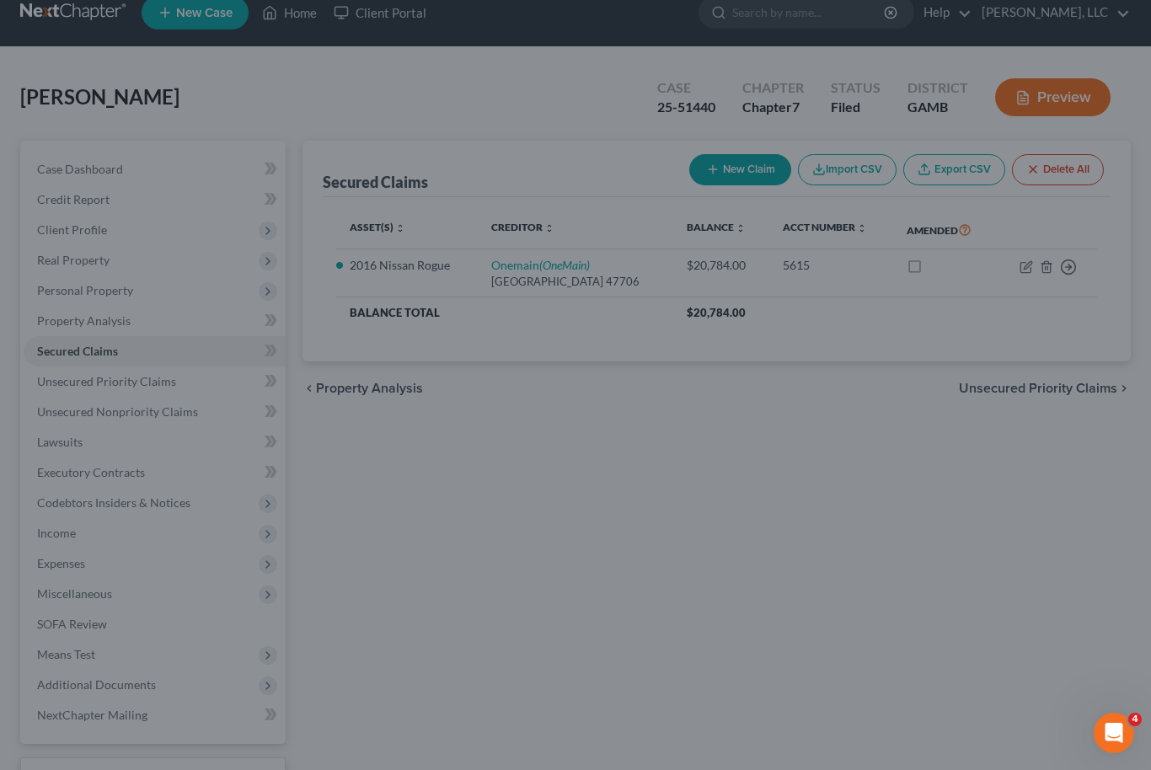
select select "2"
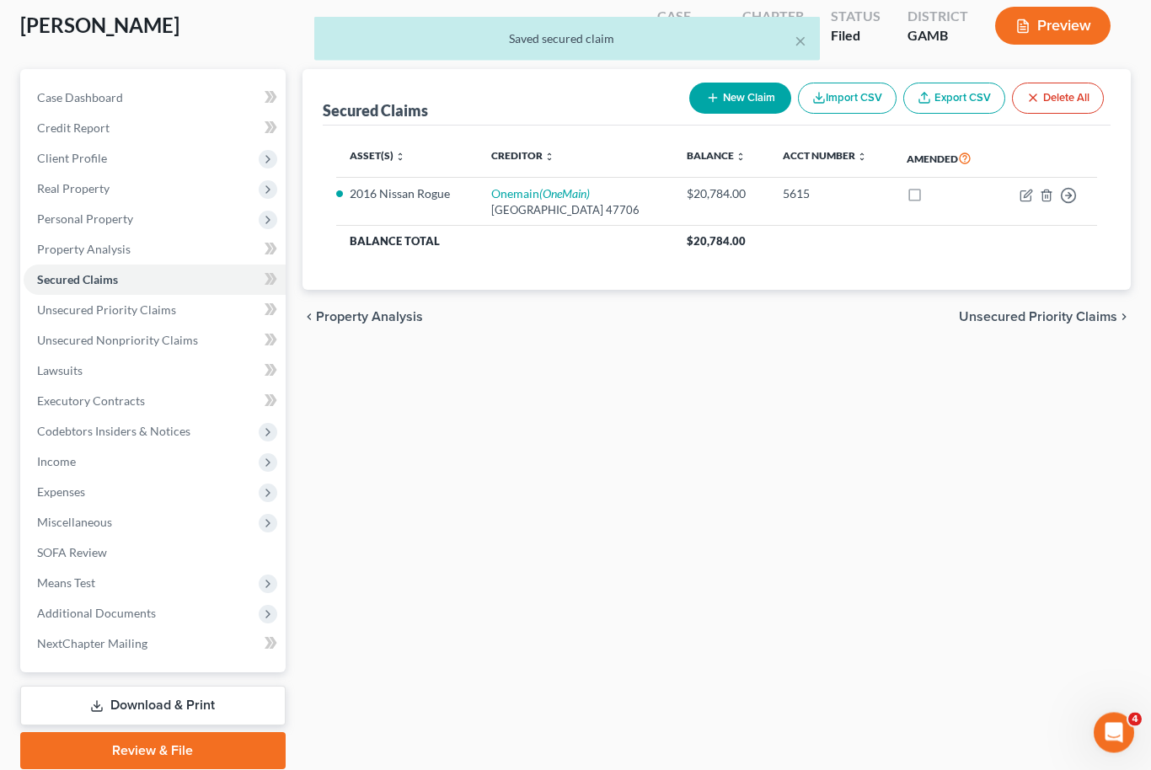
scroll to position [94, 0]
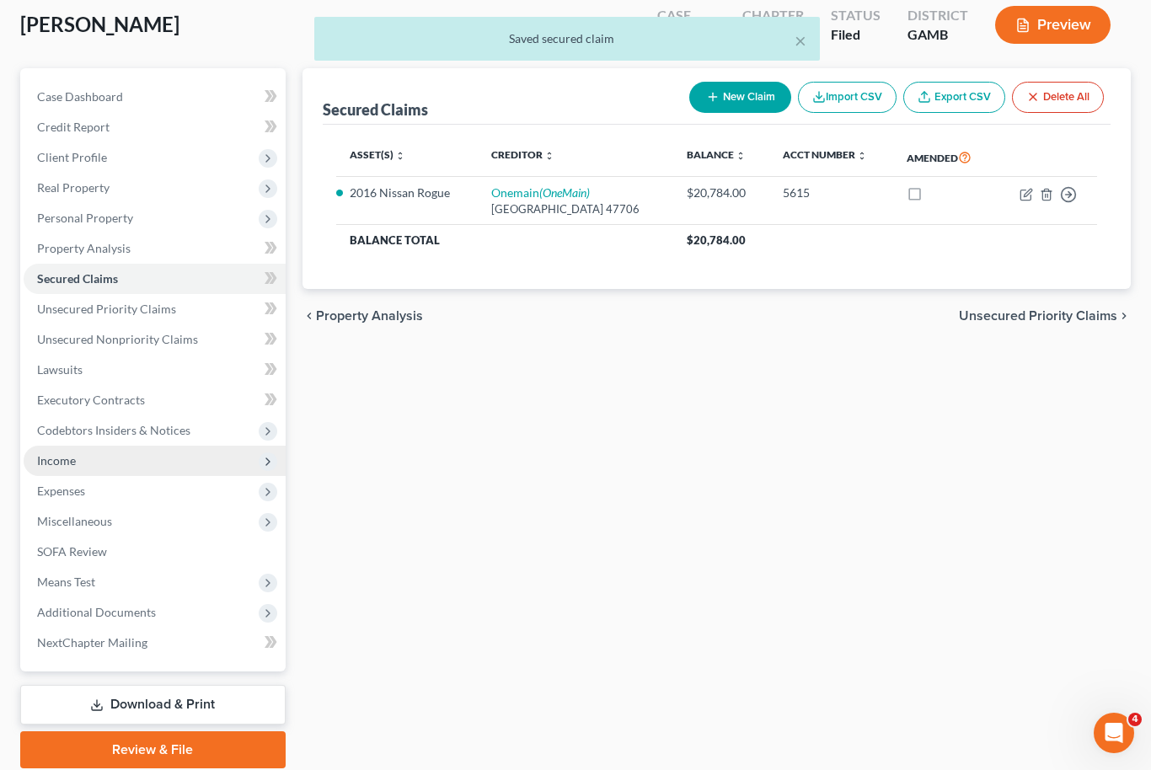
click at [142, 457] on span "Income" at bounding box center [155, 461] width 262 height 30
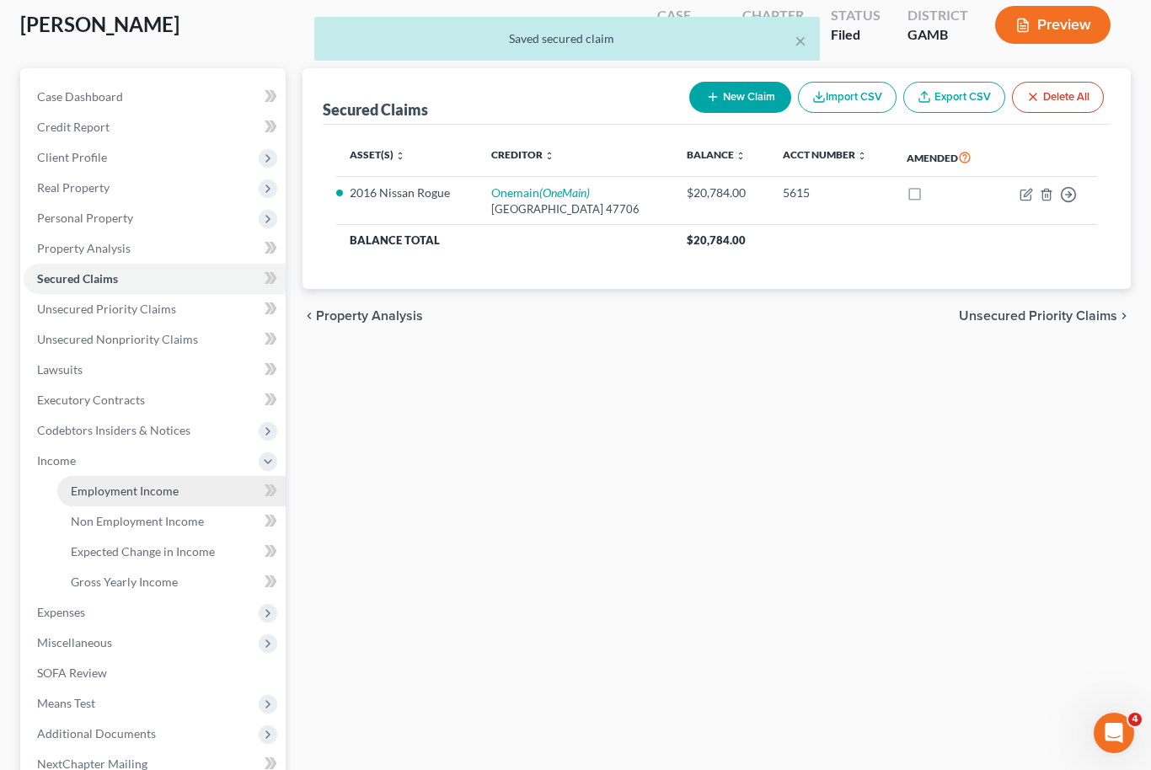
click at [178, 490] on link "Employment Income" at bounding box center [171, 491] width 228 height 30
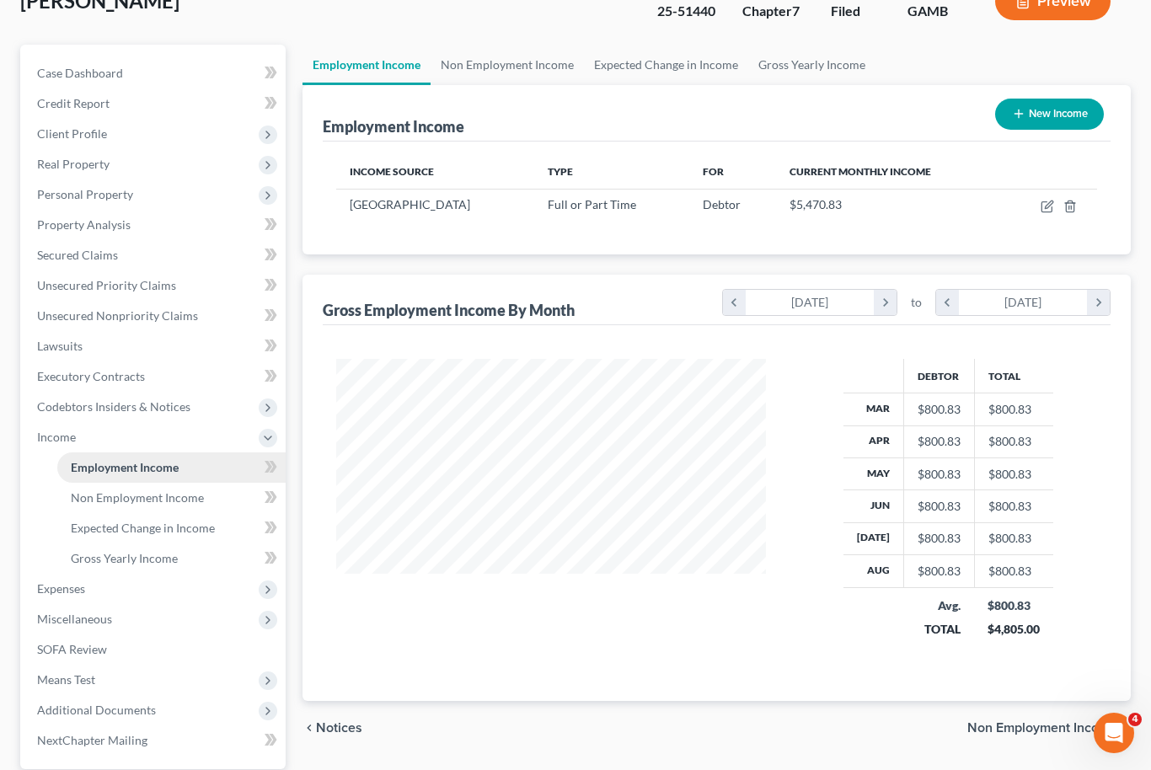
scroll to position [128, 0]
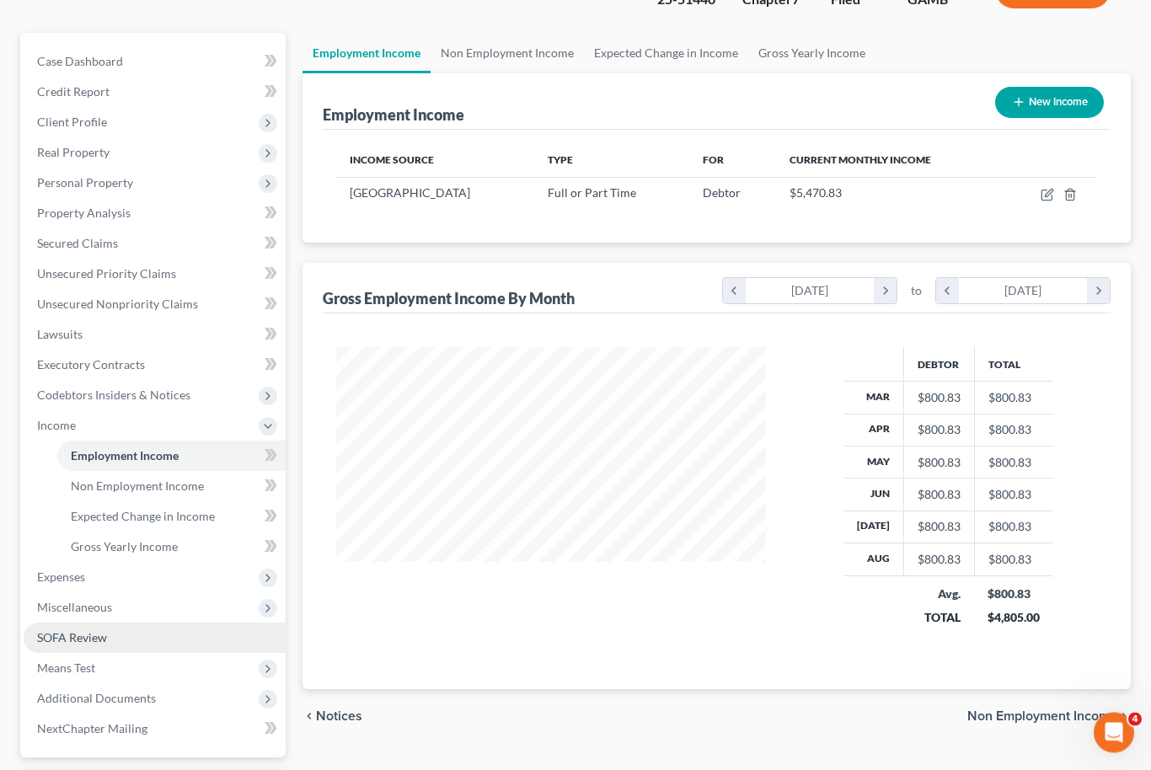
click at [130, 641] on link "SOFA Review" at bounding box center [155, 639] width 262 height 30
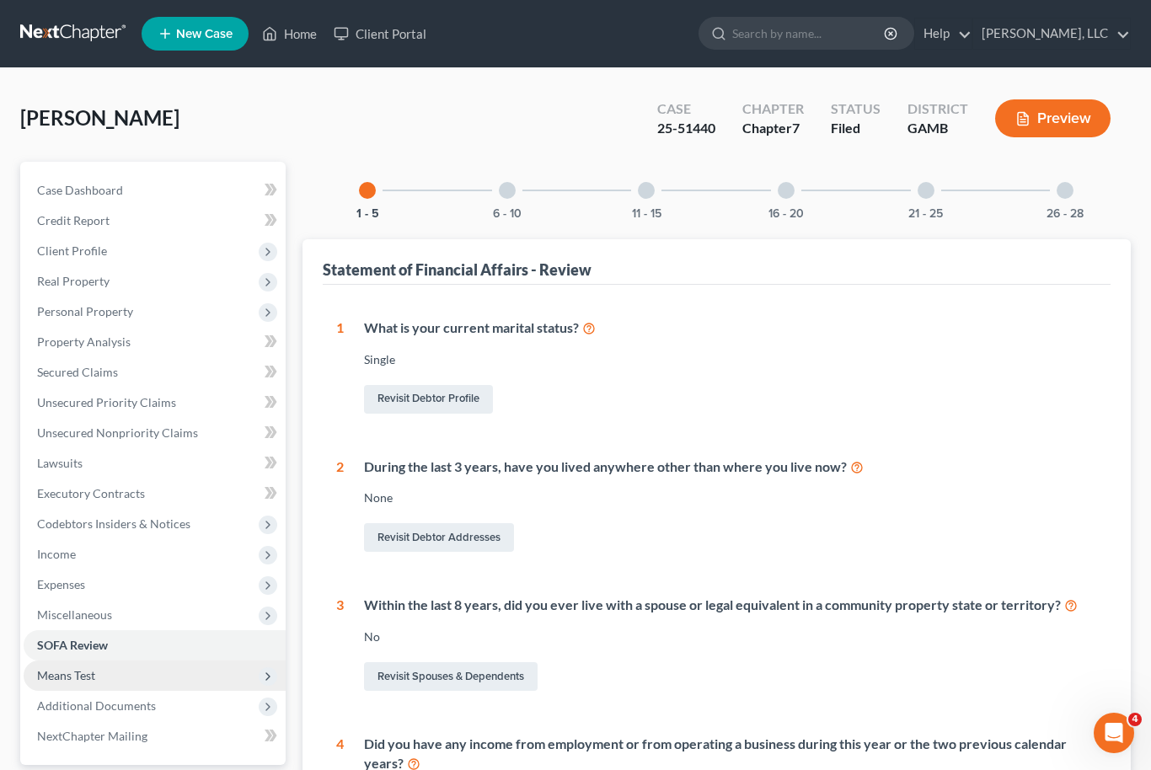
click at [122, 676] on span "Means Test" at bounding box center [155, 676] width 262 height 30
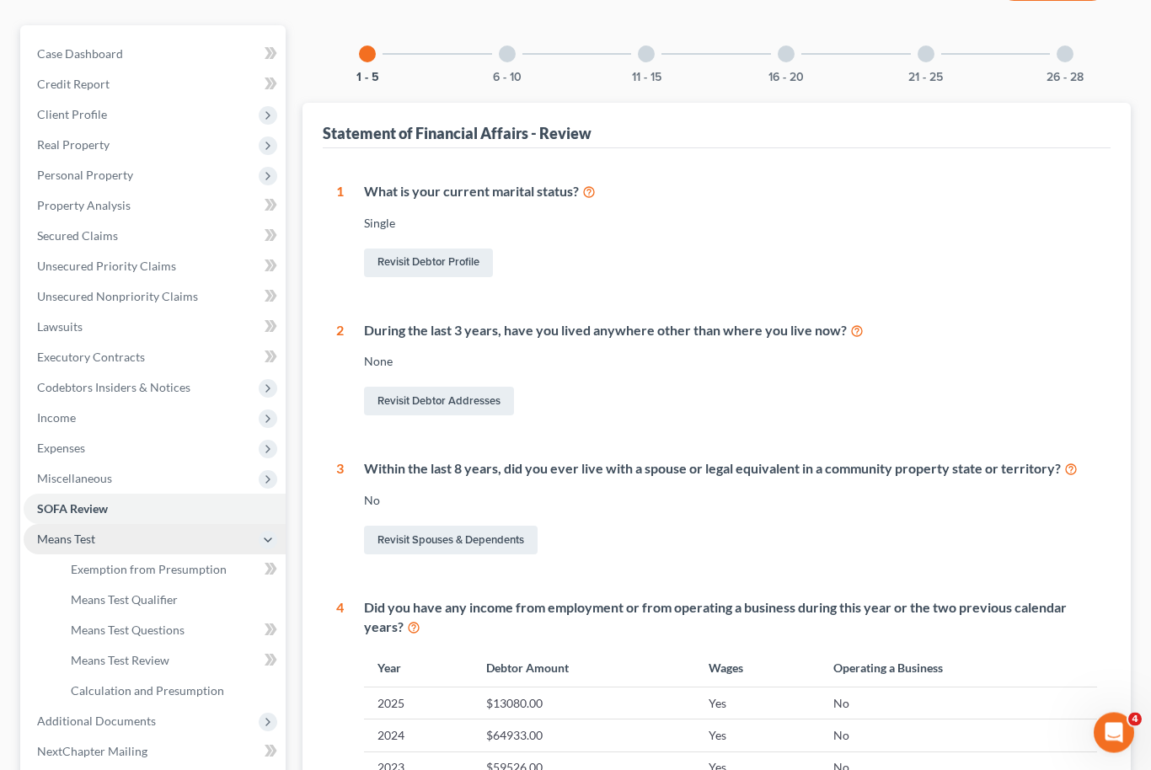
scroll to position [137, 0]
click at [163, 665] on span "Means Test Review" at bounding box center [120, 660] width 99 height 14
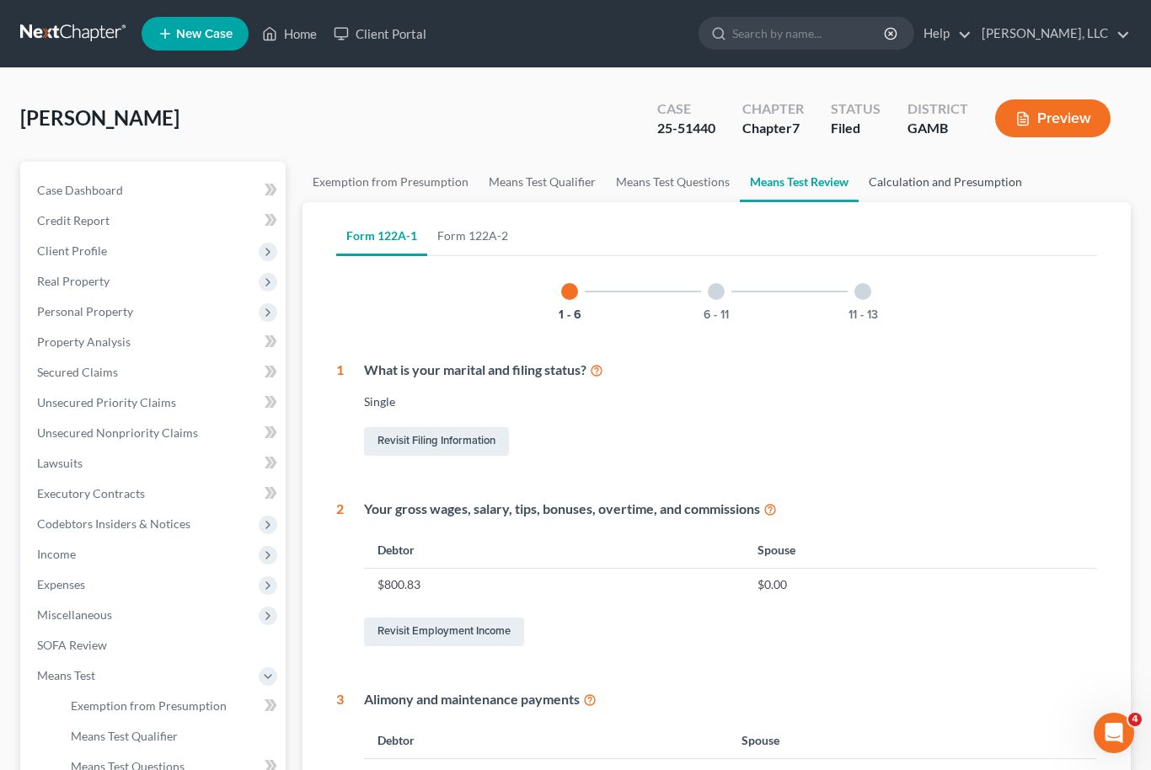
click at [932, 181] on link "Calculation and Presumption" at bounding box center [946, 182] width 174 height 40
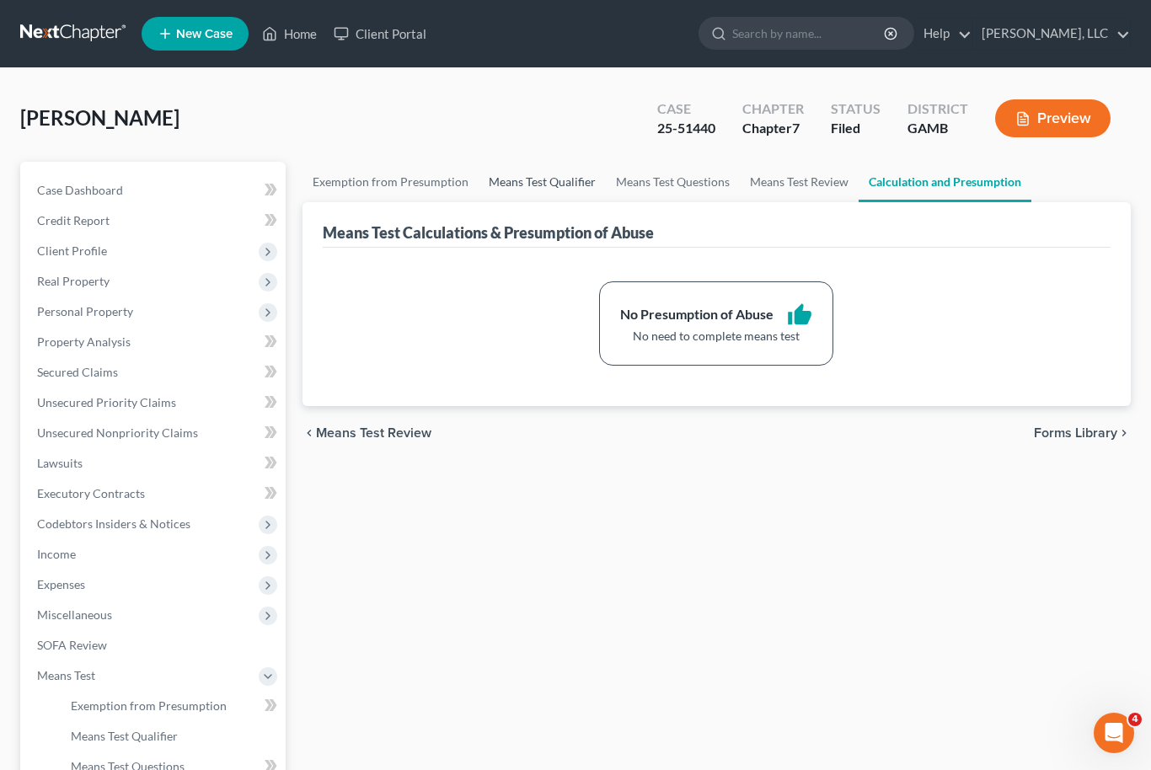
click at [516, 190] on link "Means Test Qualifier" at bounding box center [542, 182] width 127 height 40
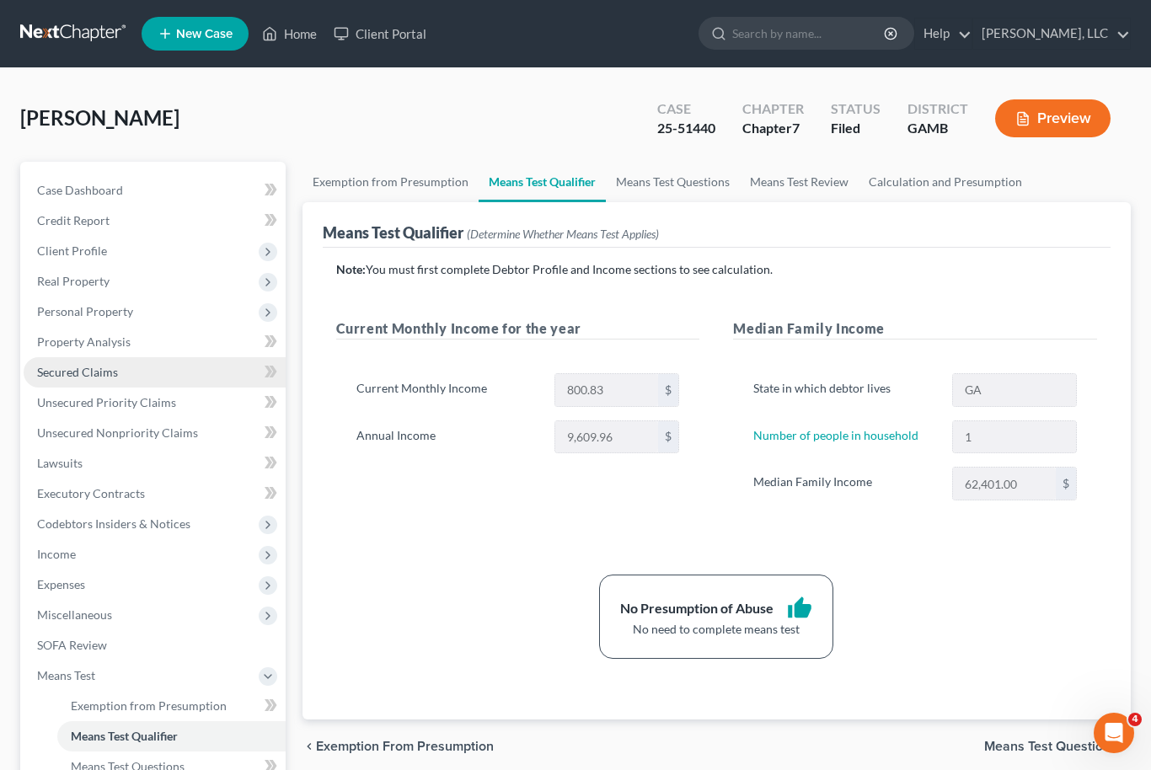
click at [131, 380] on link "Secured Claims" at bounding box center [155, 372] width 262 height 30
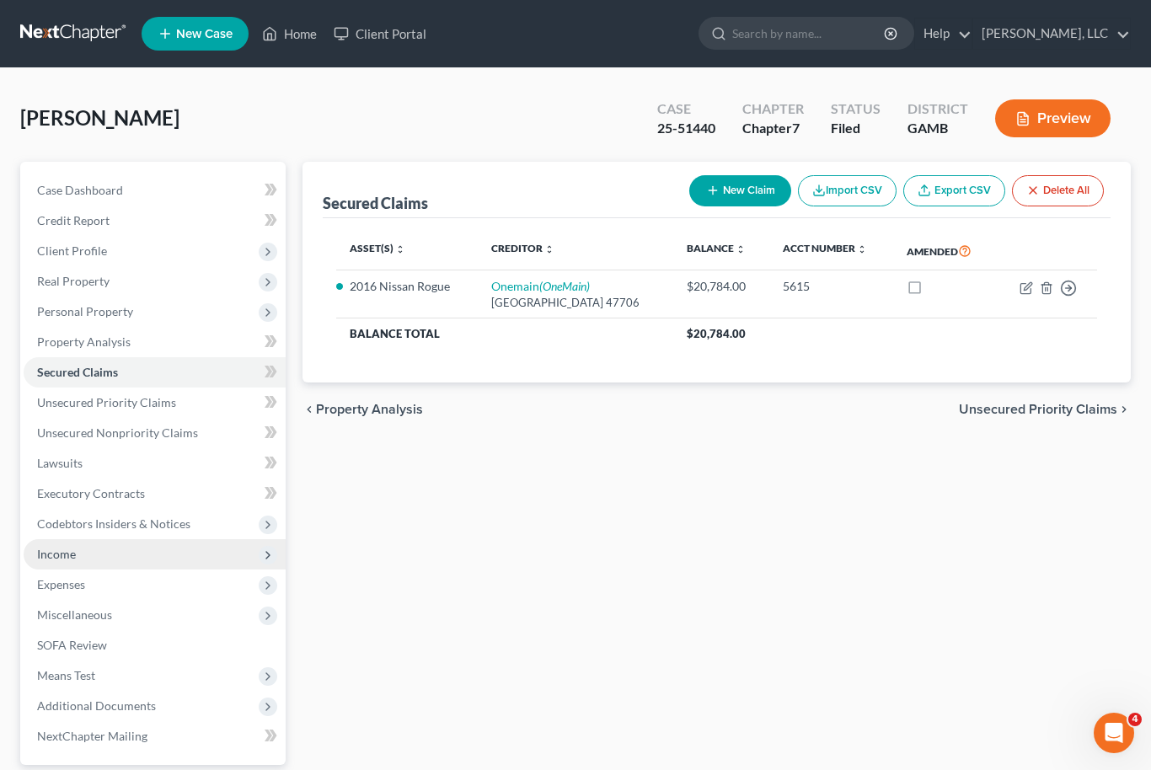
click at [111, 566] on span "Income" at bounding box center [155, 554] width 262 height 30
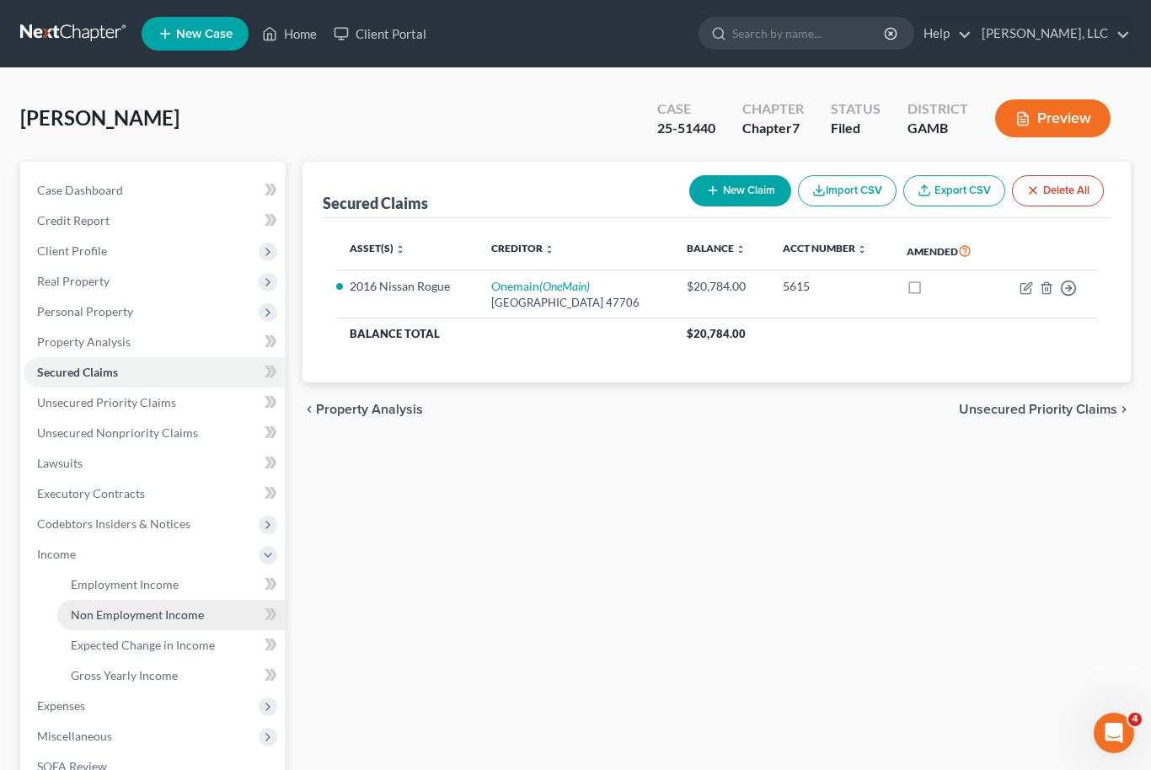
click at [158, 601] on link "Non Employment Income" at bounding box center [171, 615] width 228 height 30
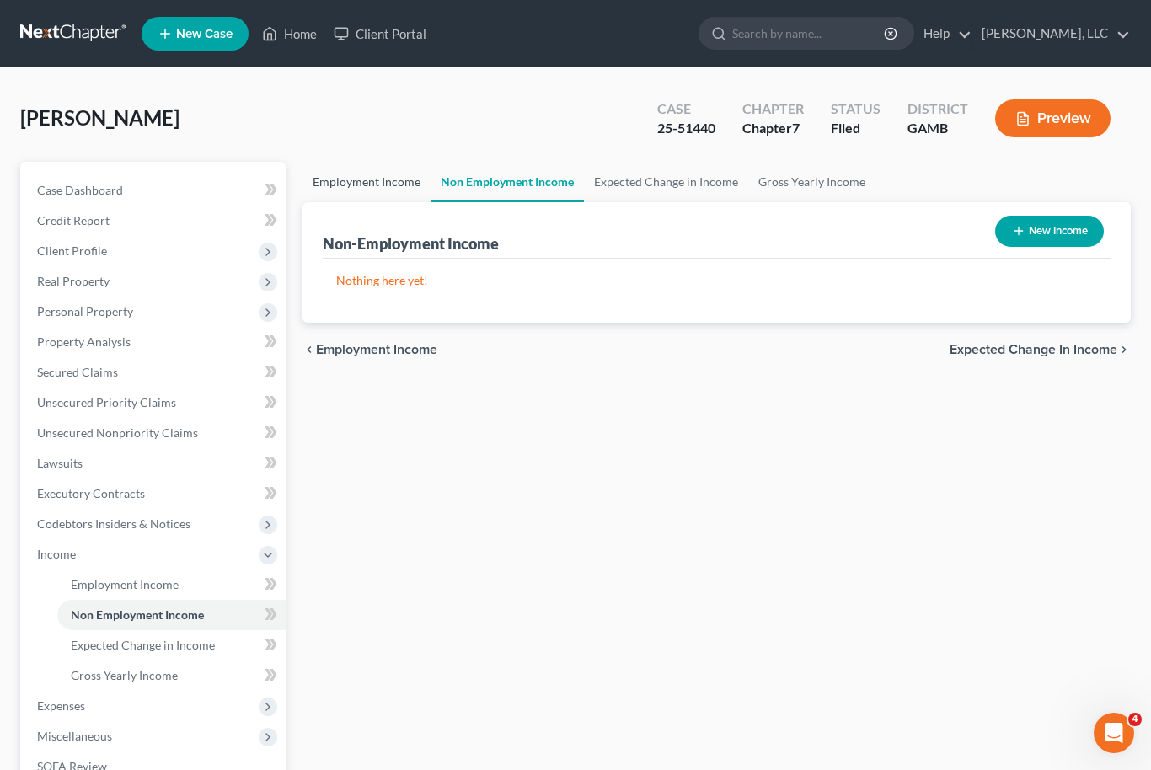
click at [368, 190] on link "Employment Income" at bounding box center [367, 182] width 128 height 40
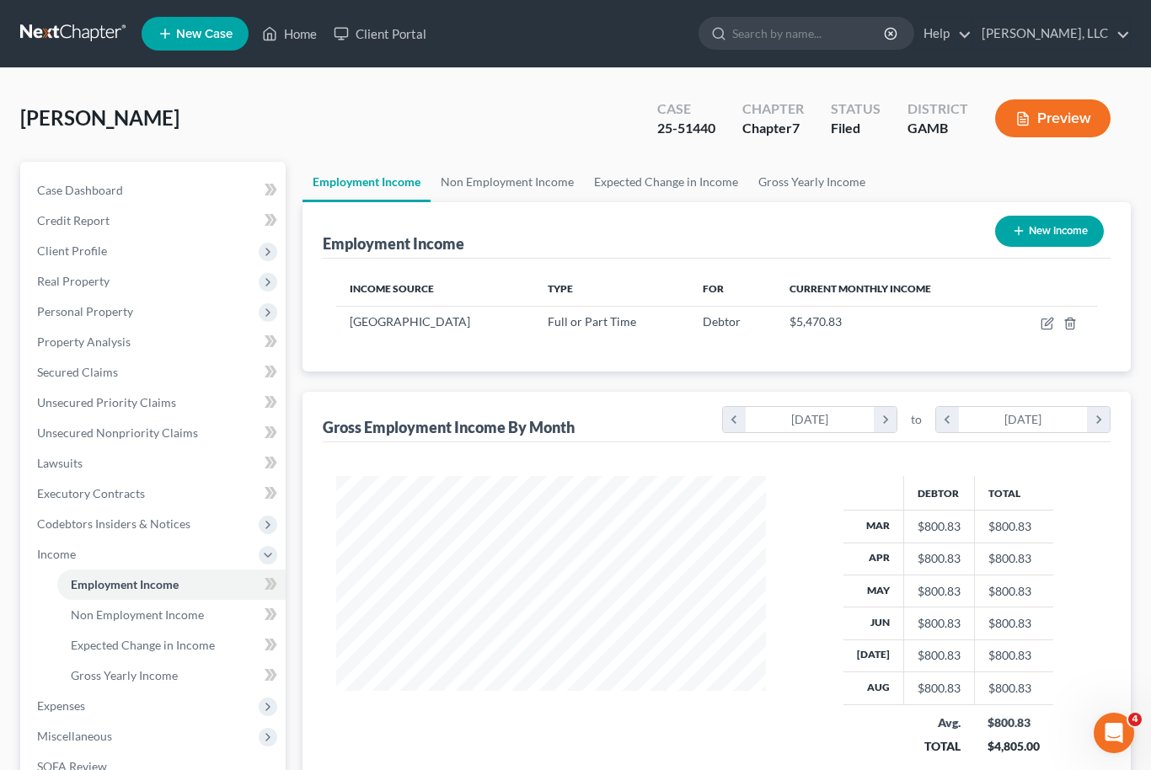
scroll to position [302, 464]
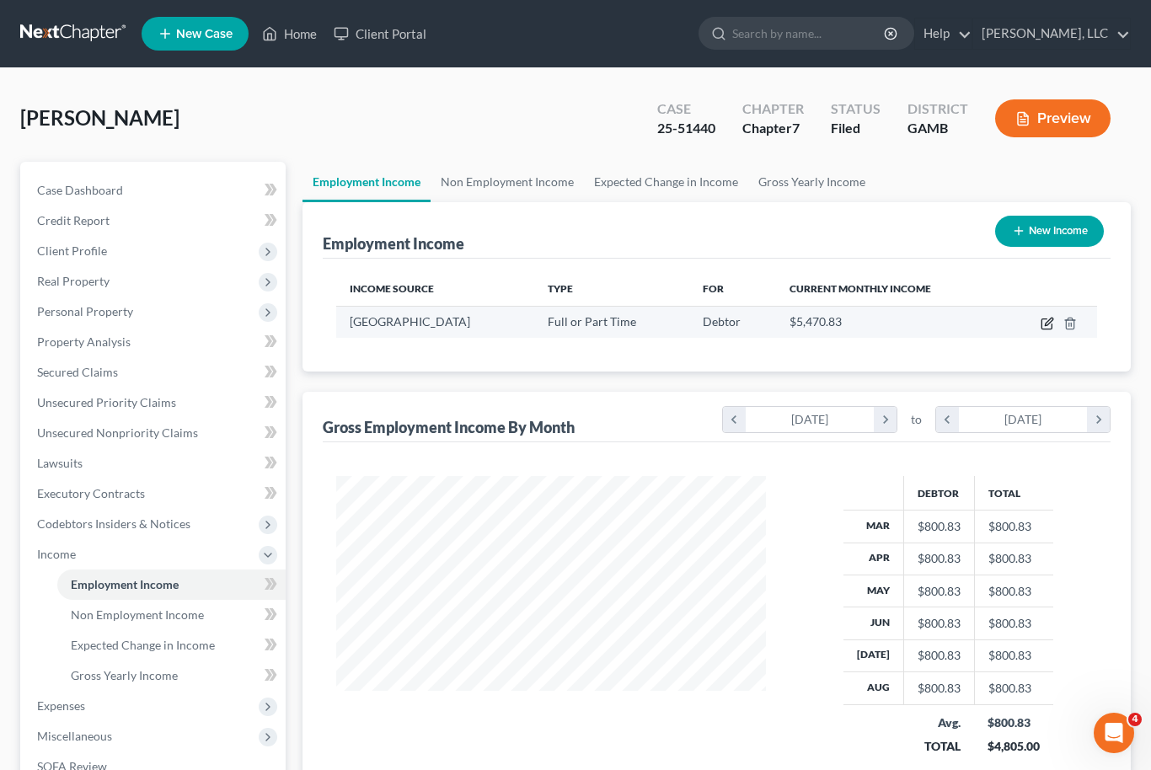
click at [1050, 328] on icon "button" at bounding box center [1047, 324] width 10 height 10
select select "0"
select select "10"
select select "2"
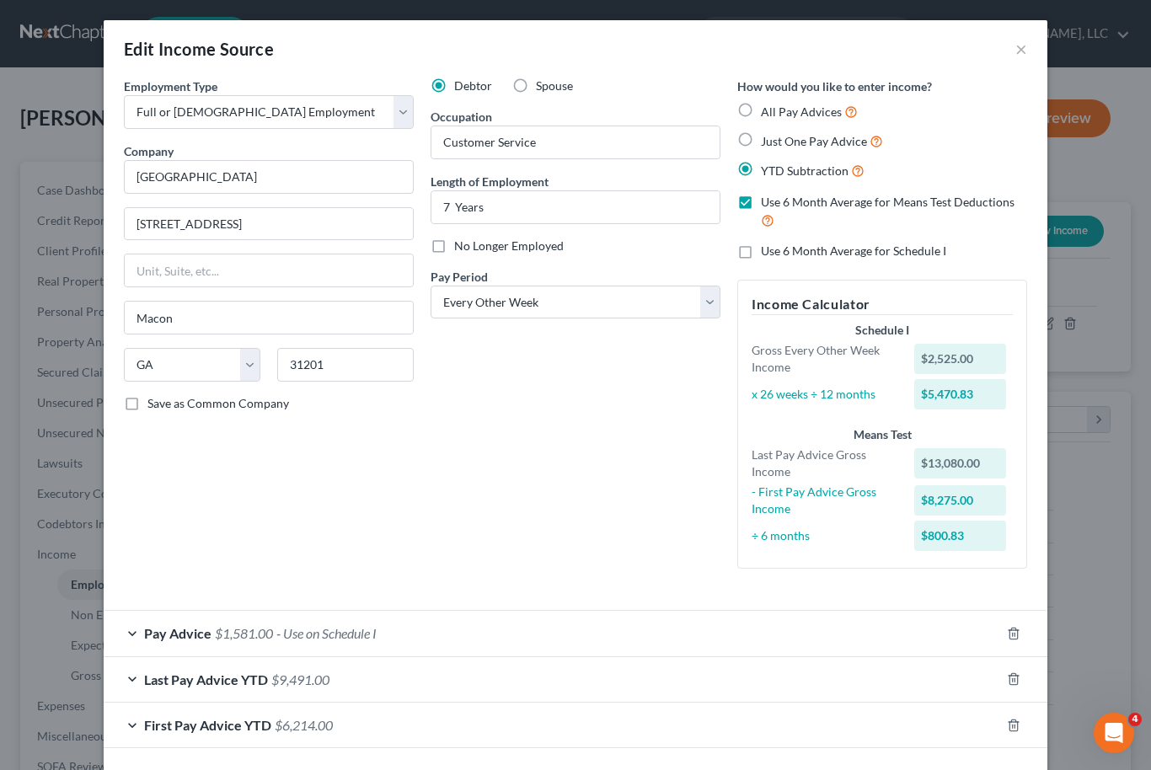
click at [415, 721] on div "First Pay Advice YTD $6,214.00" at bounding box center [552, 725] width 897 height 45
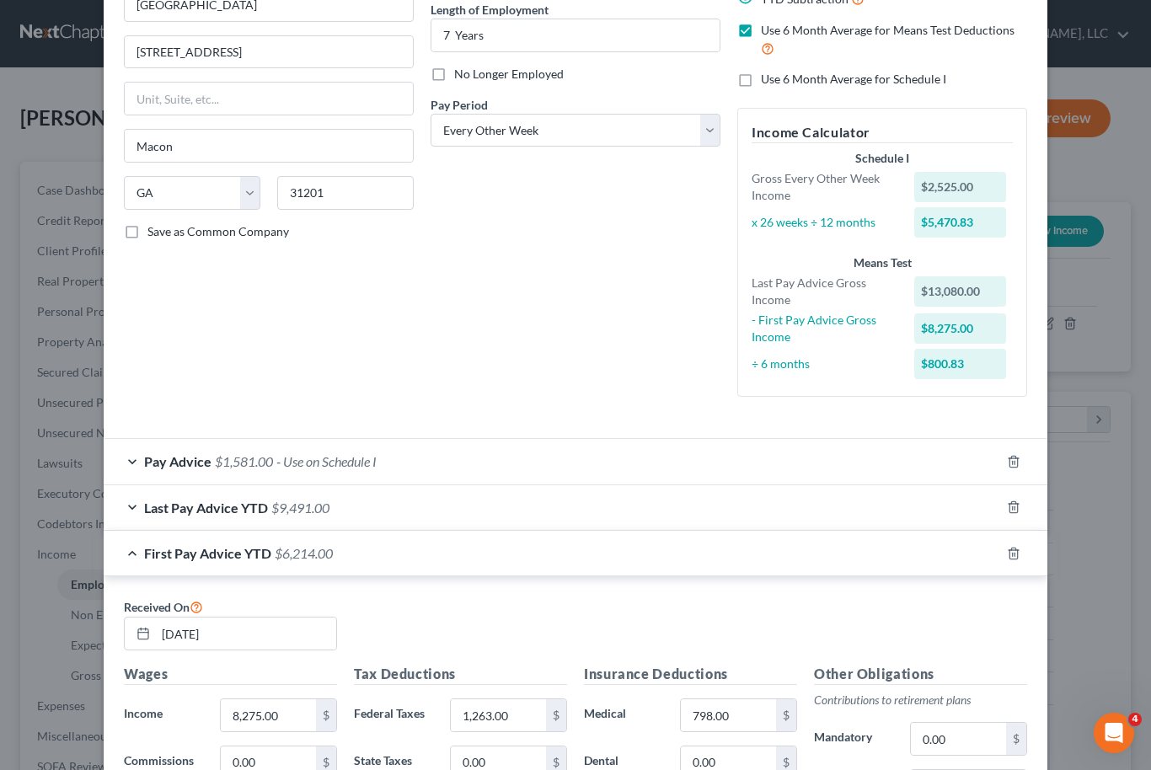
scroll to position [169, 0]
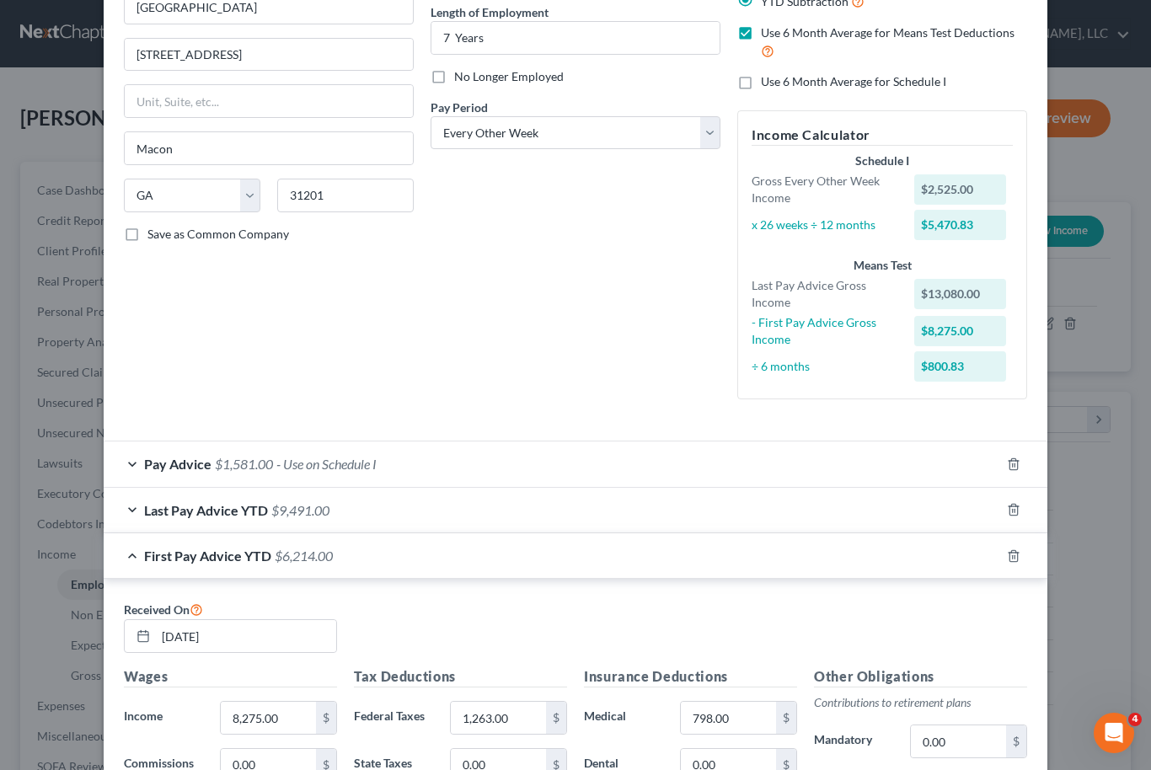
click at [541, 507] on div "Last Pay Advice YTD $9,491.00" at bounding box center [552, 510] width 897 height 45
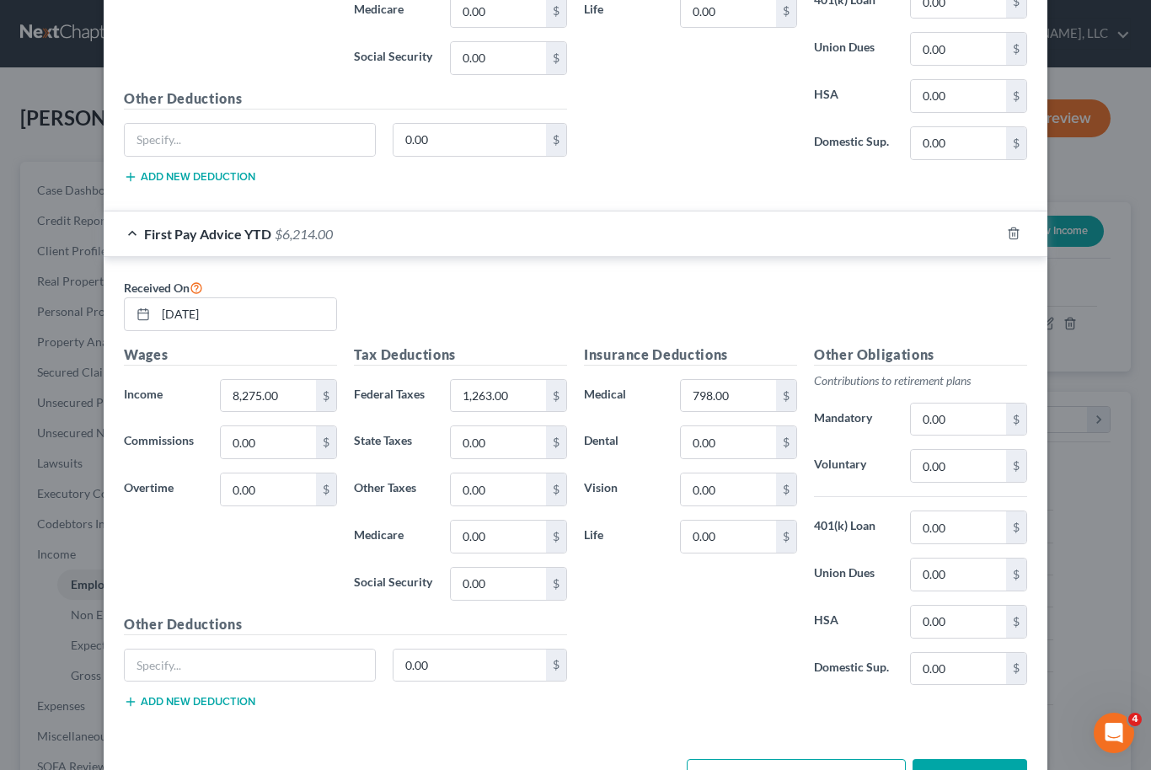
scroll to position [971, 0]
click at [1008, 769] on button "Save & Close" at bounding box center [970, 777] width 115 height 35
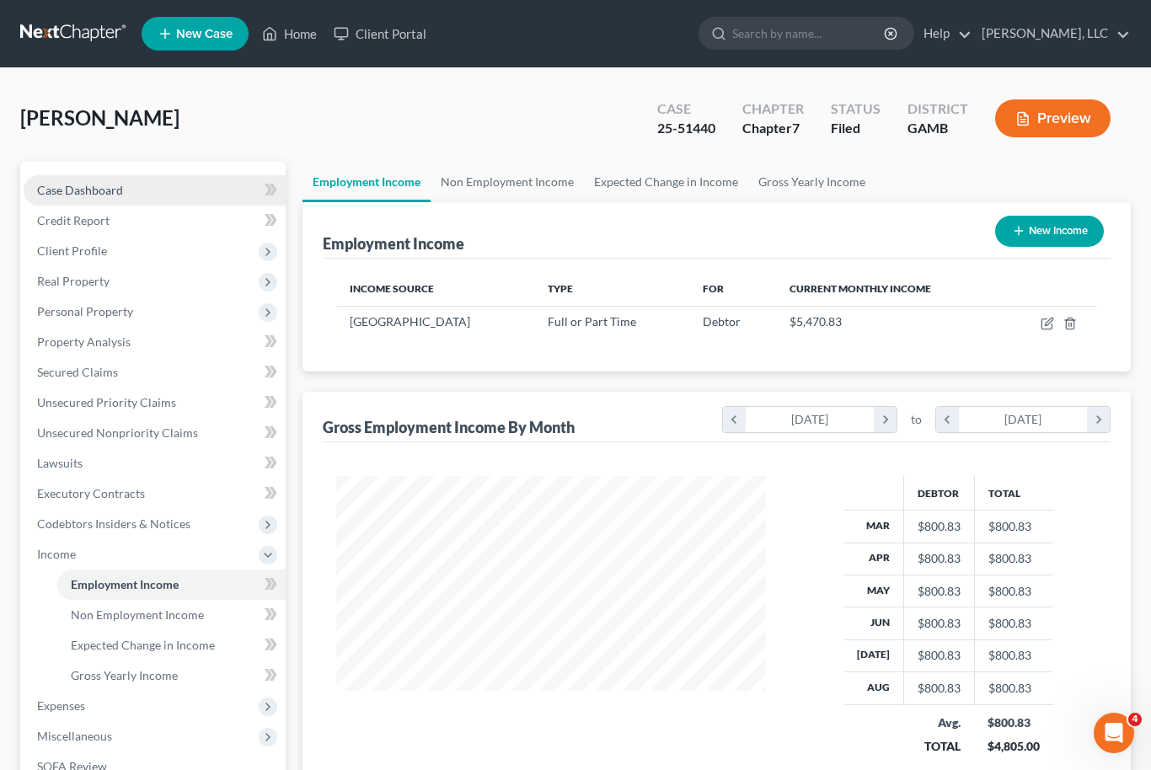
click at [110, 190] on span "Case Dashboard" at bounding box center [80, 190] width 86 height 14
select select "6"
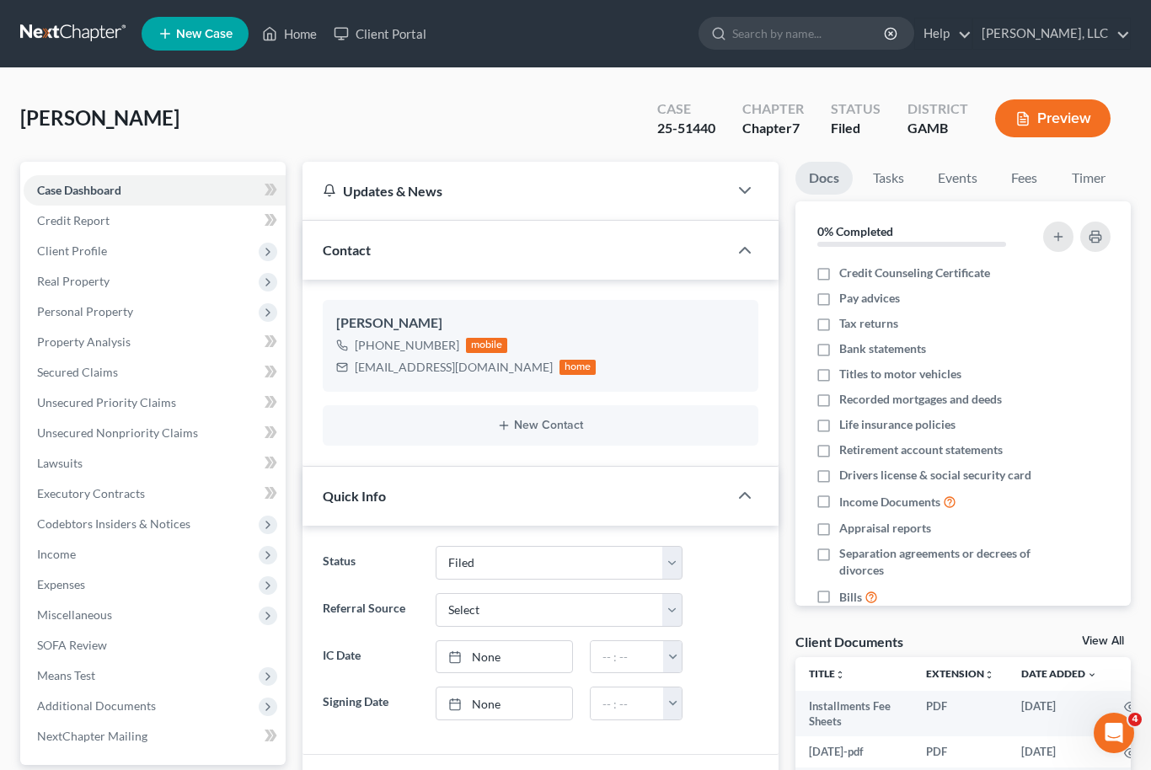
click at [1105, 641] on link "View All" at bounding box center [1103, 641] width 42 height 12
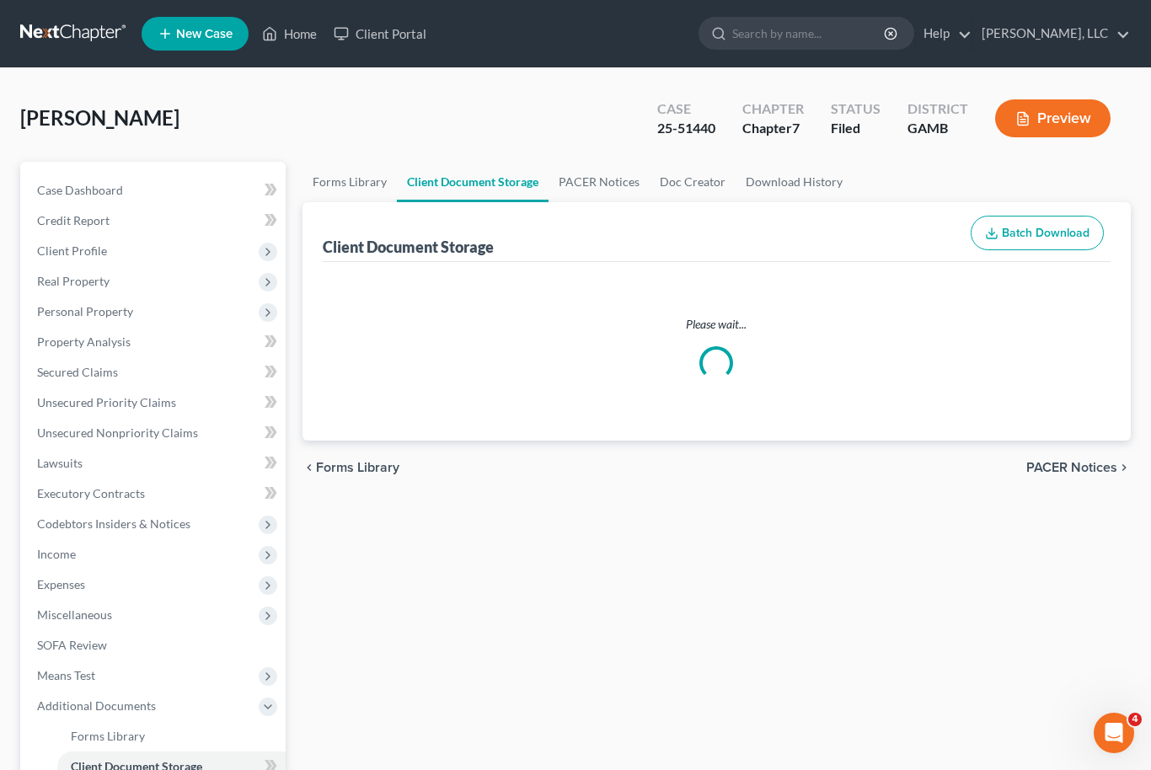
select select "22"
select select "6"
select select "26"
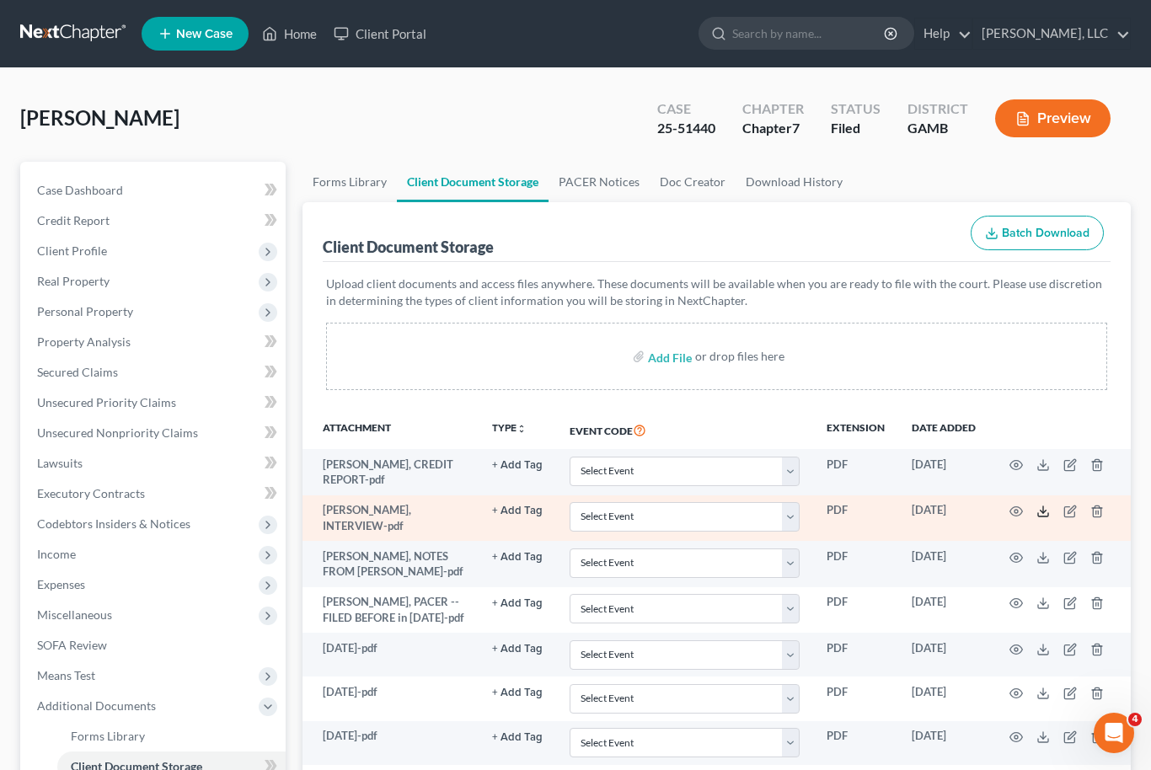
click at [1038, 509] on icon at bounding box center [1043, 511] width 13 height 13
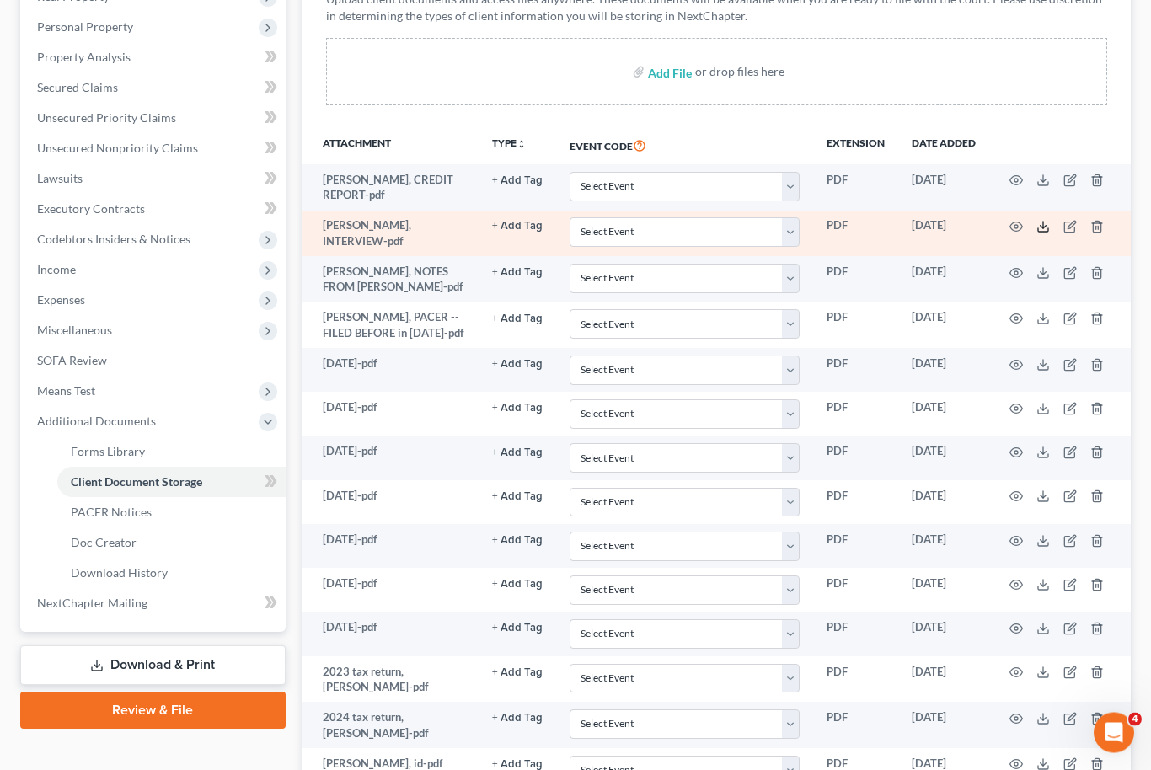
scroll to position [287, 0]
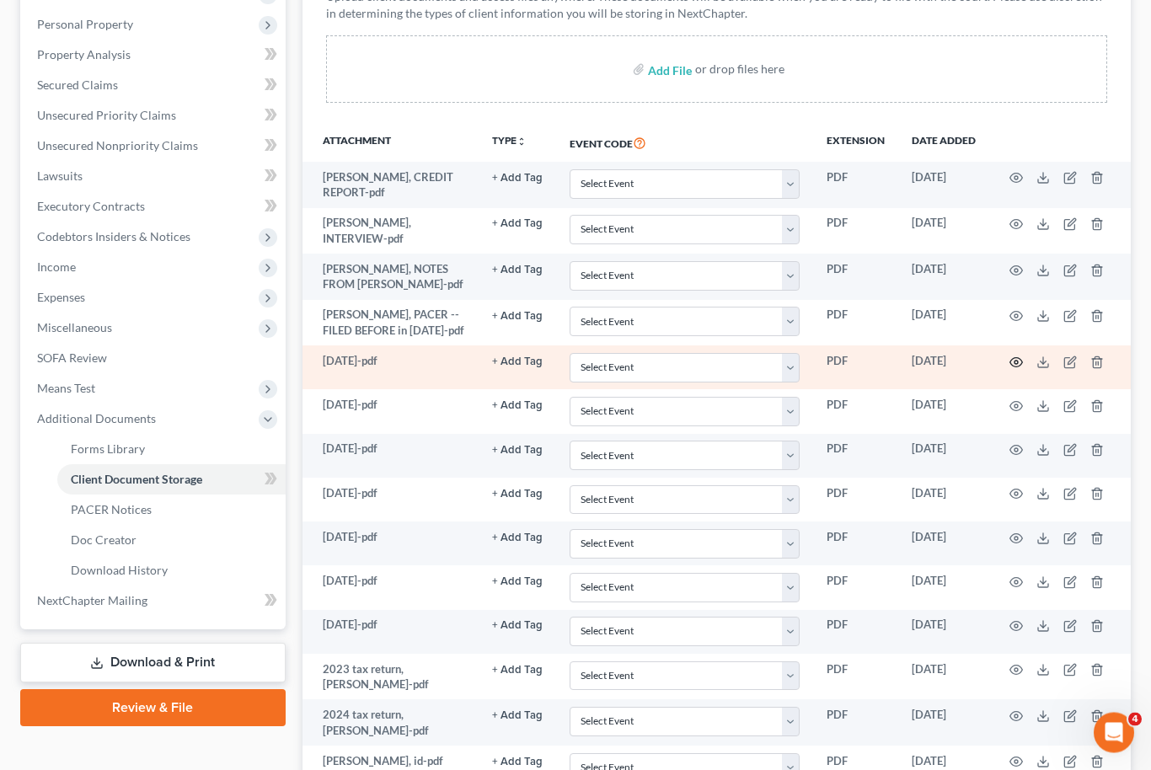
click at [1017, 359] on icon "button" at bounding box center [1016, 362] width 13 height 13
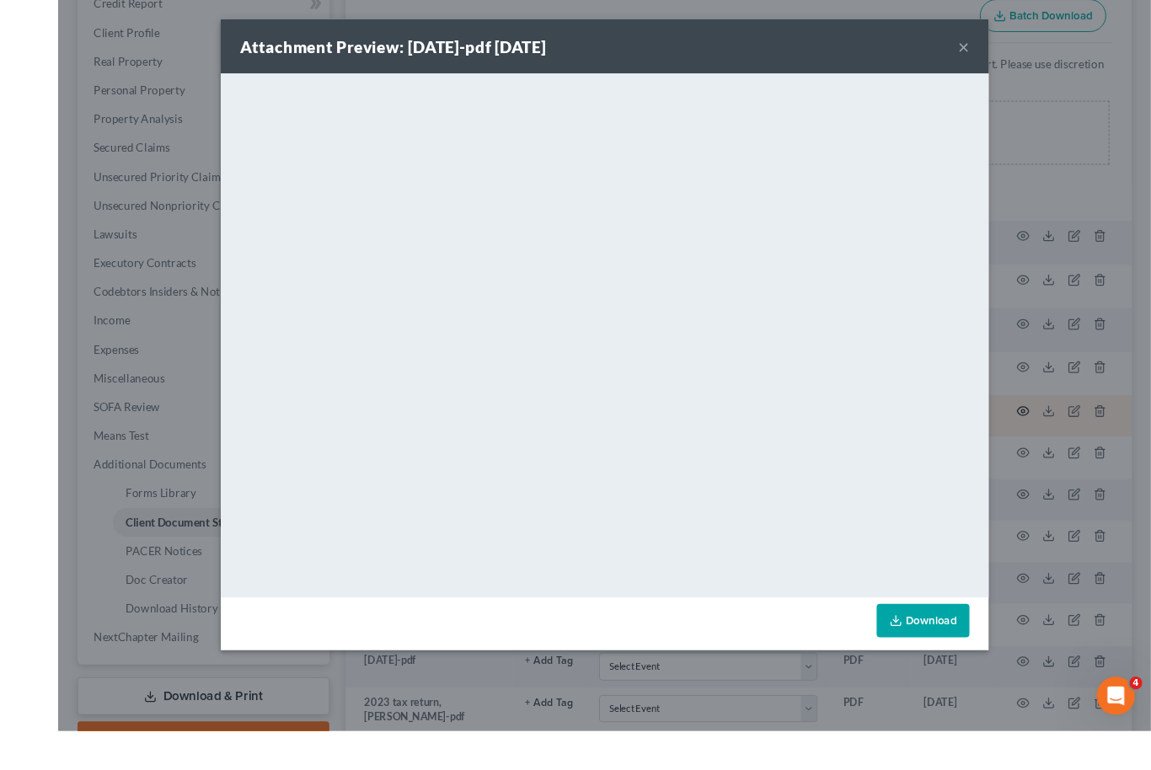
scroll to position [244, 0]
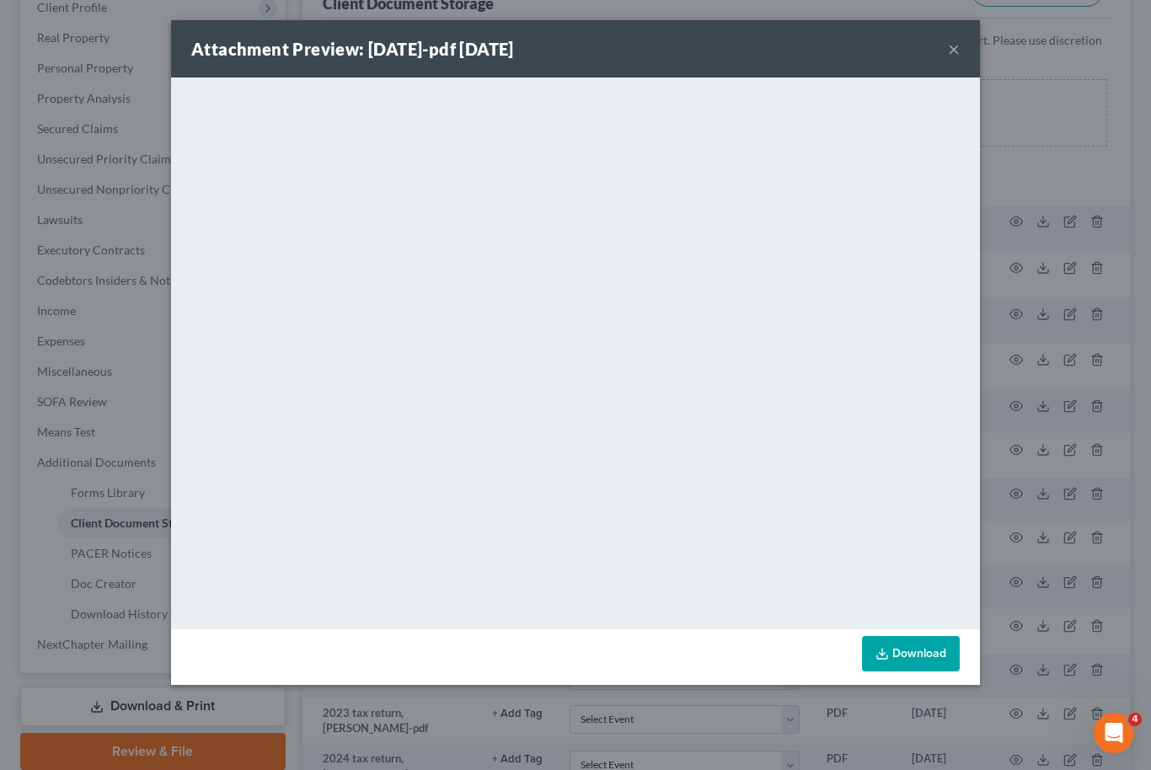
click at [957, 50] on button "×" at bounding box center [954, 49] width 12 height 20
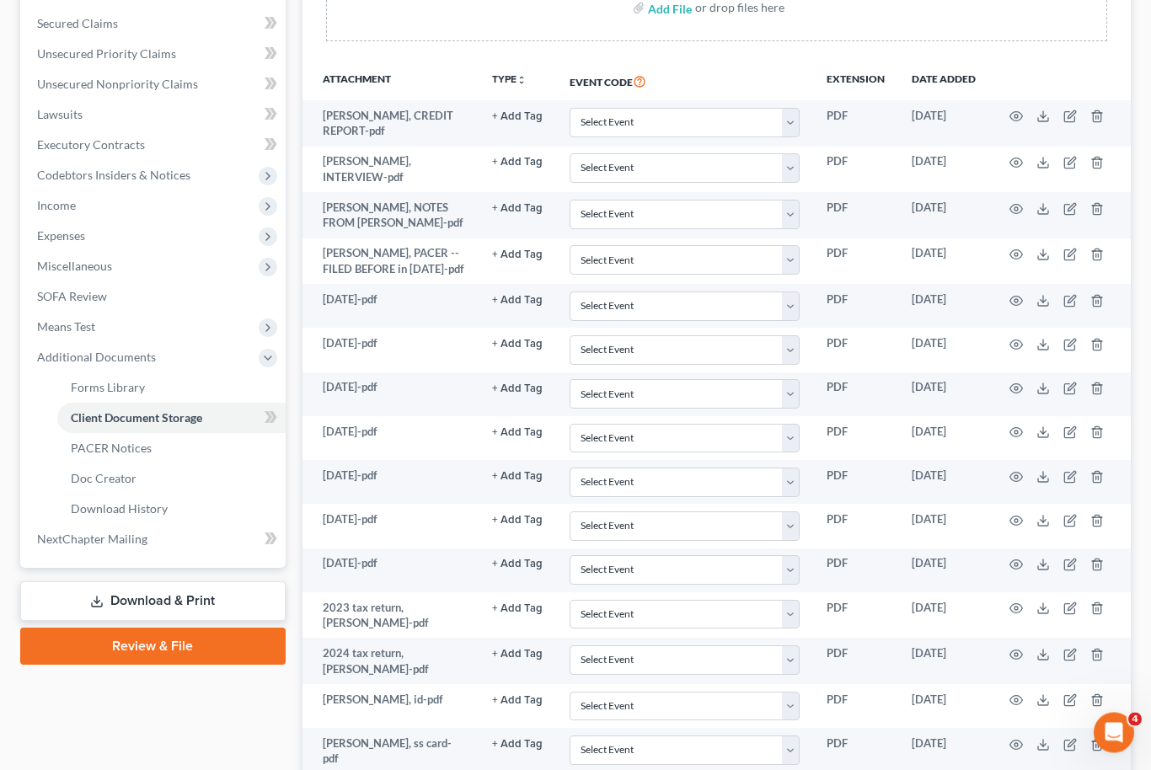
scroll to position [351, 0]
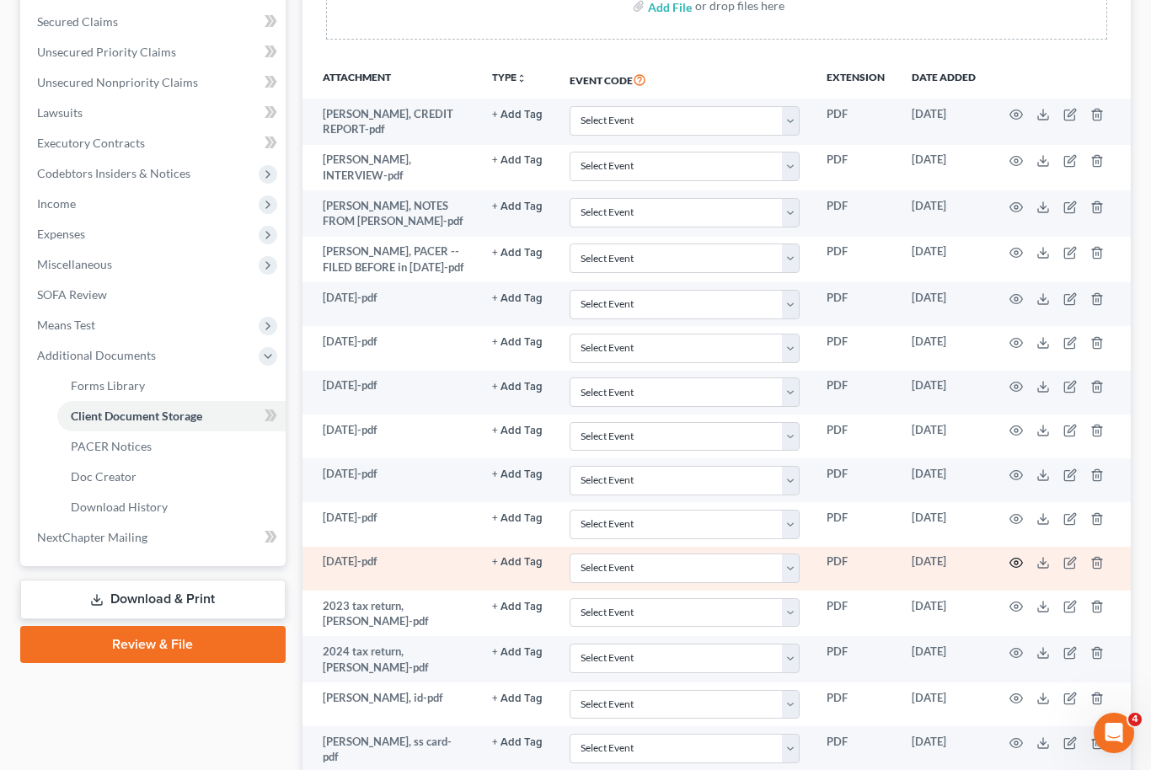
click at [1017, 562] on icon "button" at bounding box center [1016, 563] width 13 height 9
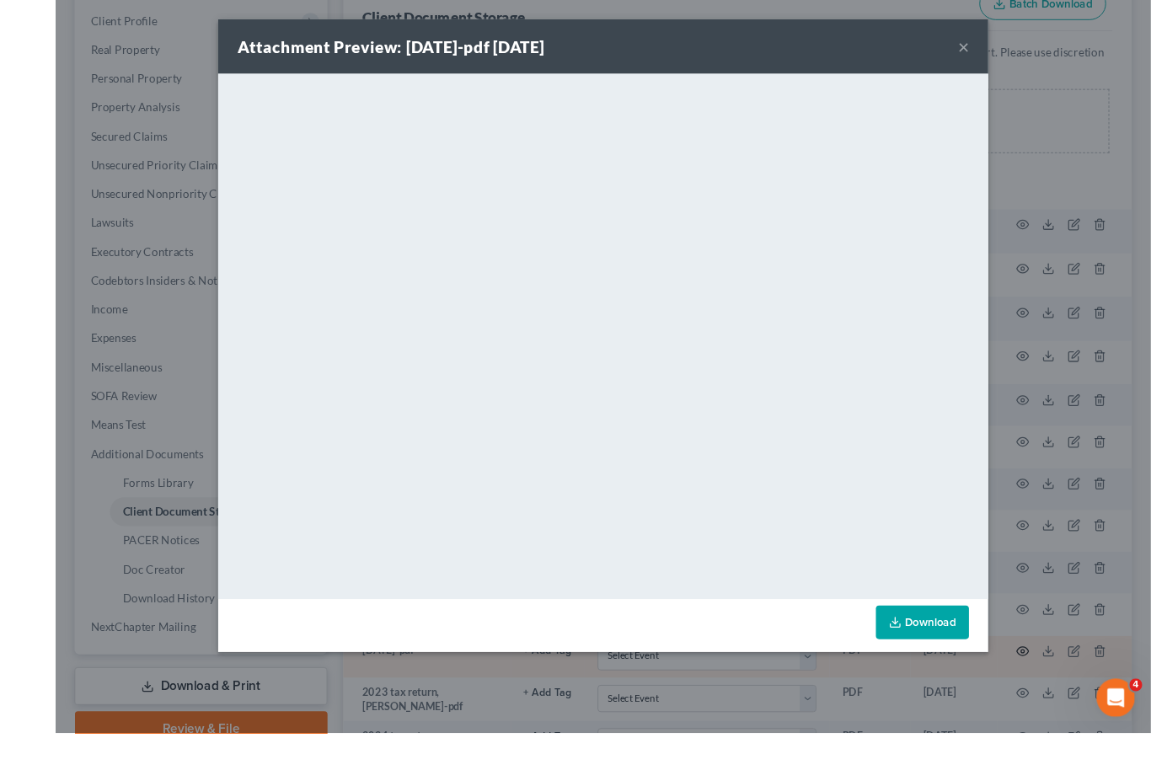
scroll to position [313, 0]
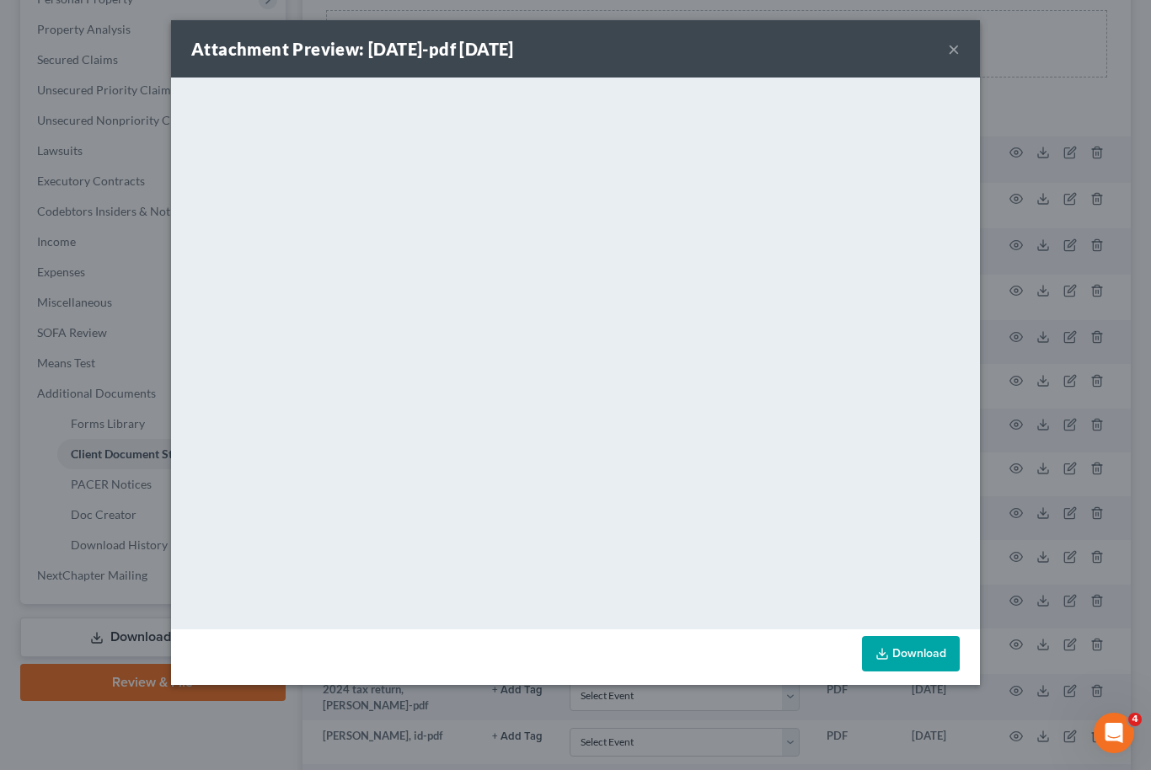
click at [957, 49] on button "×" at bounding box center [954, 49] width 12 height 20
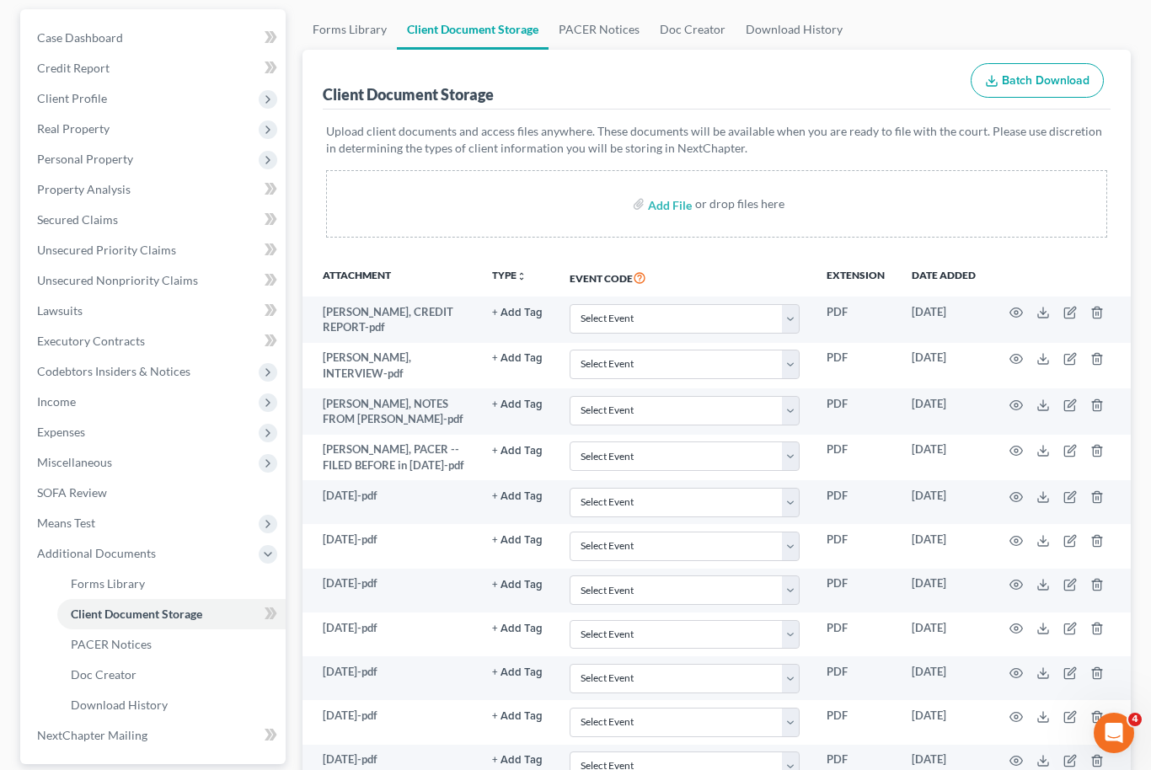
scroll to position [139, 0]
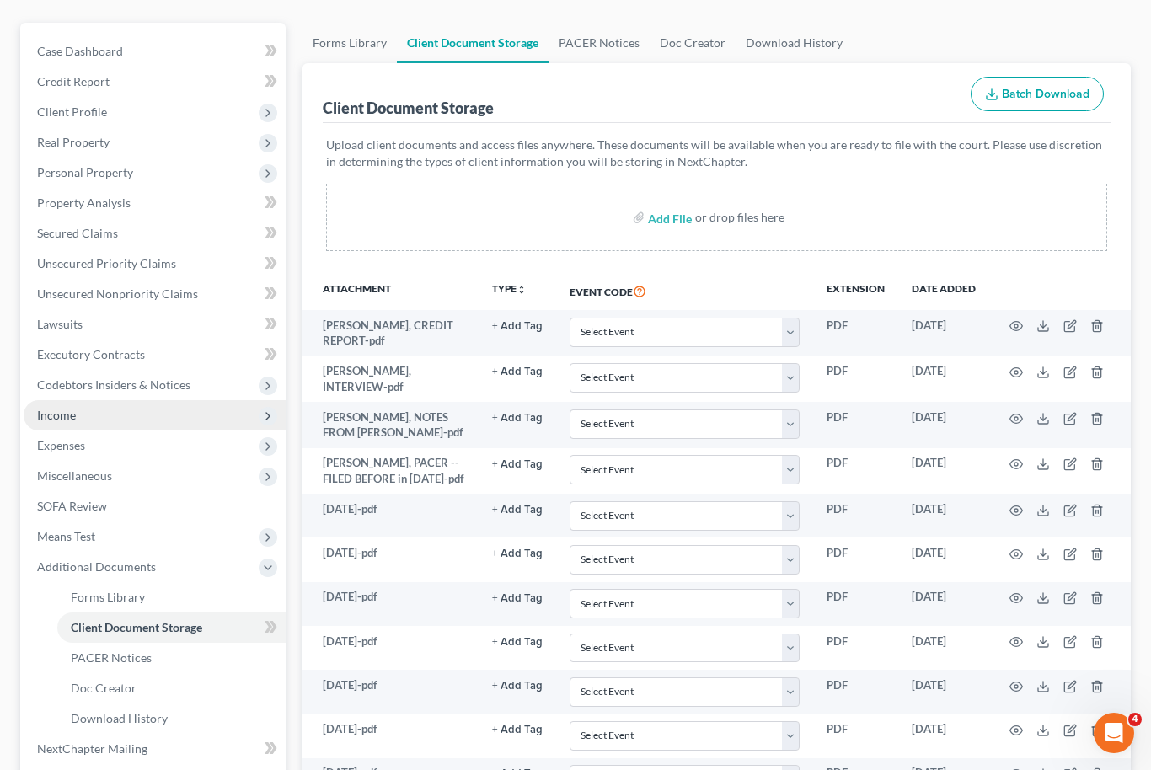
click at [153, 415] on span "Income" at bounding box center [155, 415] width 262 height 30
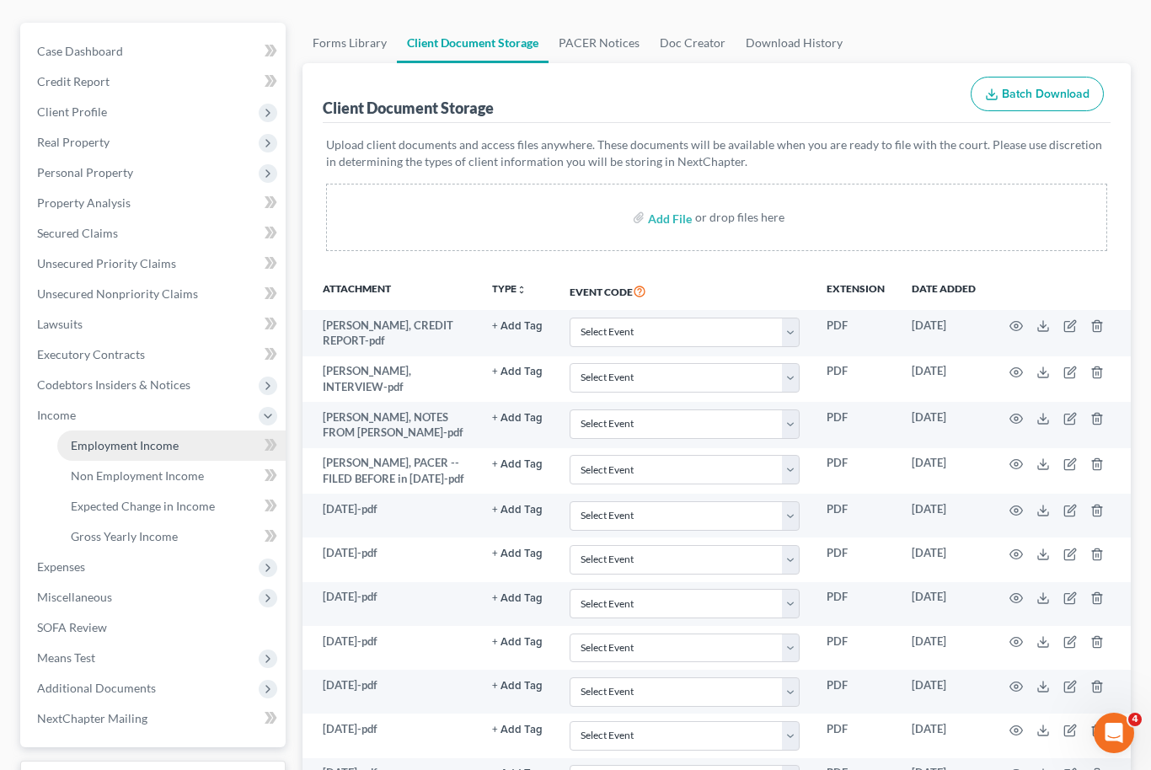
click at [191, 449] on link "Employment Income" at bounding box center [171, 446] width 228 height 30
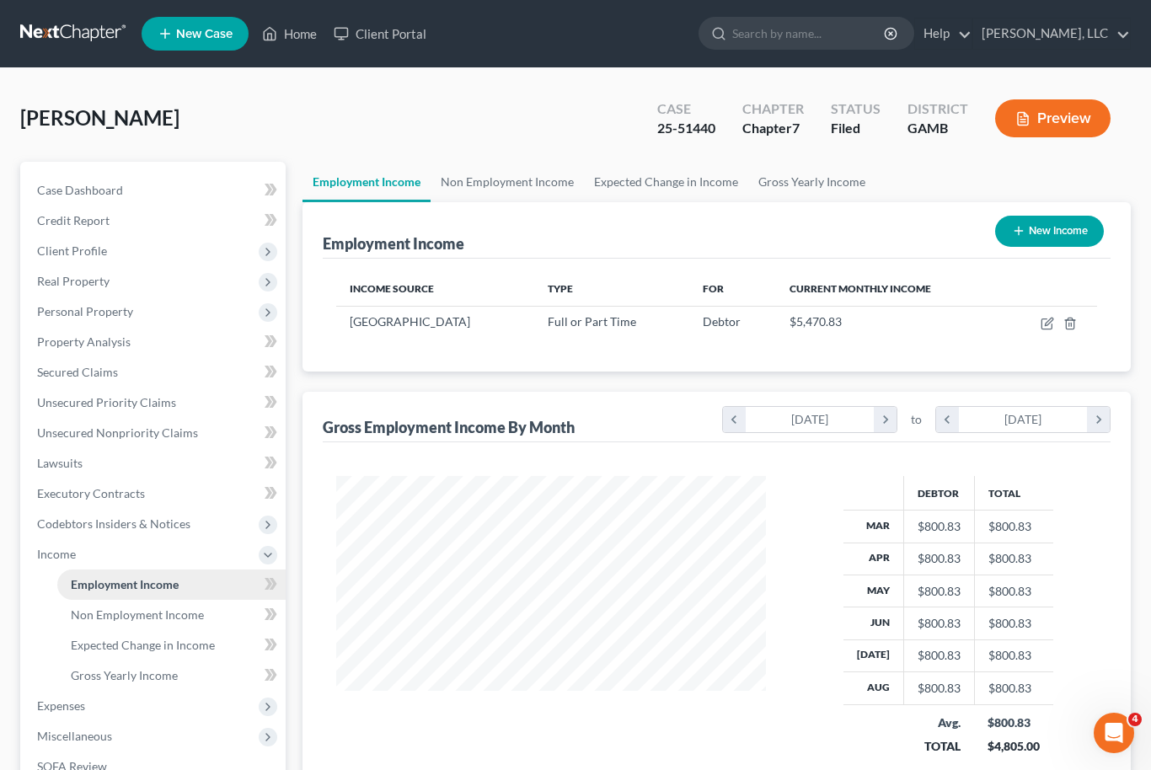
scroll to position [302, 464]
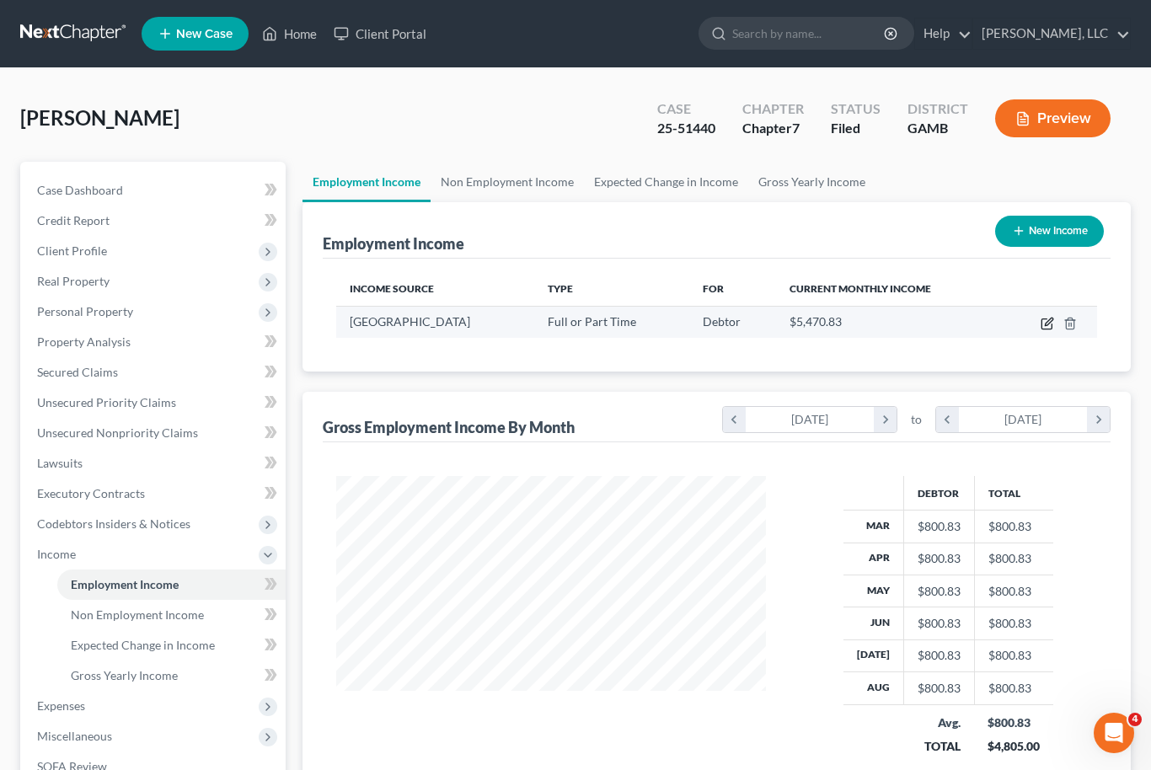
click at [1051, 317] on icon "button" at bounding box center [1047, 323] width 13 height 13
select select "0"
select select "10"
select select "2"
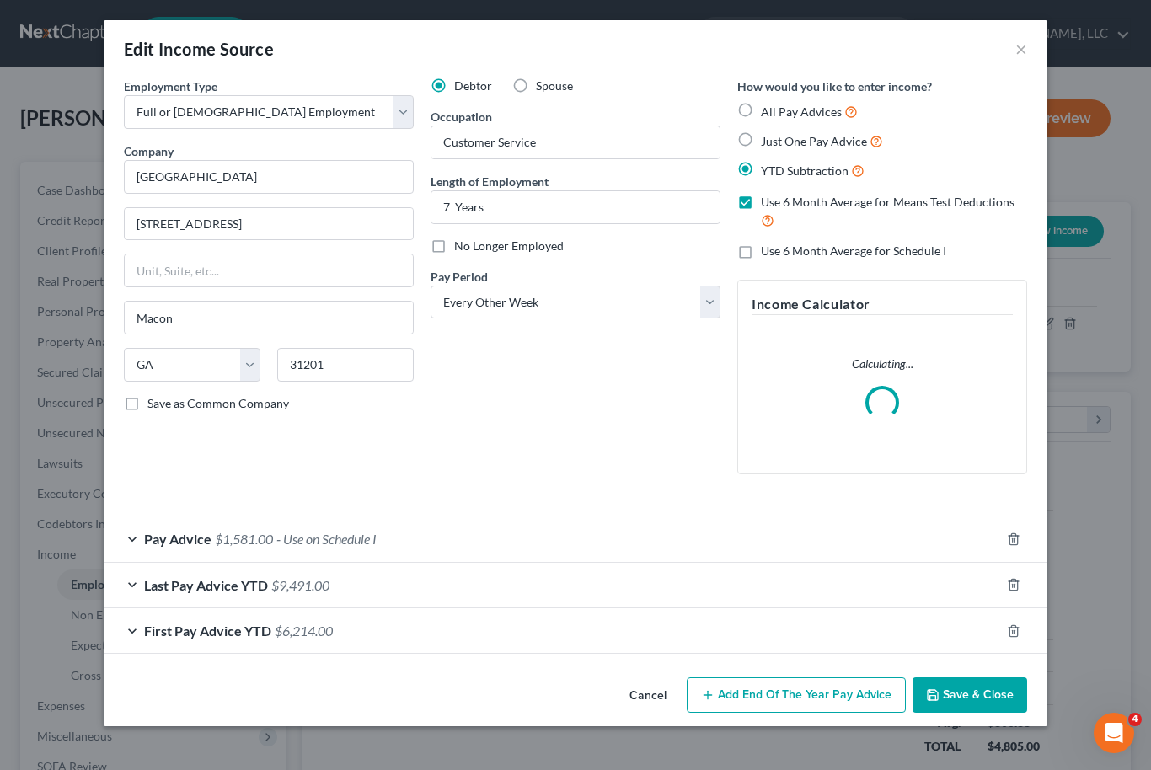
click at [419, 633] on div "First Pay Advice YTD $6,214.00" at bounding box center [552, 630] width 897 height 45
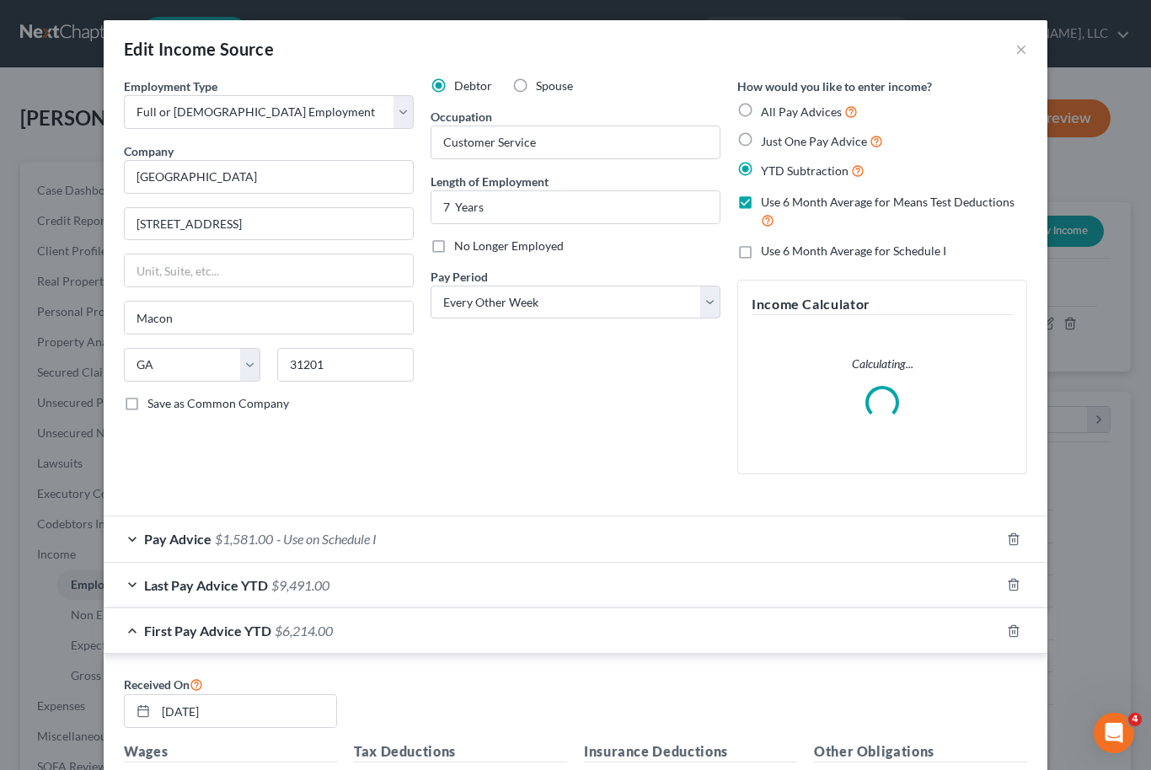
scroll to position [1, 0]
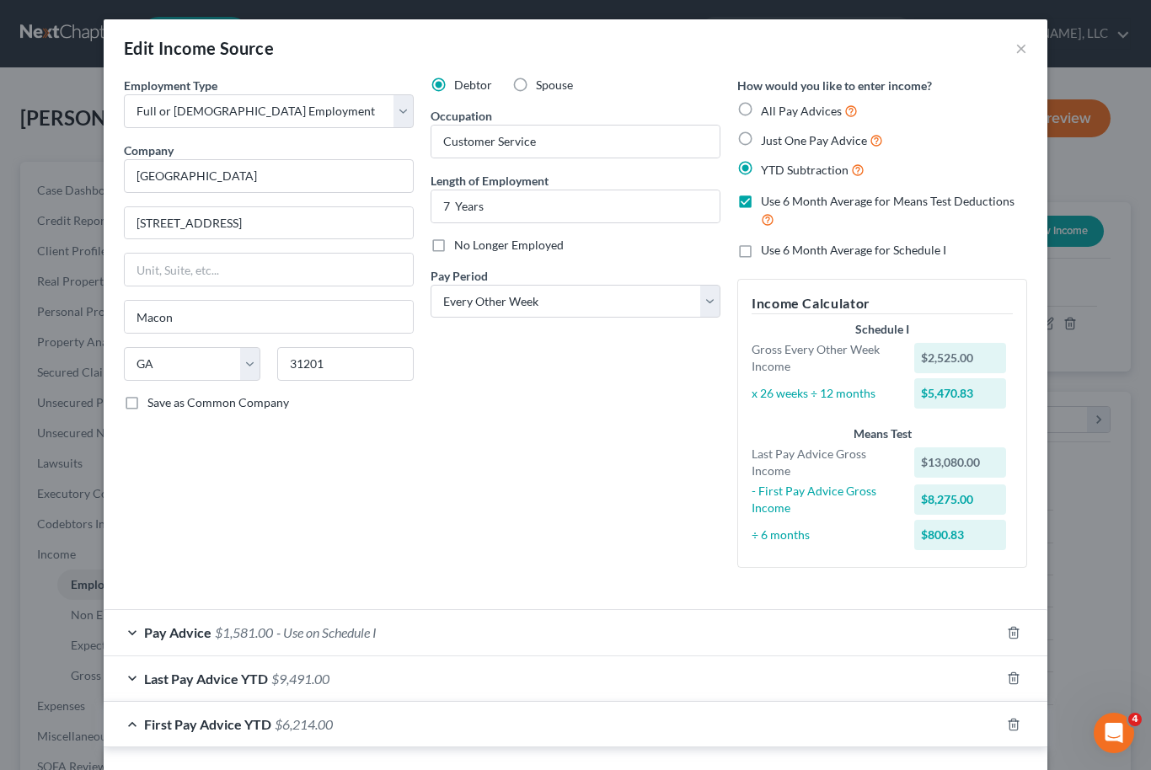
click at [518, 586] on div "Employment Type * Select Full or [DEMOGRAPHIC_DATA] Employment Self Employment …" at bounding box center [575, 336] width 920 height 519
click at [486, 674] on div "Last Pay Advice YTD $9,491.00" at bounding box center [552, 679] width 897 height 45
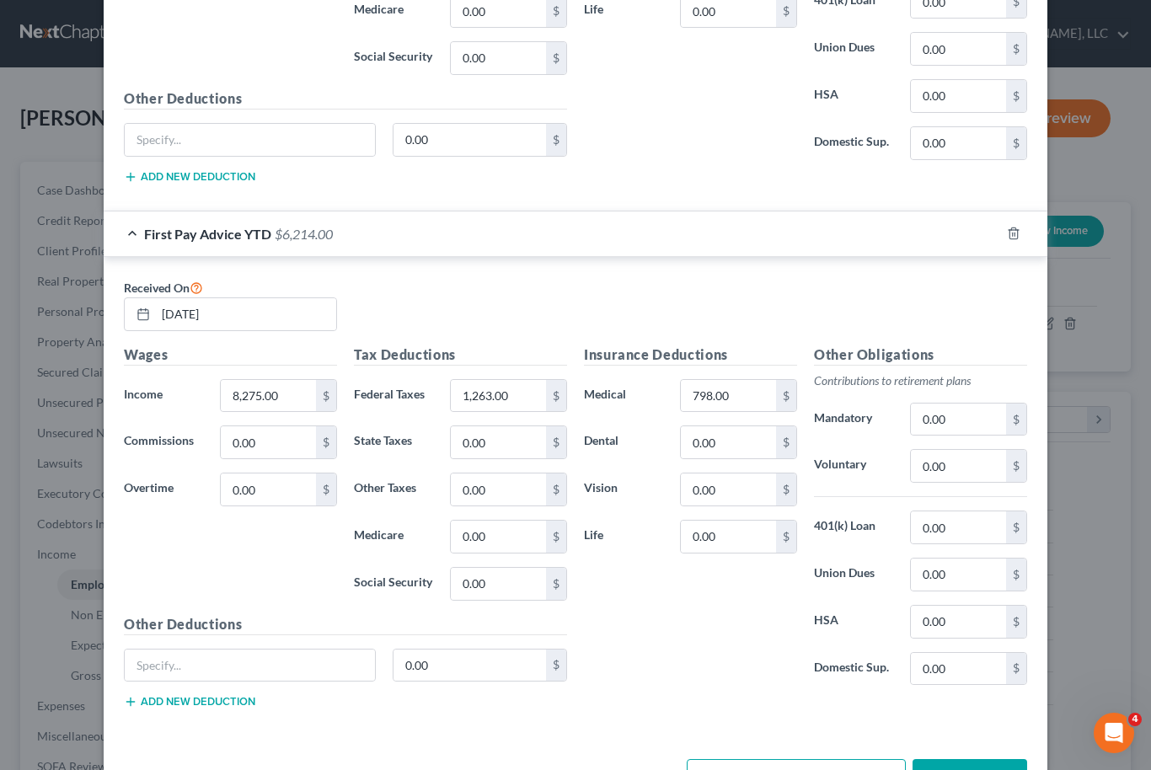
scroll to position [971, 0]
click at [1011, 767] on button "Save & Close" at bounding box center [970, 777] width 115 height 35
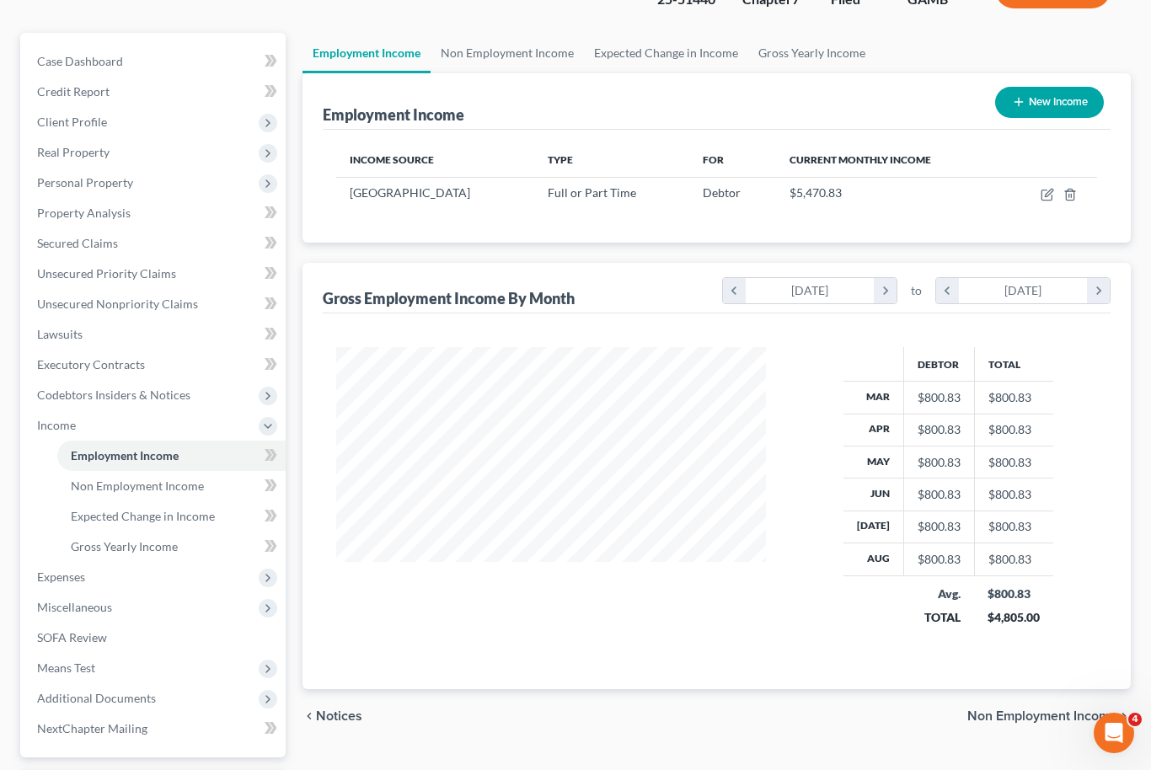
scroll to position [131, 0]
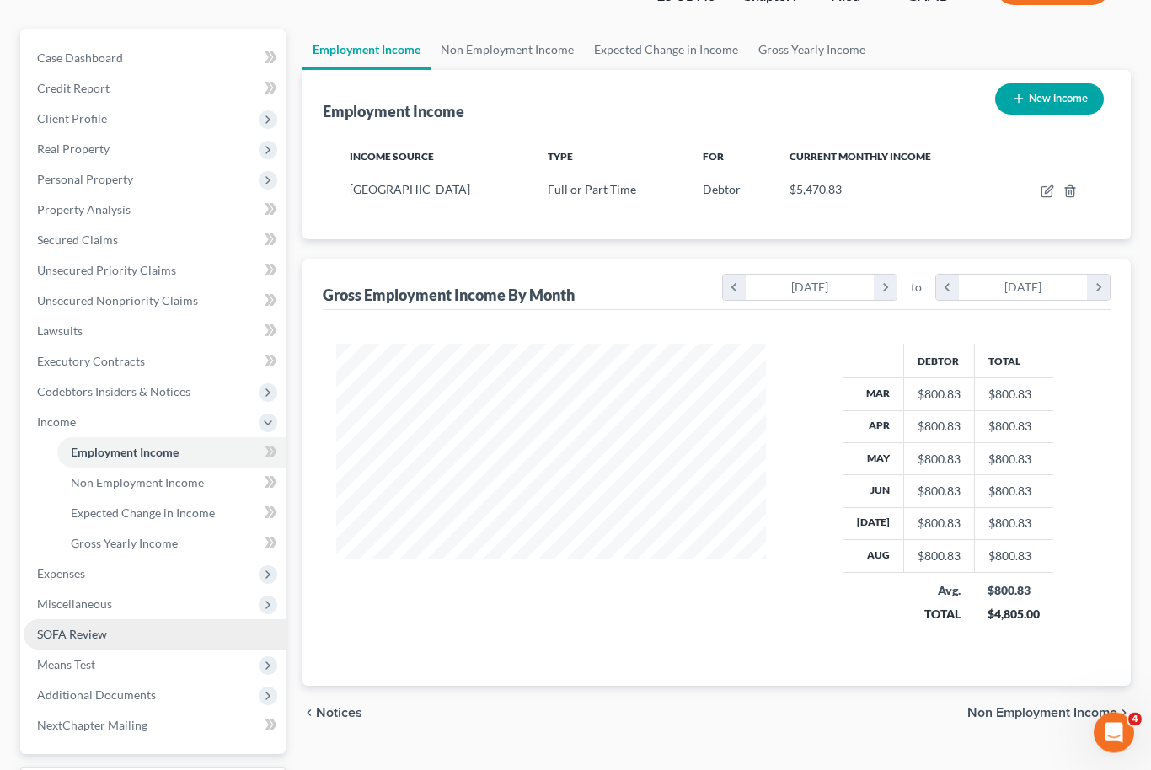
click at [115, 636] on link "SOFA Review" at bounding box center [155, 635] width 262 height 30
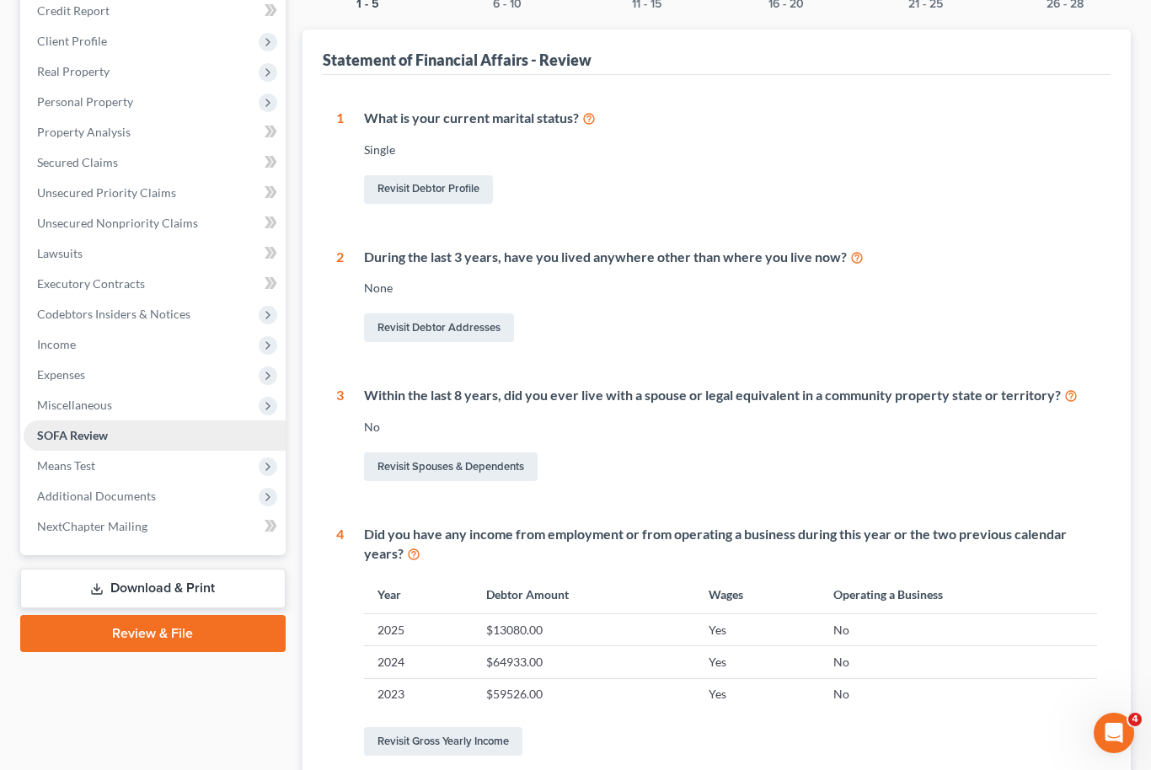
scroll to position [126, 0]
